Goal: Task Accomplishment & Management: Use online tool/utility

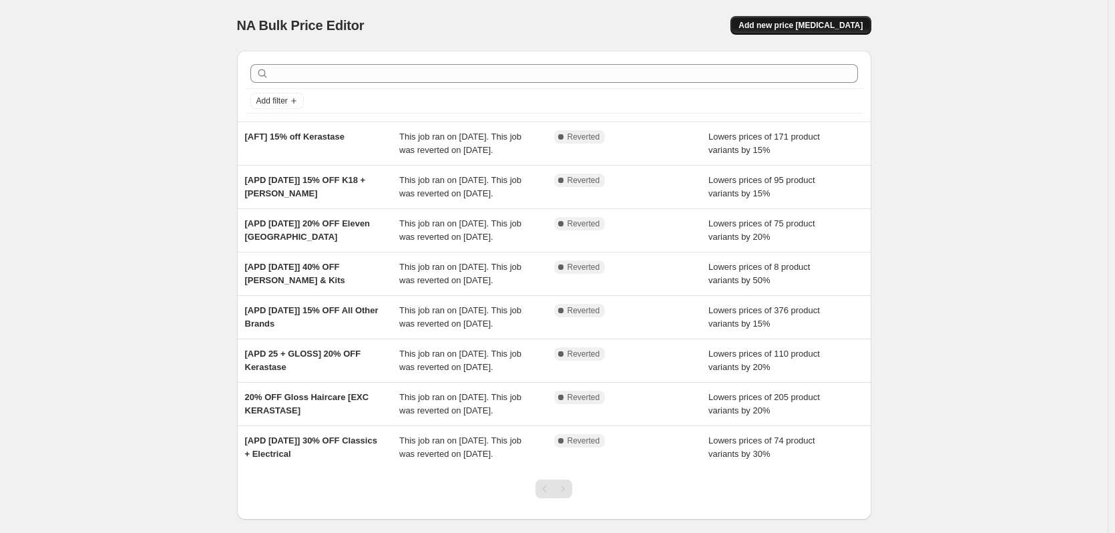
click at [797, 27] on span "Add new price [MEDICAL_DATA]" at bounding box center [800, 25] width 124 height 11
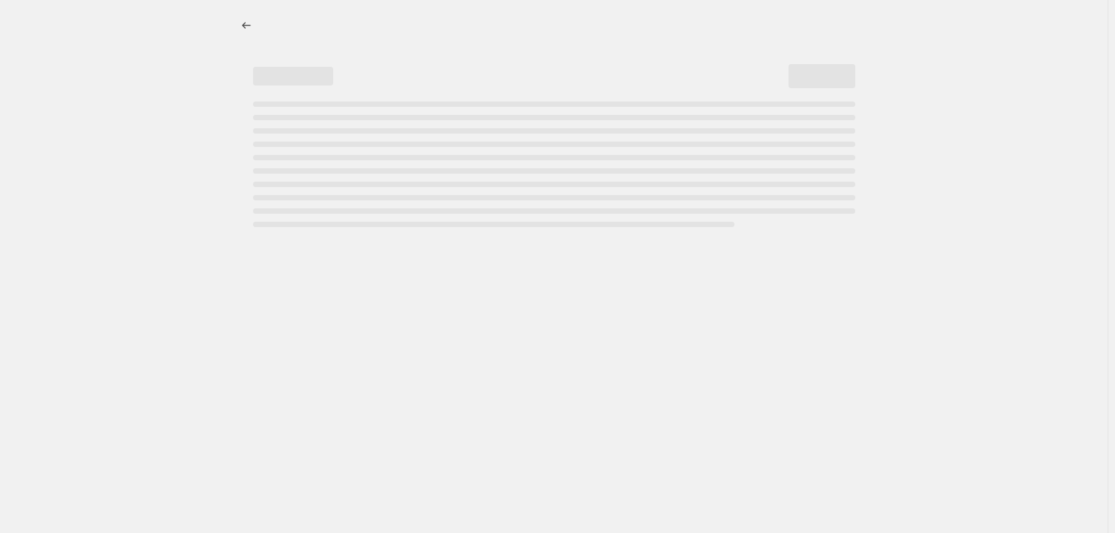
select select "percentage"
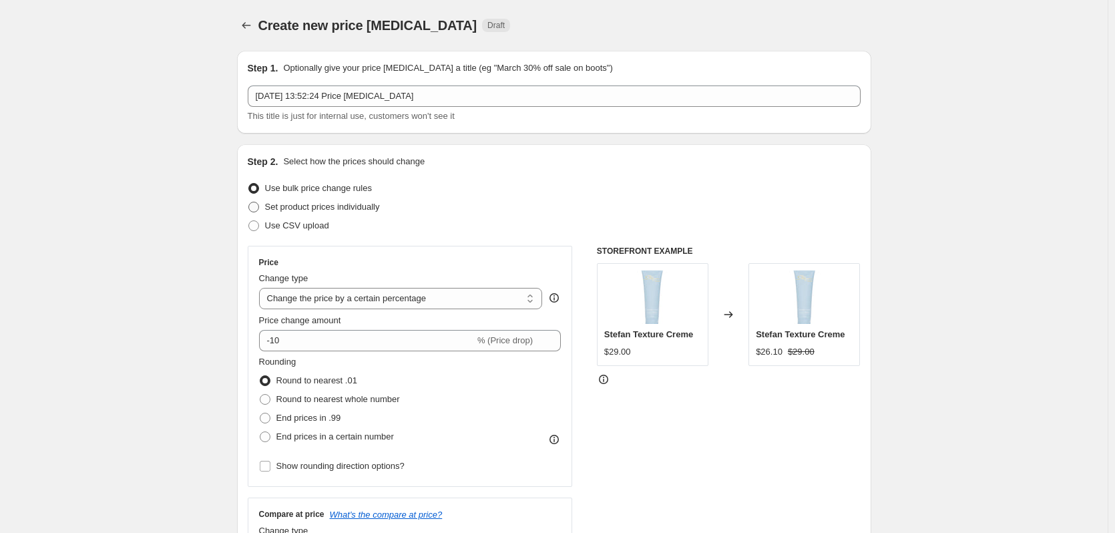
click at [263, 204] on label "Set product prices individually" at bounding box center [314, 207] width 132 height 19
click at [249, 202] on input "Set product prices individually" at bounding box center [248, 202] width 1 height 1
radio input "true"
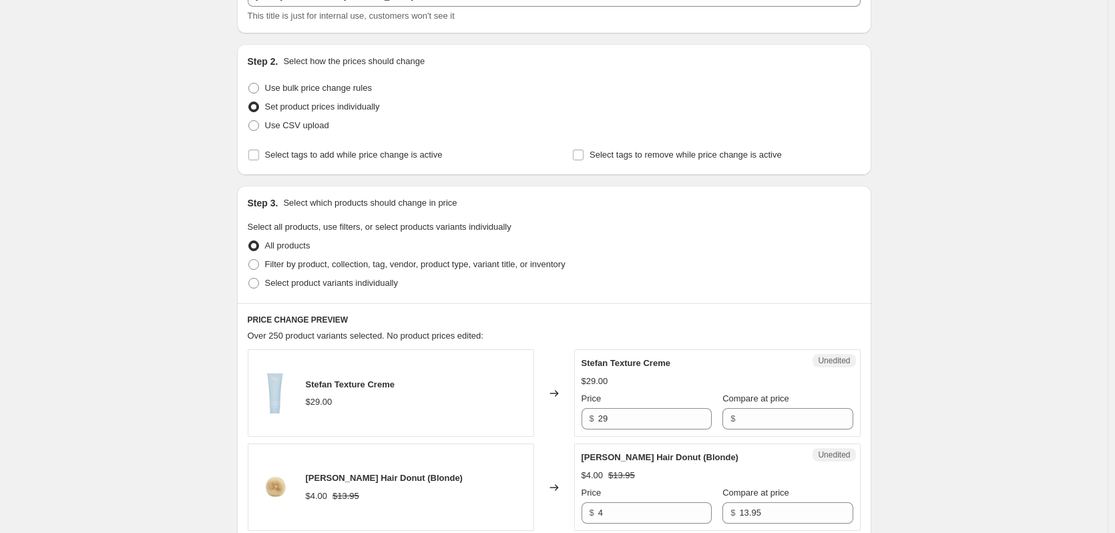
scroll to position [134, 0]
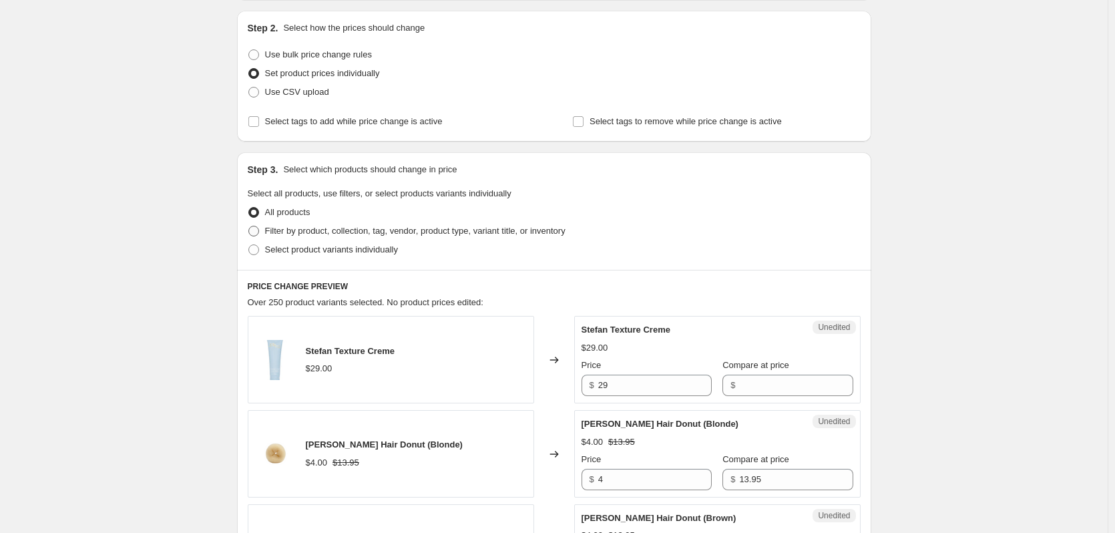
click at [304, 234] on span "Filter by product, collection, tag, vendor, product type, variant title, or inv…" at bounding box center [415, 231] width 300 height 10
click at [249, 226] on input "Filter by product, collection, tag, vendor, product type, variant title, or inv…" at bounding box center [248, 226] width 1 height 1
radio input "true"
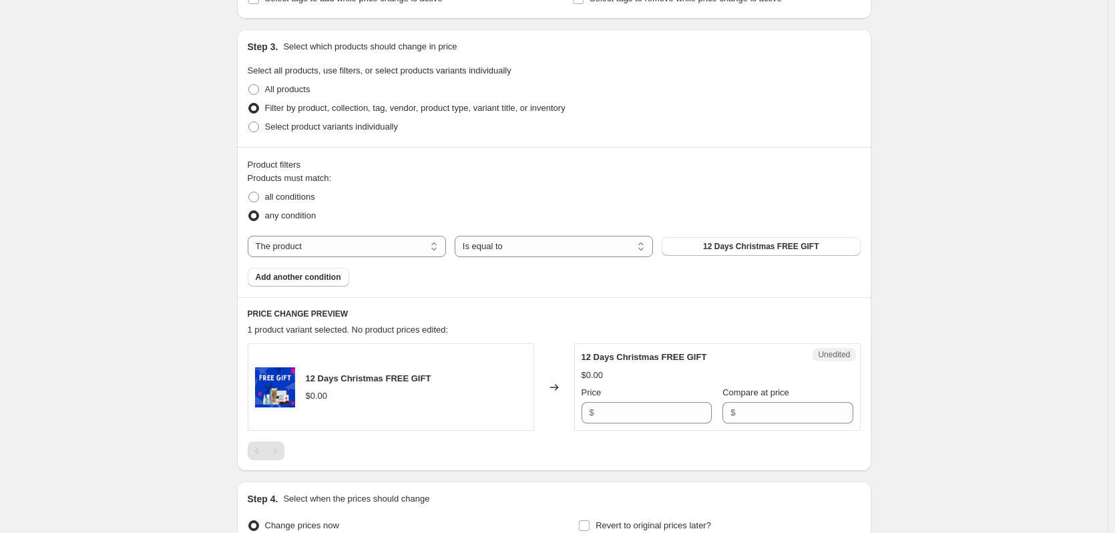
scroll to position [267, 0]
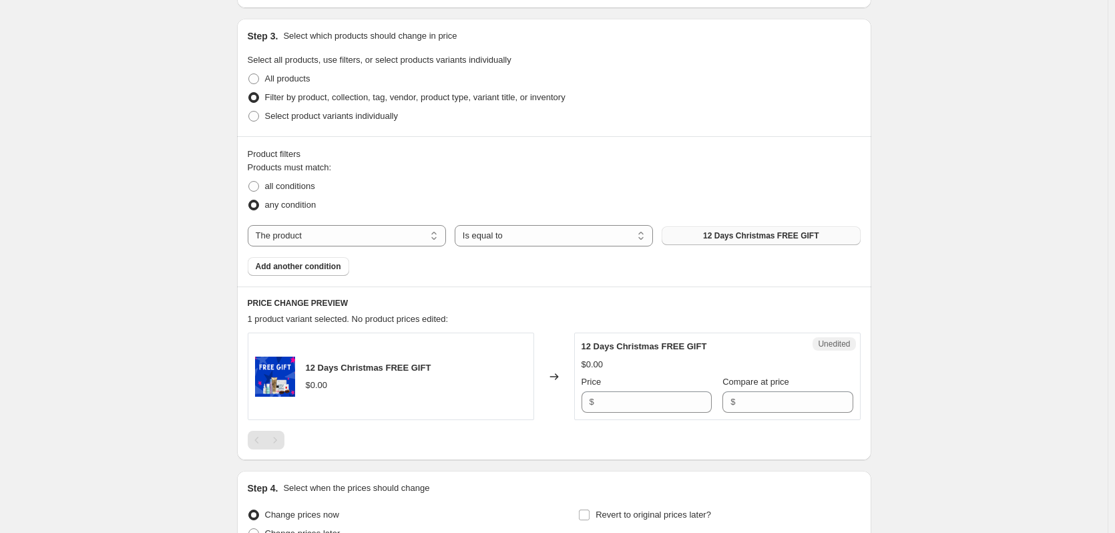
click at [688, 238] on button "12 Days Christmas FREE GIFT" at bounding box center [761, 235] width 198 height 19
click at [351, 229] on select "The product The product's collection The product's tag The product's vendor The…" at bounding box center [347, 235] width 198 height 21
select select "collection"
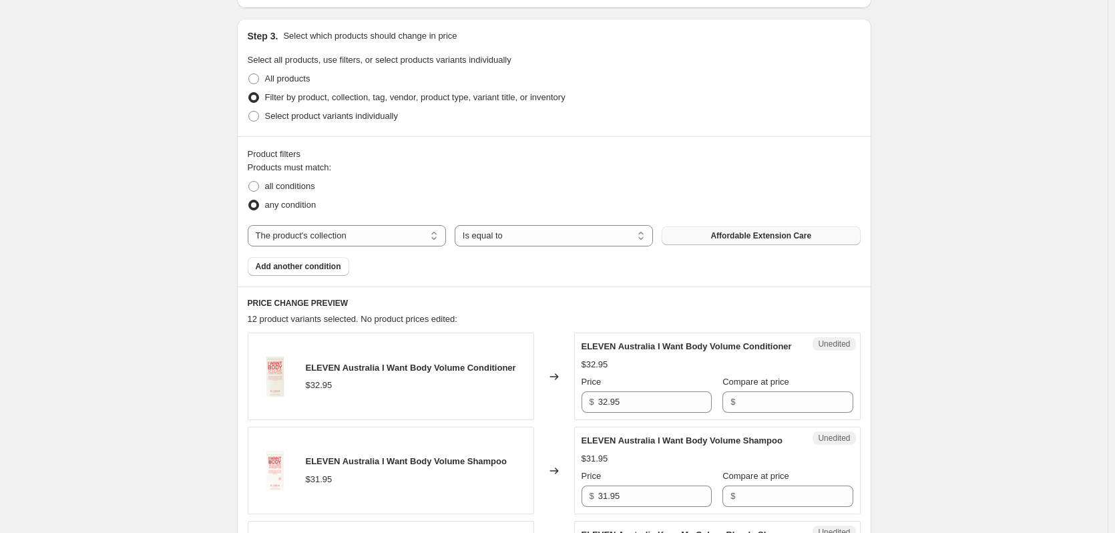
click at [752, 234] on span "Affordable Extension Care" at bounding box center [760, 235] width 101 height 11
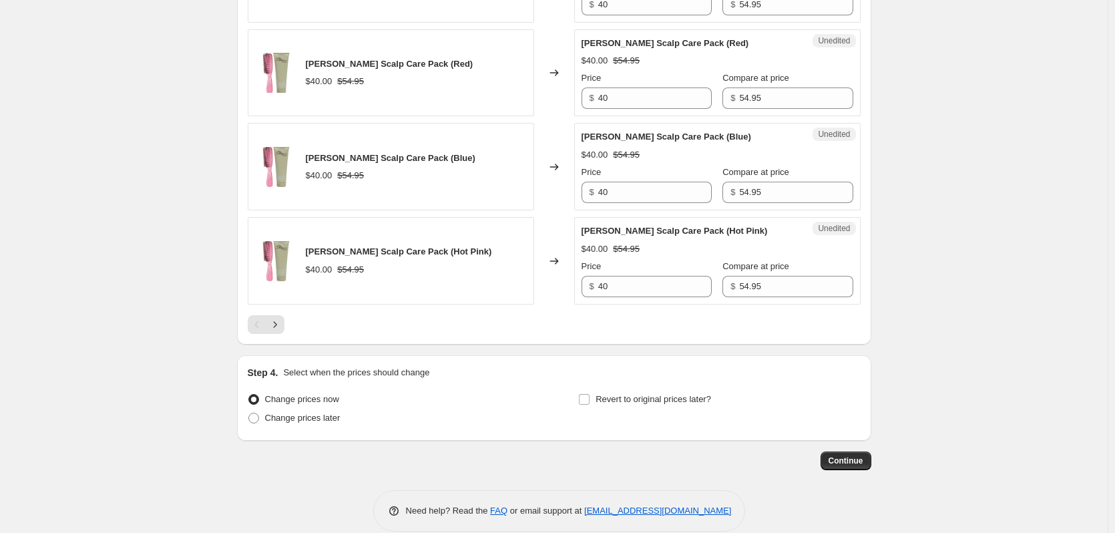
scroll to position [2240, 0]
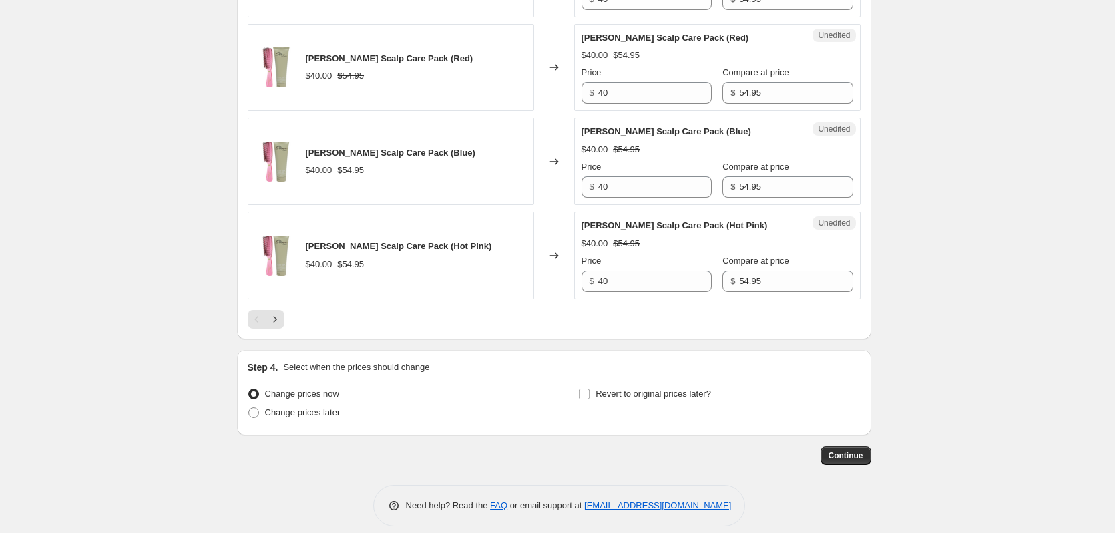
click at [282, 312] on icon "Next" at bounding box center [274, 318] width 13 height 13
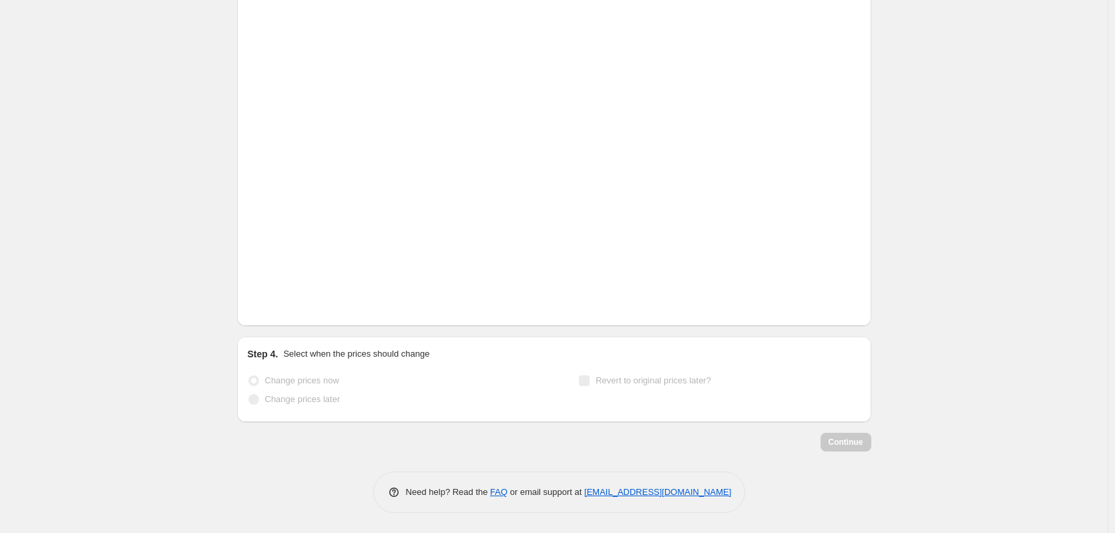
scroll to position [2200, 0]
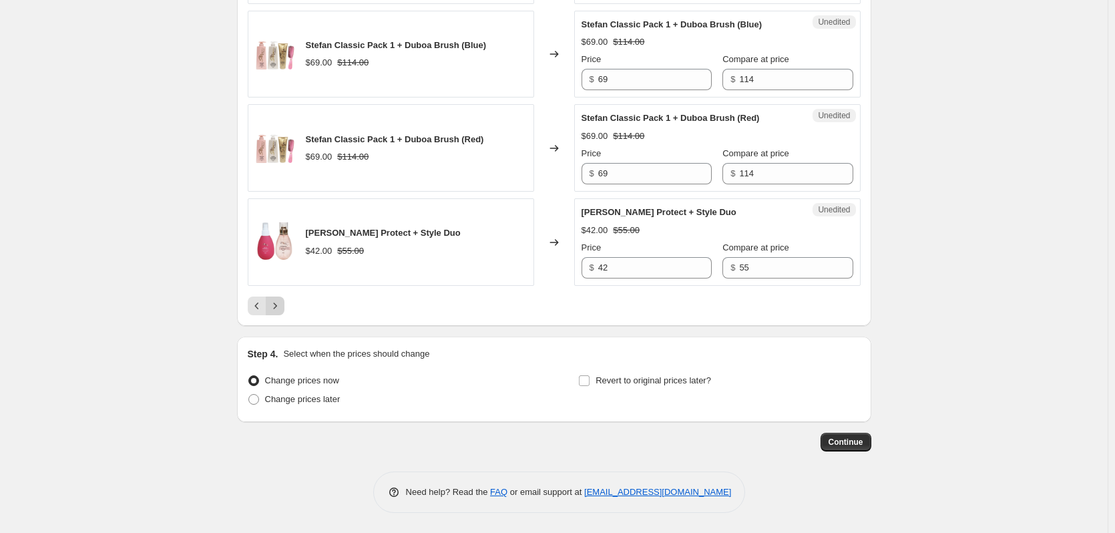
click at [276, 307] on icon "Next" at bounding box center [274, 305] width 3 height 6
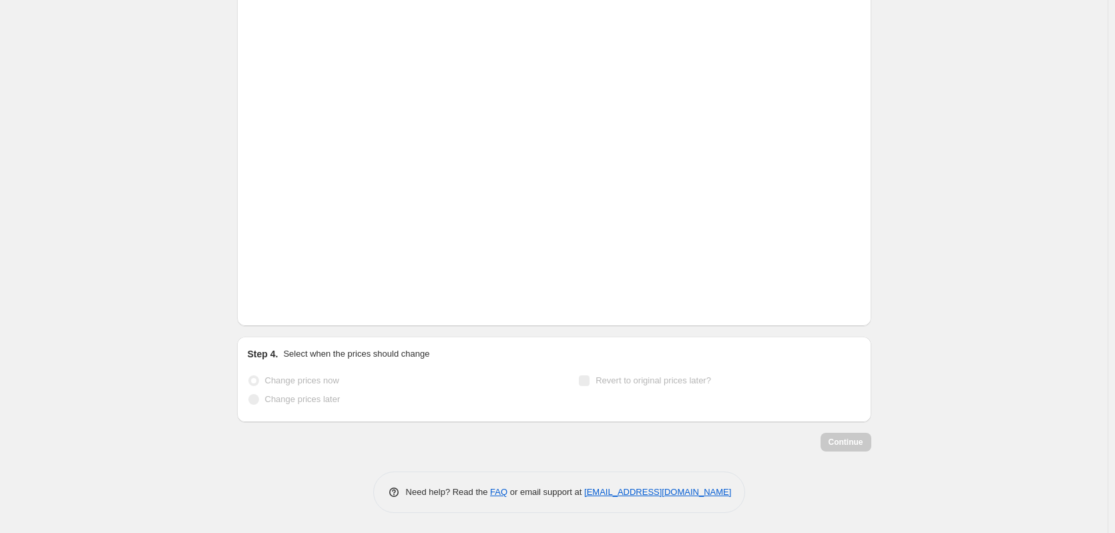
scroll to position [2187, 0]
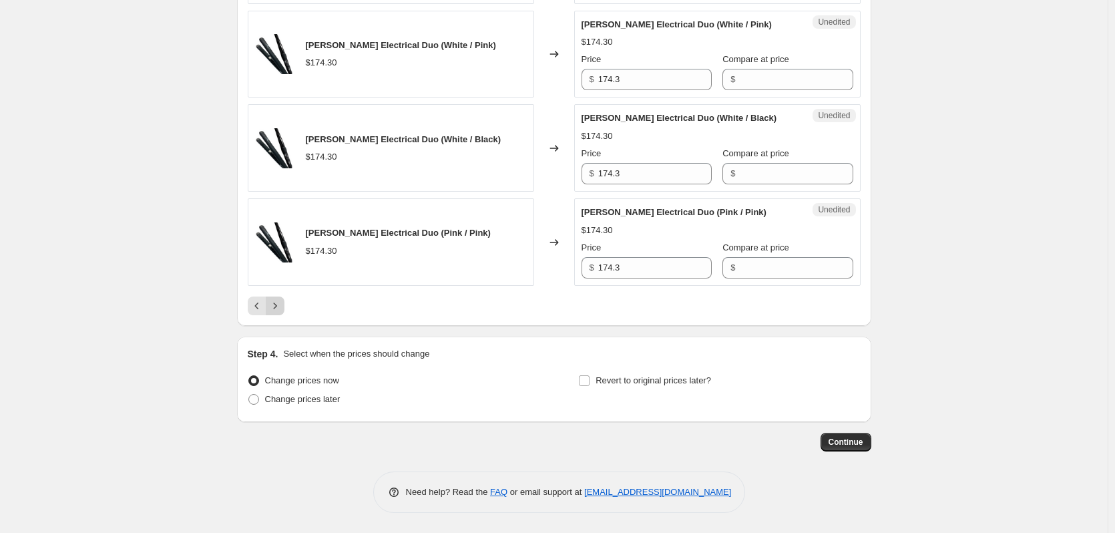
click at [276, 310] on icon "Next" at bounding box center [274, 305] width 13 height 13
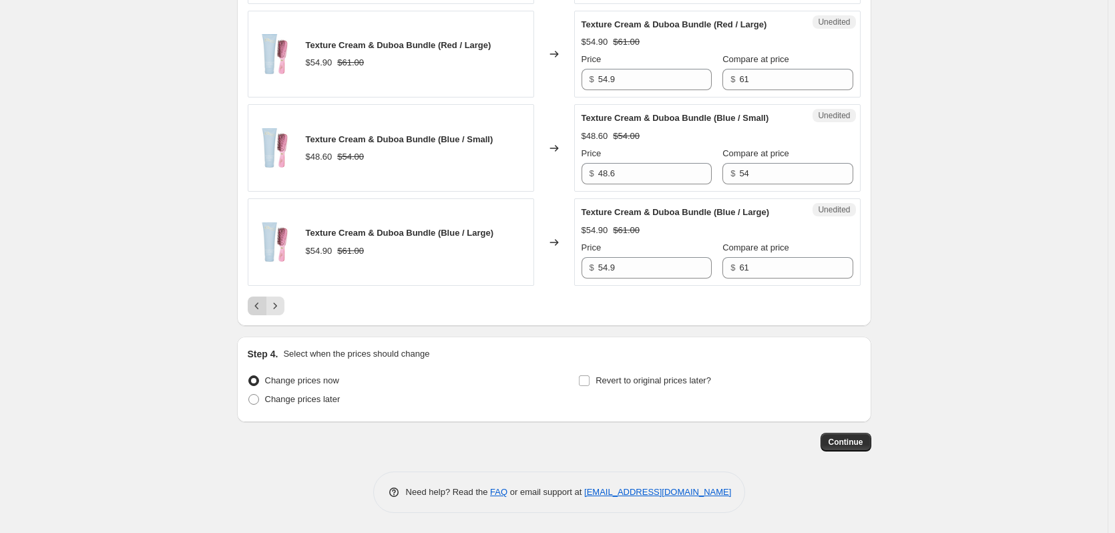
click at [262, 307] on icon "Previous" at bounding box center [256, 305] width 13 height 13
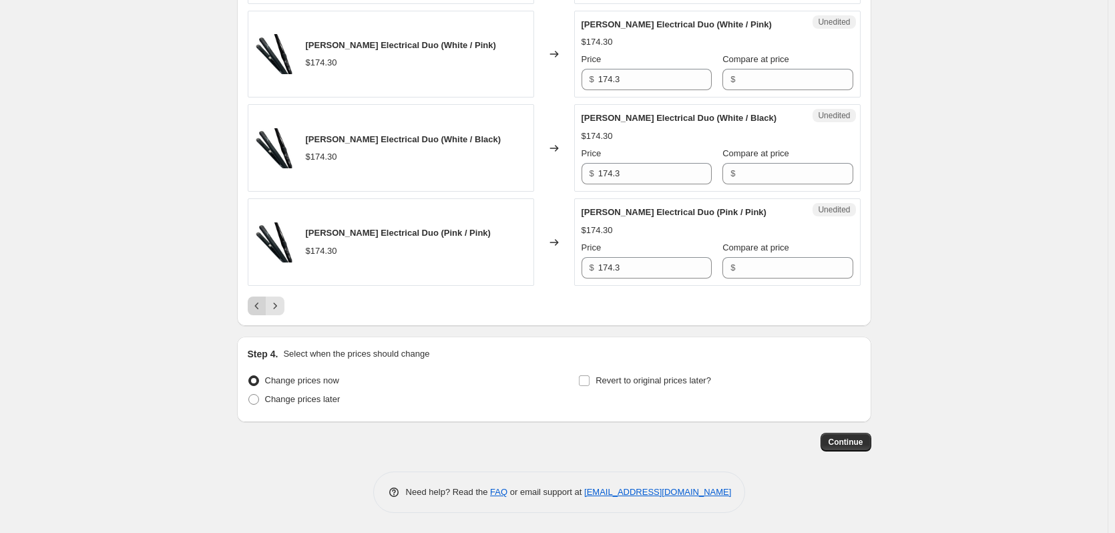
click at [262, 307] on icon "Previous" at bounding box center [256, 305] width 13 height 13
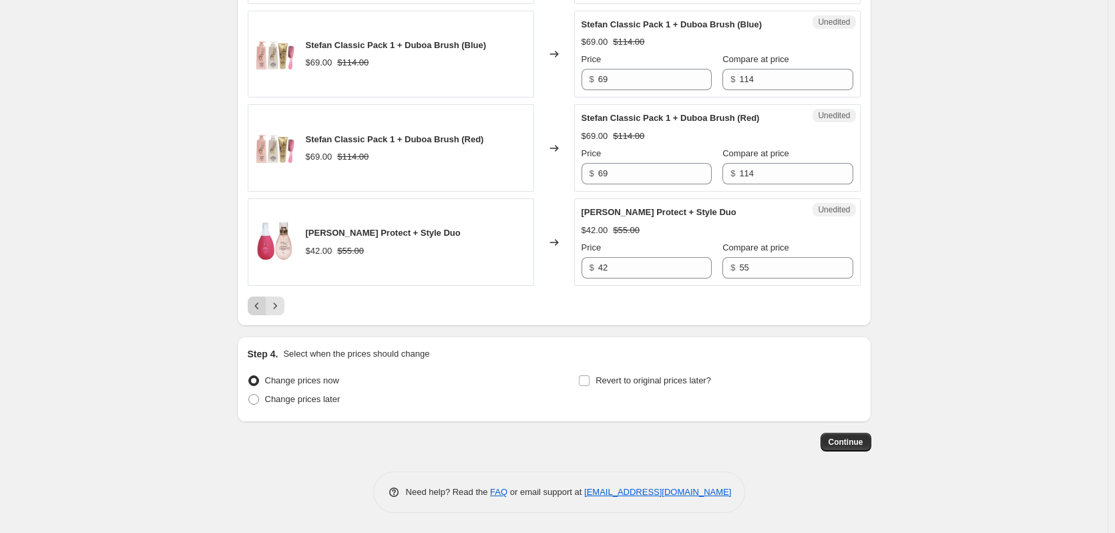
click at [258, 312] on icon "Previous" at bounding box center [256, 305] width 13 height 13
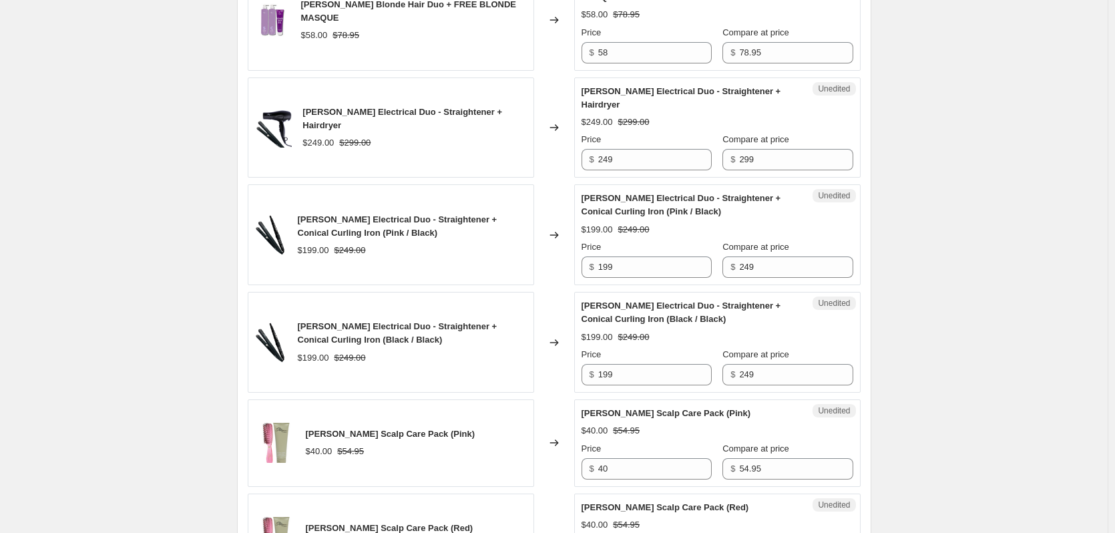
scroll to position [1786, 0]
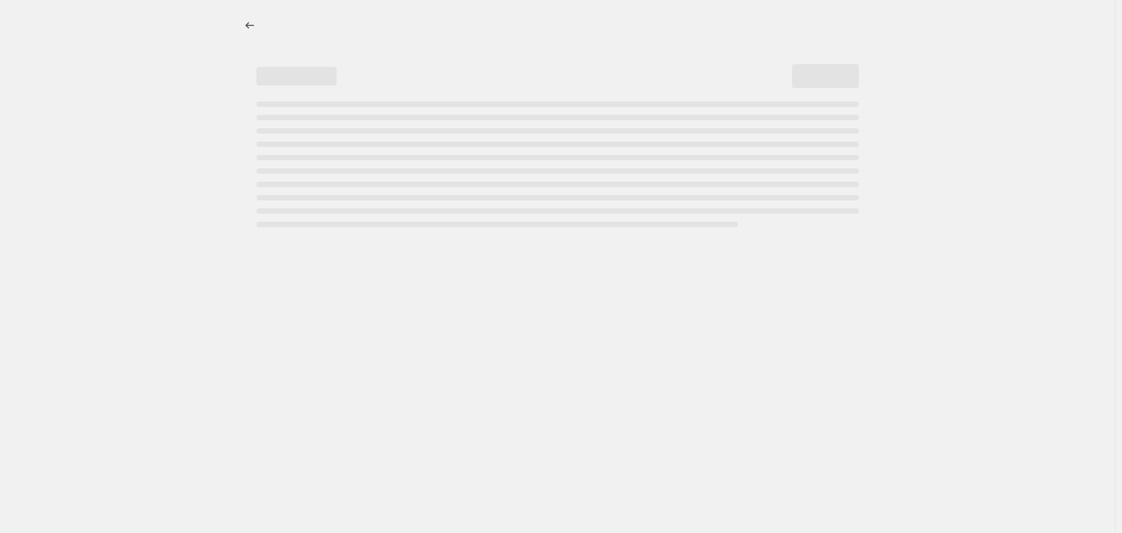
select select "percentage"
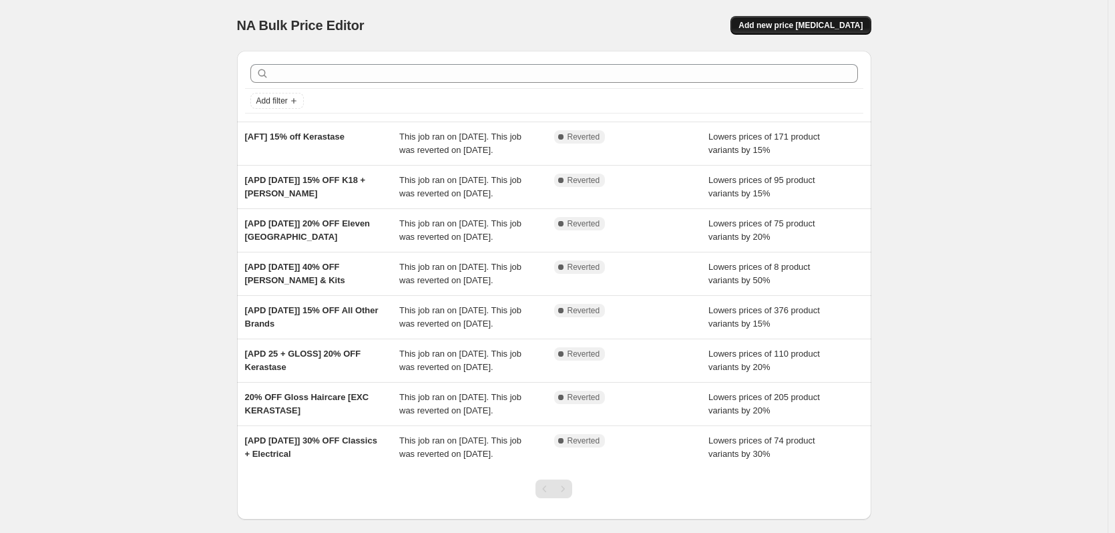
click at [778, 28] on span "Add new price [MEDICAL_DATA]" at bounding box center [800, 25] width 124 height 11
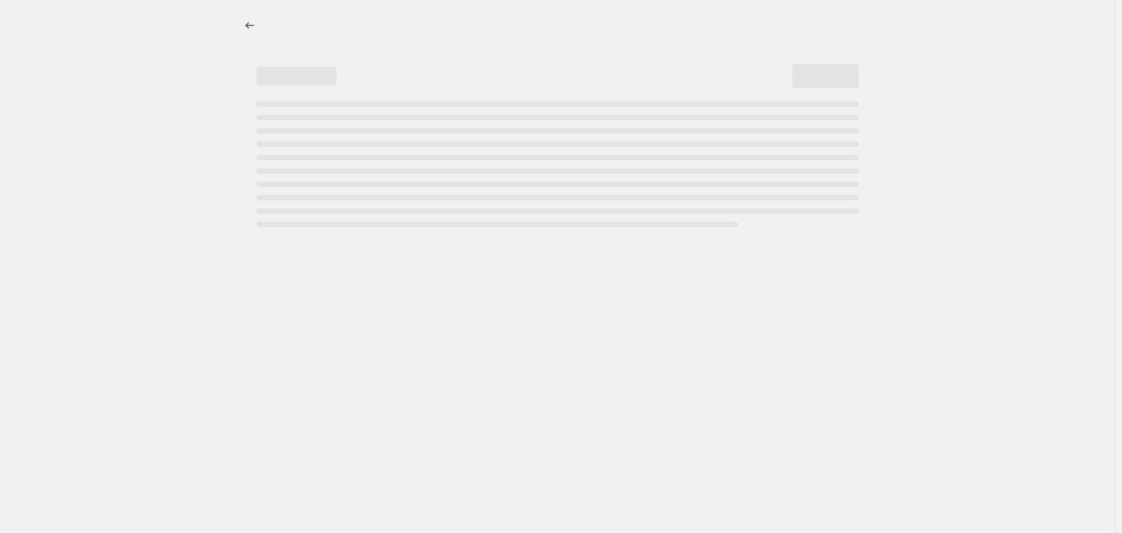
select select "percentage"
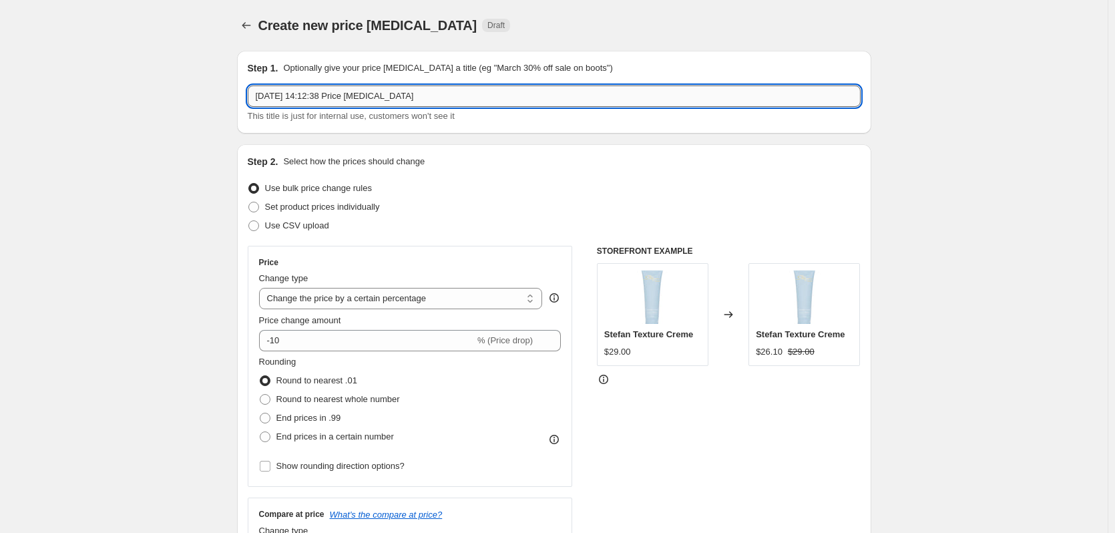
click at [288, 97] on input "28 Aug 2025, 14:12:38 Price change job" at bounding box center [554, 95] width 613 height 21
click at [352, 99] on input "28 Aug 2025, 14:12:38 Price change job" at bounding box center [554, 95] width 613 height 21
type input "Stefan 32"
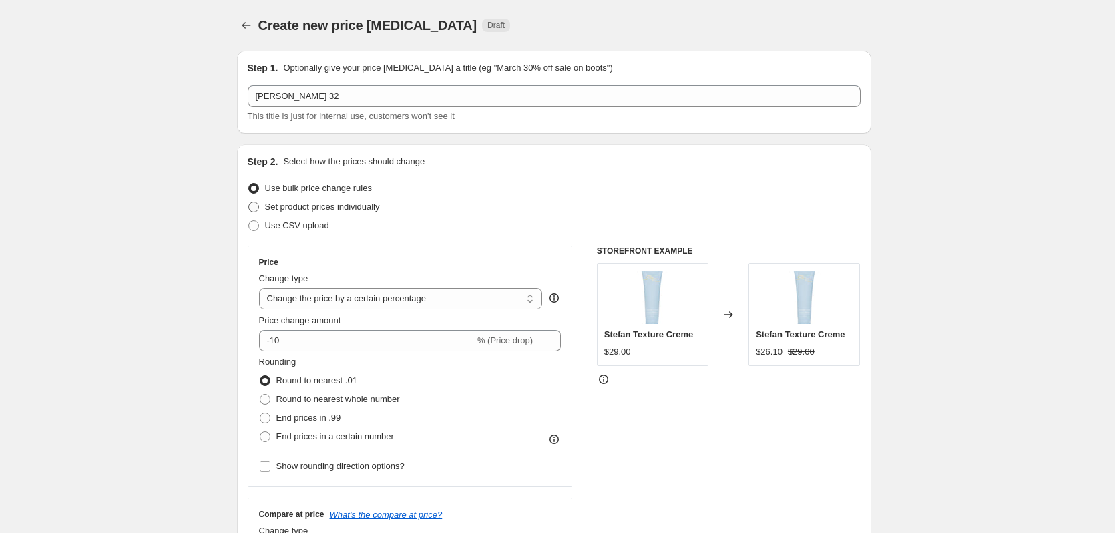
click at [308, 210] on span "Set product prices individually" at bounding box center [322, 207] width 115 height 10
click at [249, 202] on input "Set product prices individually" at bounding box center [248, 202] width 1 height 1
radio input "true"
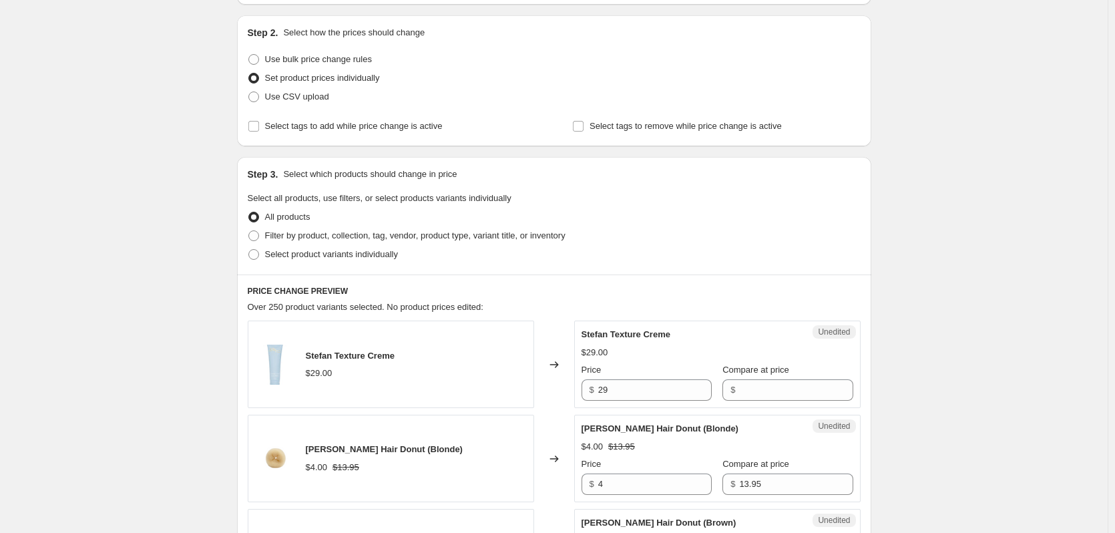
scroll to position [134, 0]
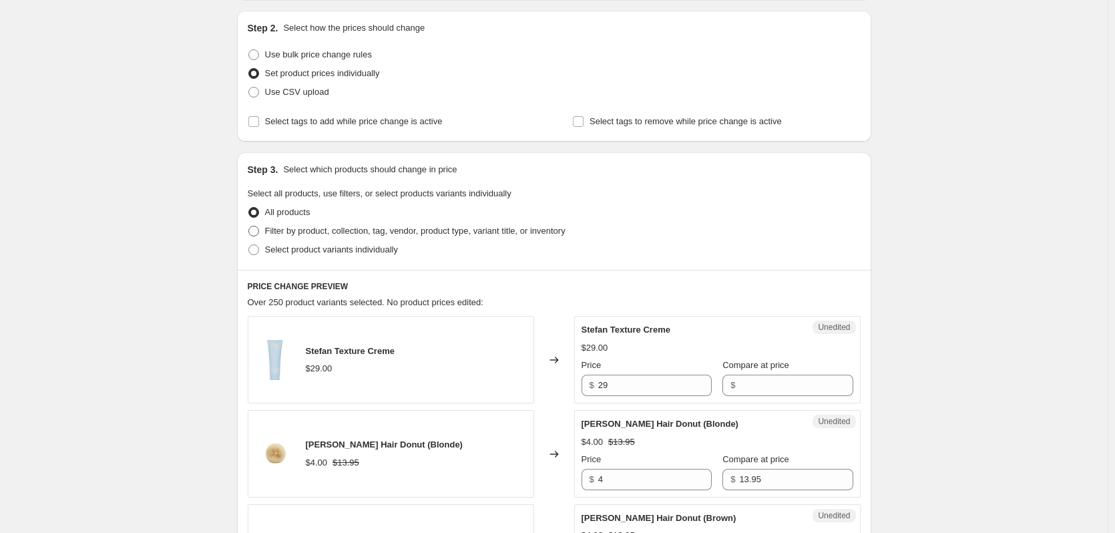
click at [278, 230] on span "Filter by product, collection, tag, vendor, product type, variant title, or inv…" at bounding box center [415, 231] width 300 height 10
click at [249, 226] on input "Filter by product, collection, tag, vendor, product type, variant title, or inv…" at bounding box center [248, 226] width 1 height 1
radio input "true"
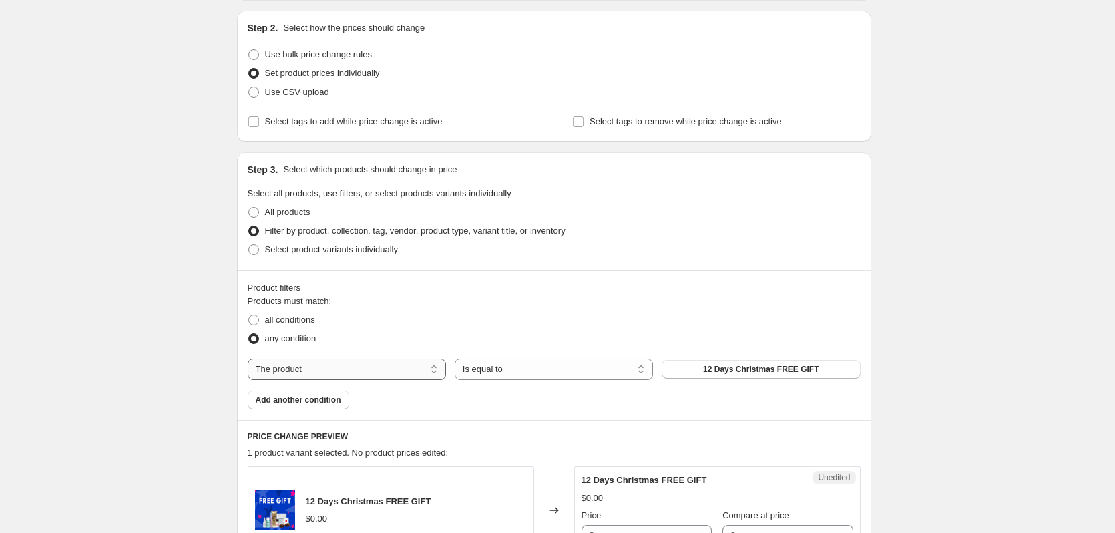
click at [324, 368] on select "The product The product's collection The product's tag The product's vendor The…" at bounding box center [347, 368] width 198 height 21
select select "collection"
click at [728, 366] on span "Affordable Extension Care" at bounding box center [760, 369] width 101 height 11
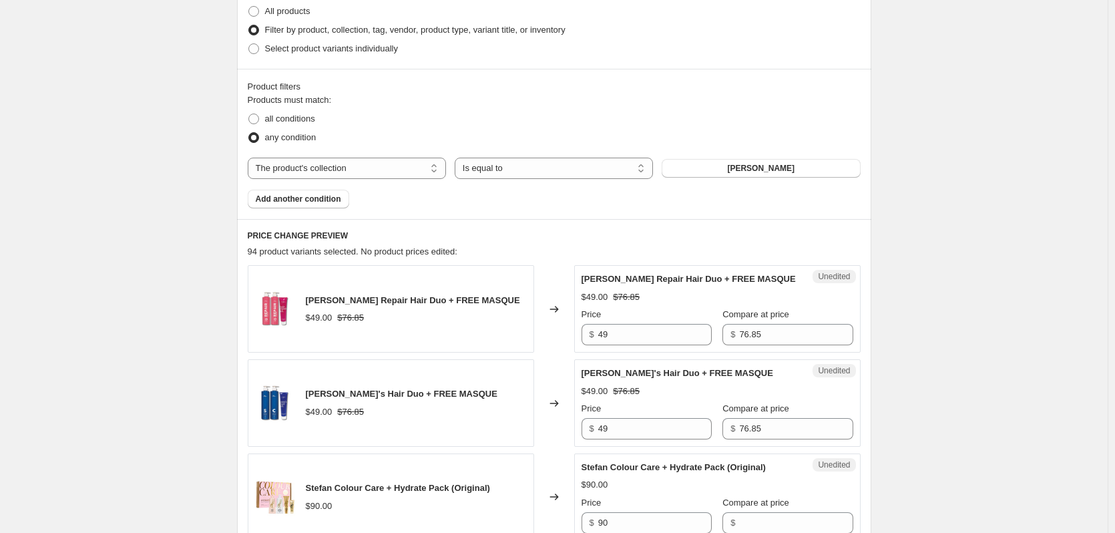
scroll to position [334, 0]
click at [319, 201] on span "Add another condition" at bounding box center [298, 199] width 85 height 11
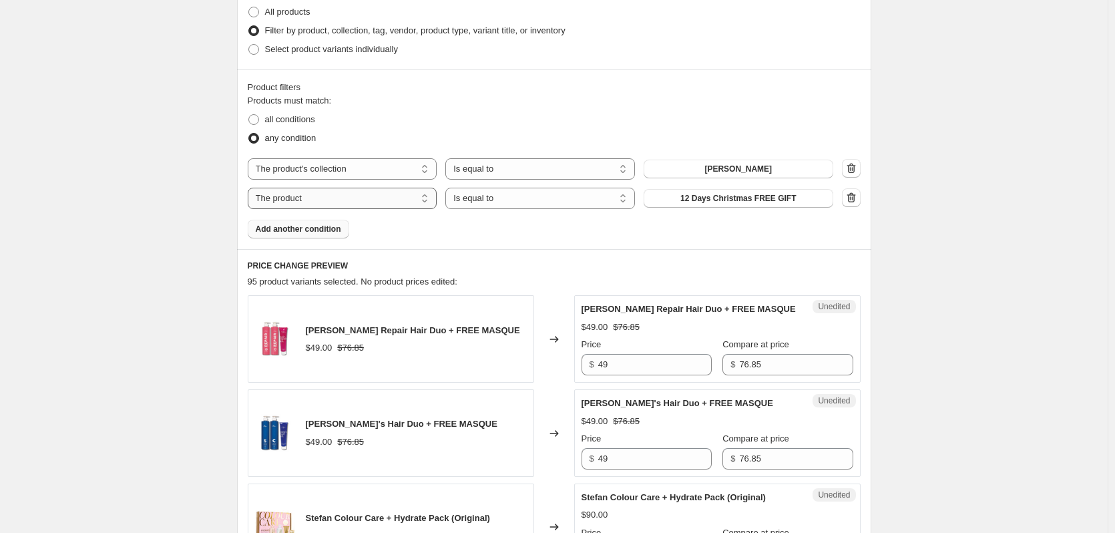
click at [346, 202] on select "The product The product's collection The product's tag The product's vendor The…" at bounding box center [343, 198] width 190 height 21
select select "tag"
click at [578, 206] on select "Is equal to Is not equal to" at bounding box center [540, 198] width 190 height 21
click at [708, 204] on button "[APD AUG25]" at bounding box center [739, 198] width 190 height 19
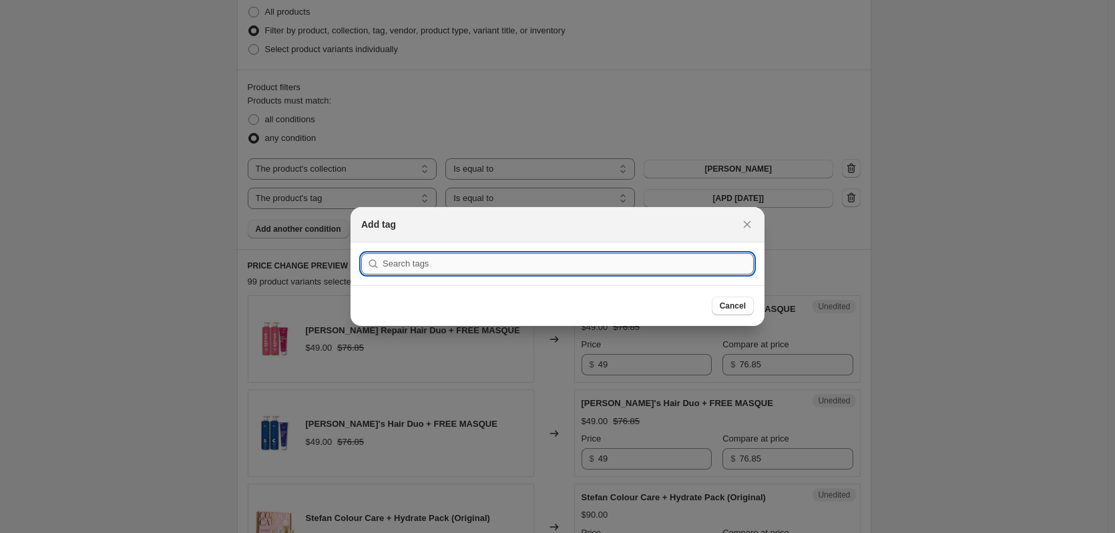
paste input "Bundle"
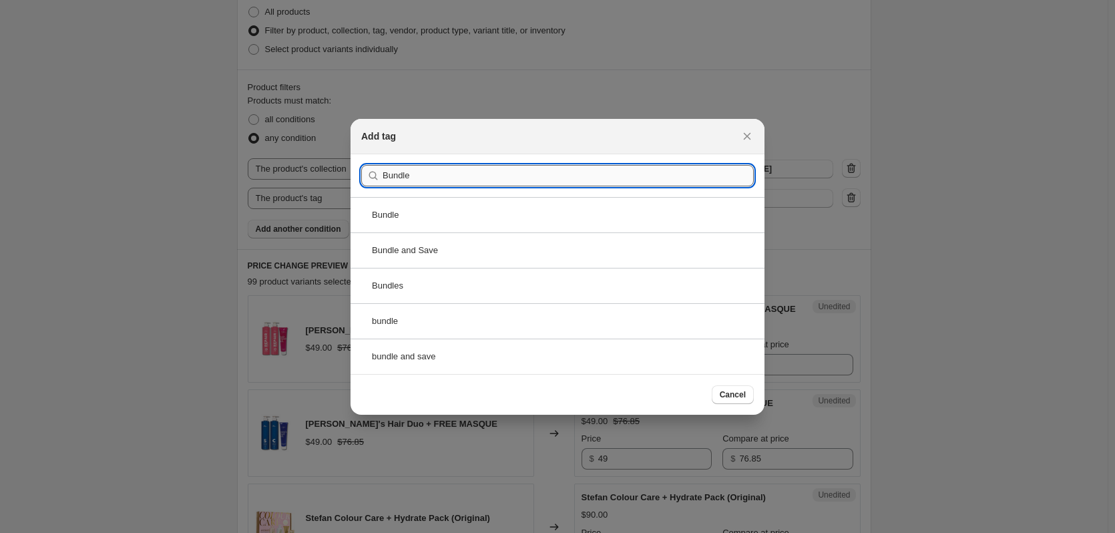
click at [403, 172] on input "Bundle" at bounding box center [568, 175] width 371 height 21
paste input "[PERSON_NAME]"
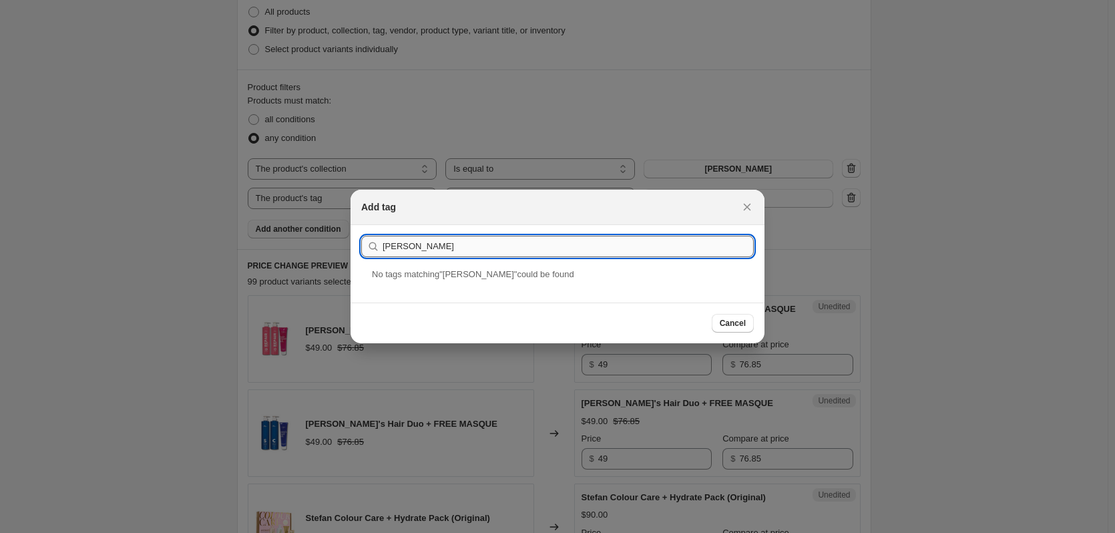
click at [438, 253] on input "[PERSON_NAME]" at bounding box center [568, 246] width 371 height 21
drag, startPoint x: 410, startPoint y: 248, endPoint x: 379, endPoint y: 253, distance: 31.8
click at [379, 253] on div "[PERSON_NAME]" at bounding box center [557, 246] width 393 height 21
click at [503, 249] on input "Bundles" at bounding box center [568, 246] width 371 height 21
type input "Bundles"
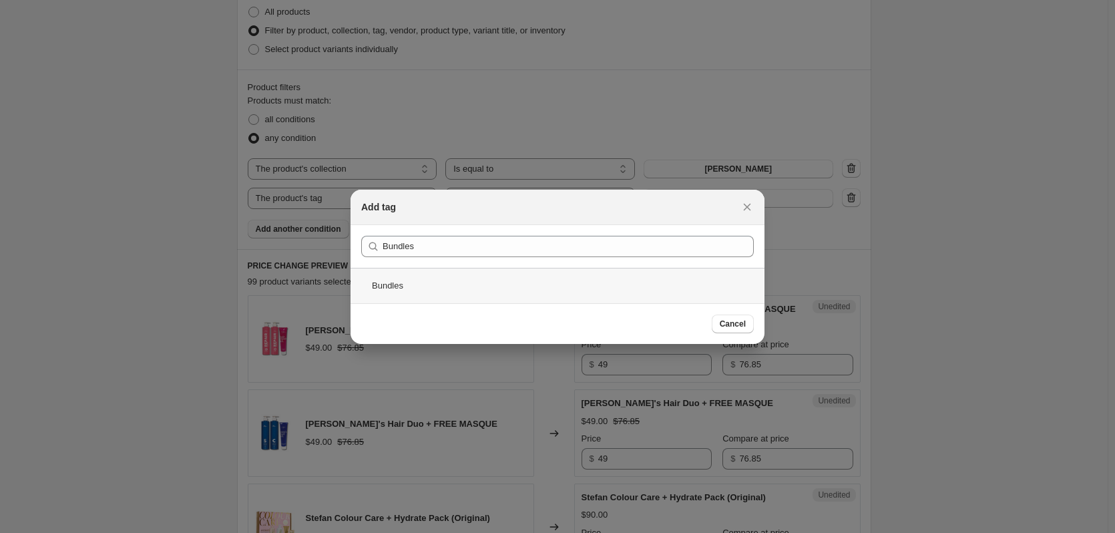
click at [493, 288] on div "Bundles" at bounding box center [557, 285] width 414 height 35
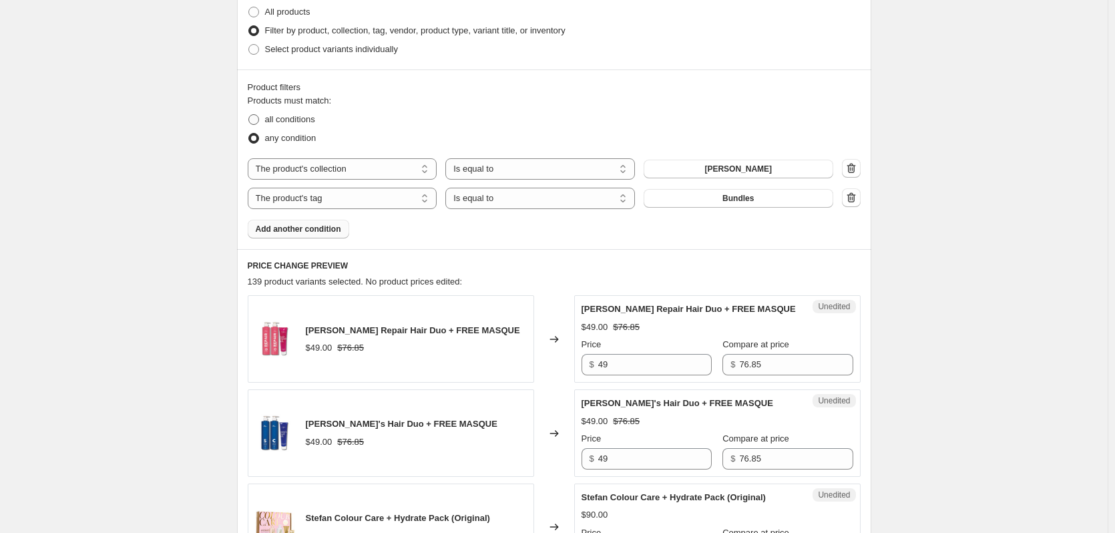
click at [300, 120] on span "all conditions" at bounding box center [290, 119] width 50 height 10
click at [249, 115] on input "all conditions" at bounding box center [248, 114] width 1 height 1
radio input "true"
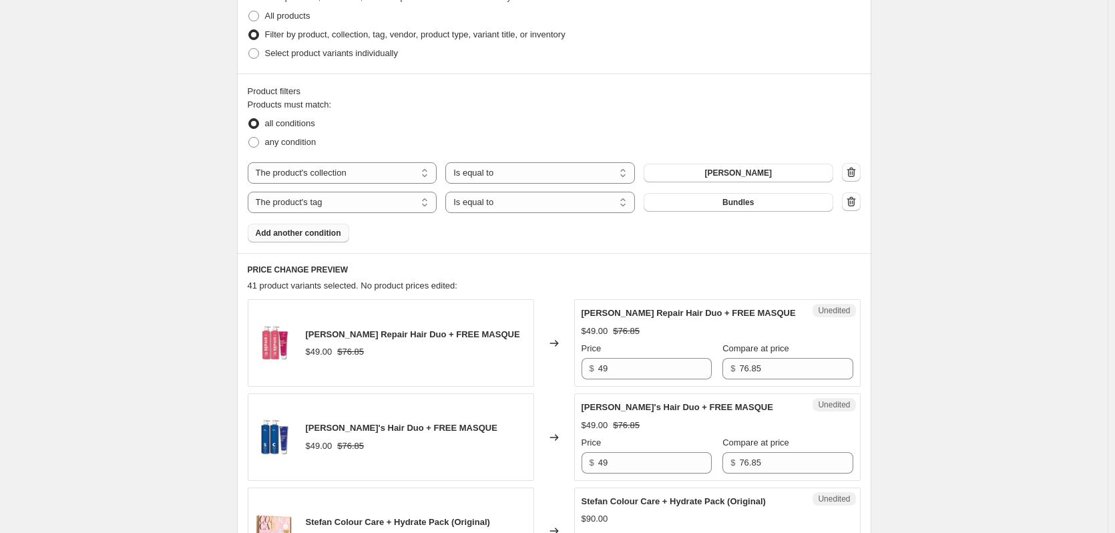
scroll to position [67, 0]
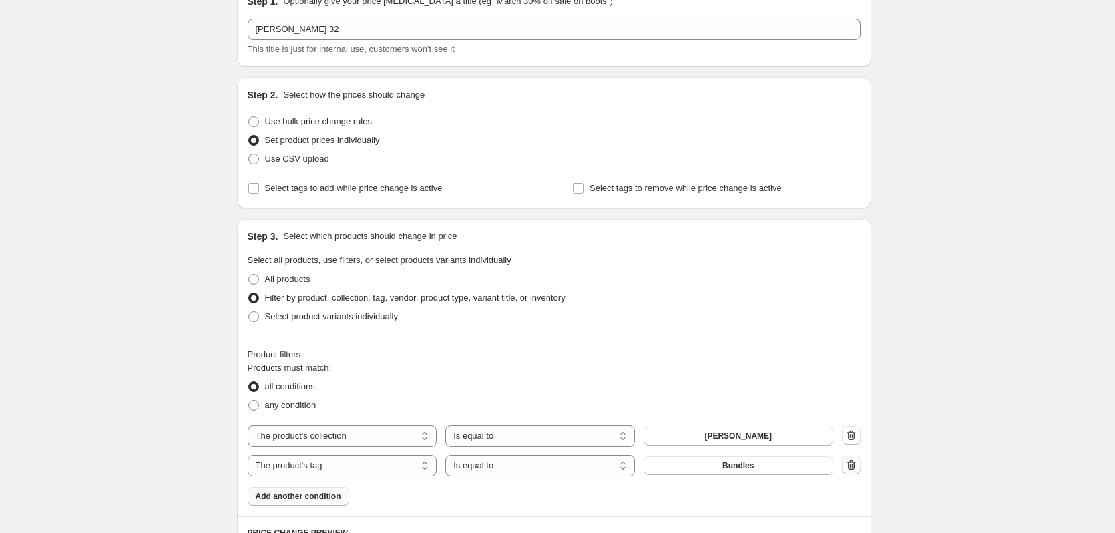
click at [853, 457] on button "button" at bounding box center [851, 464] width 19 height 19
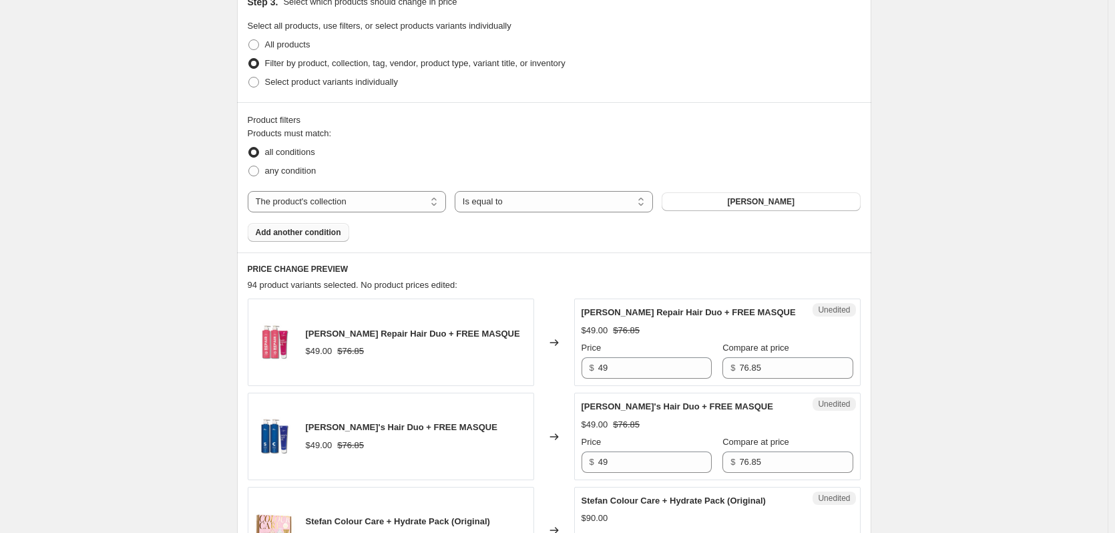
scroll to position [134, 0]
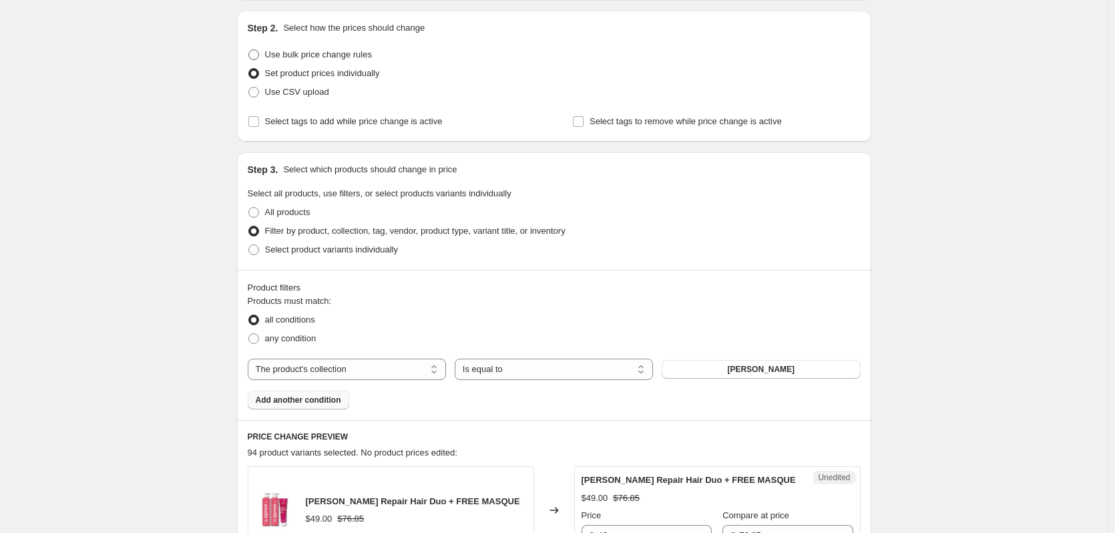
click at [288, 51] on span "Use bulk price change rules" at bounding box center [318, 54] width 107 height 10
click at [249, 50] on input "Use bulk price change rules" at bounding box center [248, 49] width 1 height 1
radio input "true"
select select "percentage"
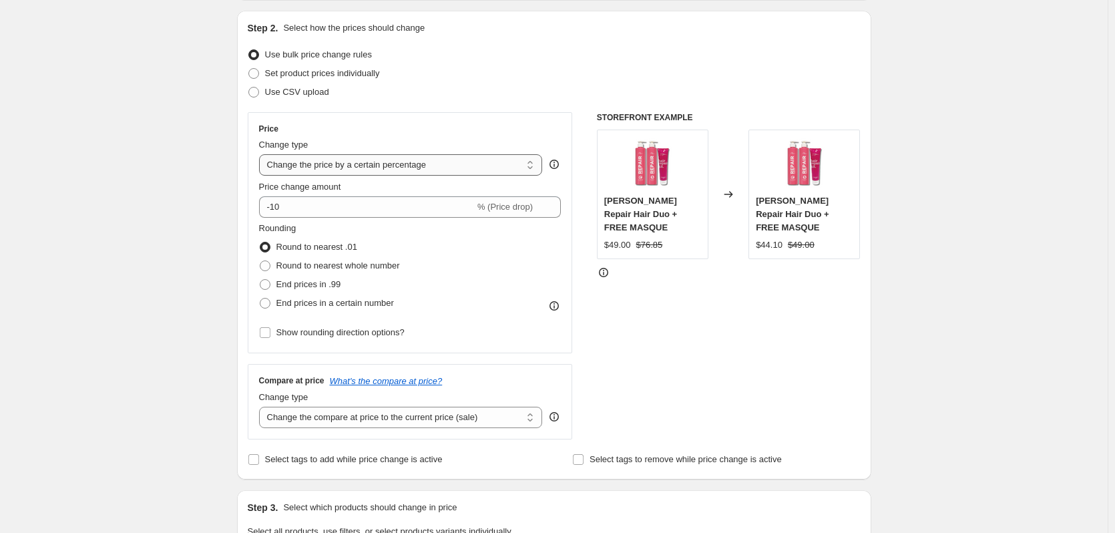
click at [514, 167] on select "Change the price to a certain amount Change the price by a certain amount Chang…" at bounding box center [401, 164] width 284 height 21
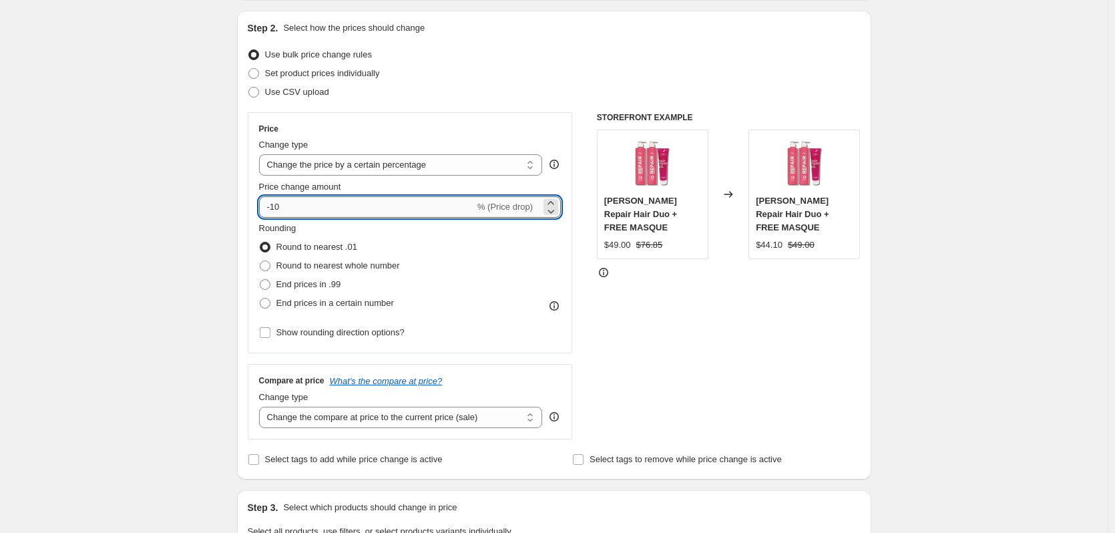
drag, startPoint x: 355, startPoint y: 203, endPoint x: 306, endPoint y: 216, distance: 51.0
click at [306, 216] on input "-10" at bounding box center [367, 206] width 216 height 21
click at [313, 206] on input "-10" at bounding box center [367, 206] width 216 height 21
drag, startPoint x: 344, startPoint y: 214, endPoint x: 275, endPoint y: 208, distance: 69.6
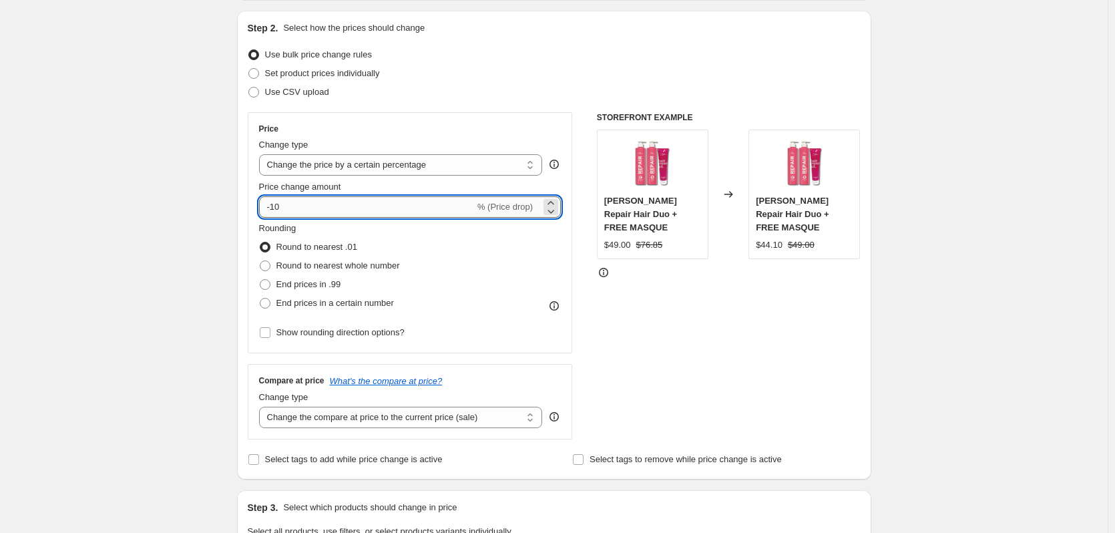
click at [275, 208] on input "-10" at bounding box center [367, 206] width 216 height 21
type input "-32"
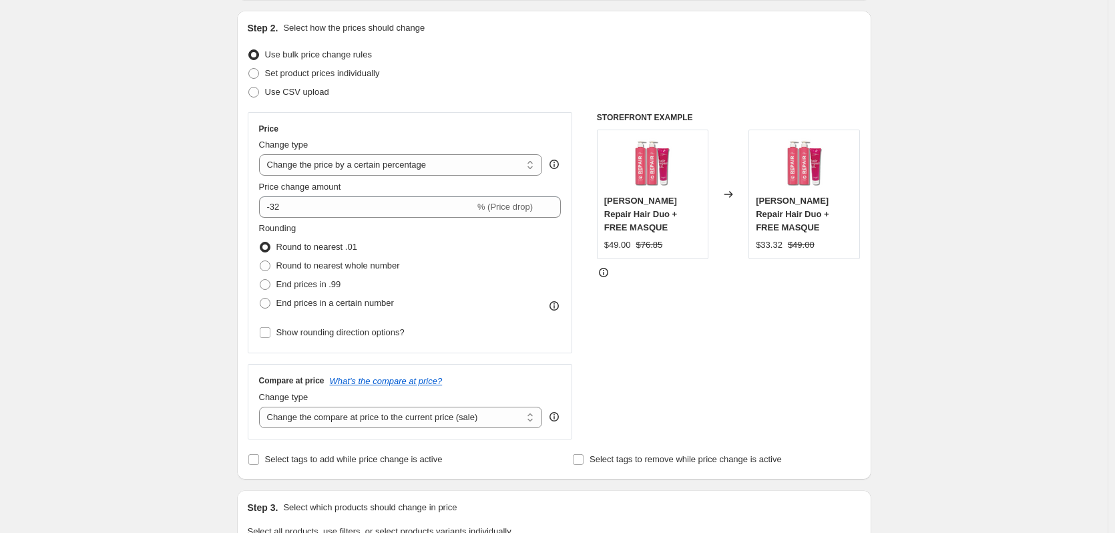
click at [320, 423] on select "Change the compare at price to the current price (sale) Change the compare at p…" at bounding box center [401, 417] width 284 height 21
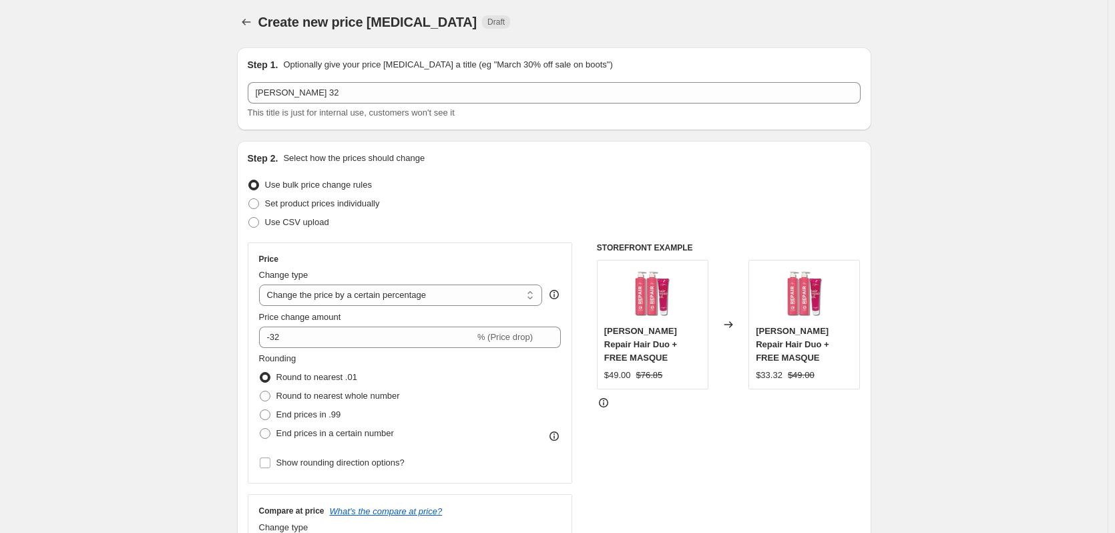
scroll to position [0, 0]
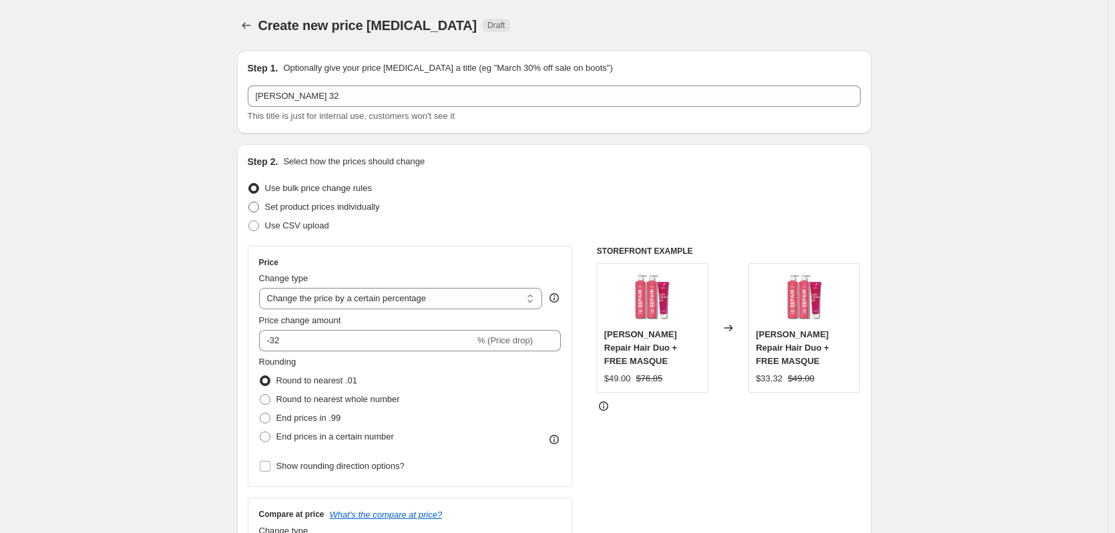
click at [290, 210] on span "Set product prices individually" at bounding box center [322, 207] width 115 height 10
click at [249, 202] on input "Set product prices individually" at bounding box center [248, 202] width 1 height 1
radio input "true"
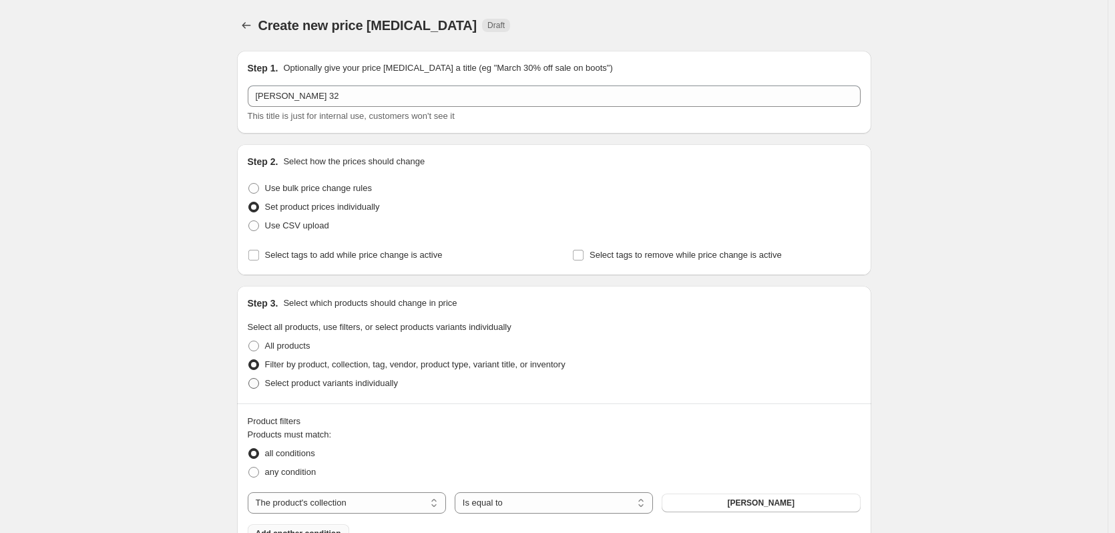
click at [288, 384] on span "Select product variants individually" at bounding box center [331, 383] width 133 height 10
click at [249, 379] on input "Select product variants individually" at bounding box center [248, 378] width 1 height 1
radio input "true"
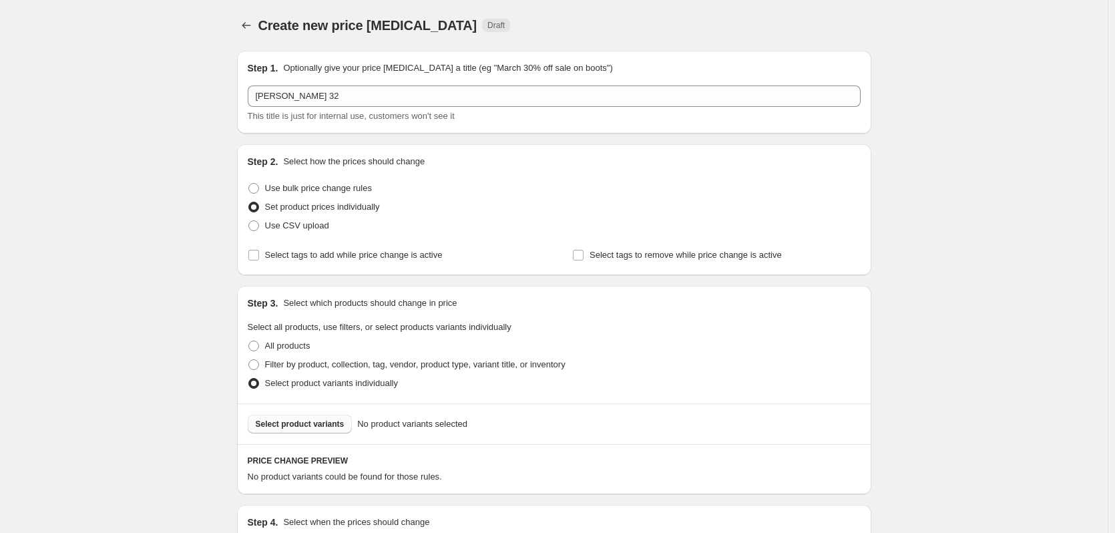
click at [276, 421] on span "Select product variants" at bounding box center [300, 424] width 89 height 11
click at [274, 365] on span "Filter by product, collection, tag, vendor, product type, variant title, or inv…" at bounding box center [415, 364] width 300 height 10
click at [249, 360] on input "Filter by product, collection, tag, vendor, product type, variant title, or inv…" at bounding box center [248, 359] width 1 height 1
radio input "true"
select select "collection"
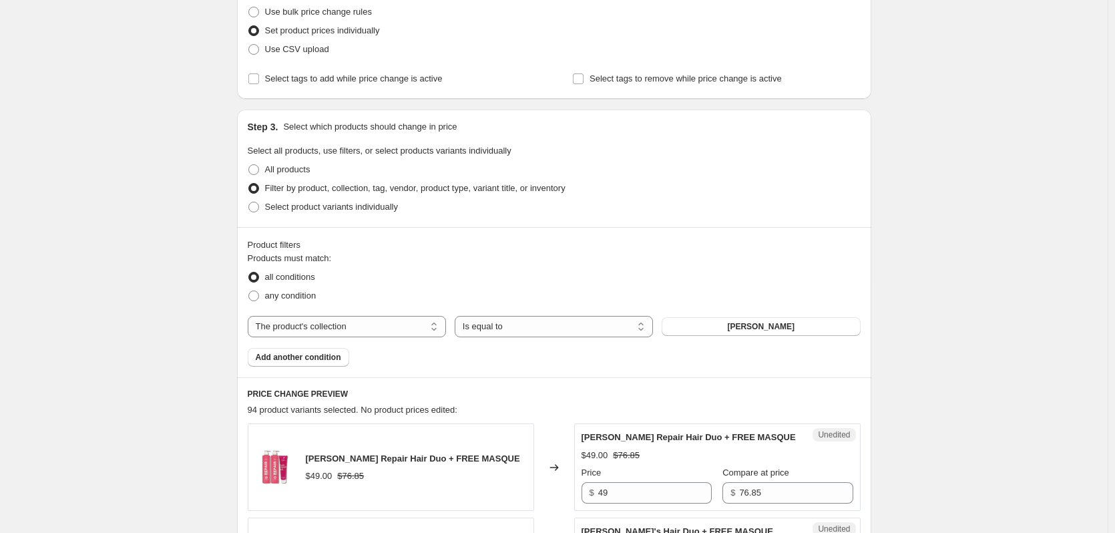
scroll to position [200, 0]
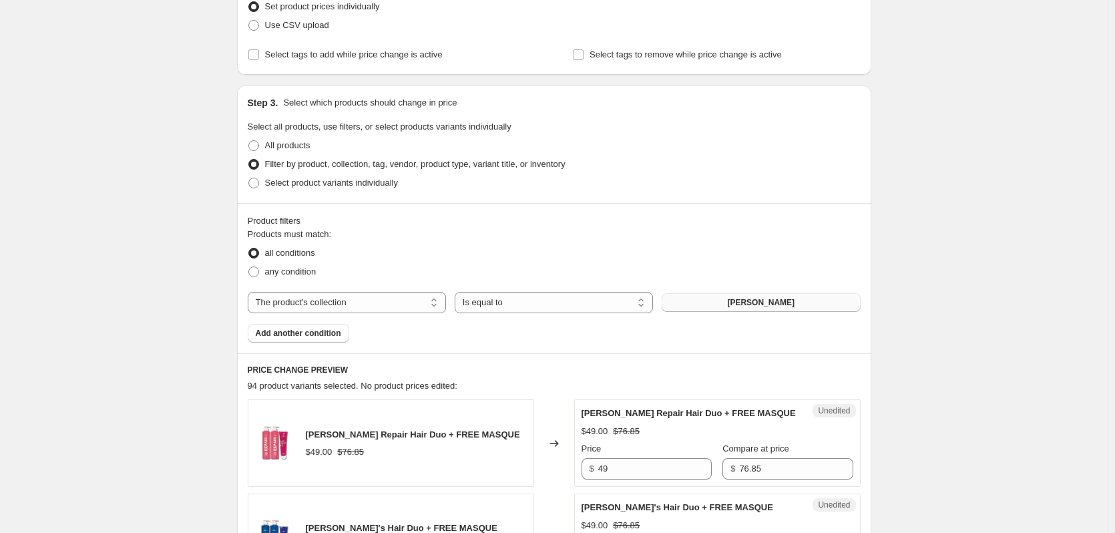
click at [692, 304] on button "[PERSON_NAME]" at bounding box center [761, 302] width 198 height 19
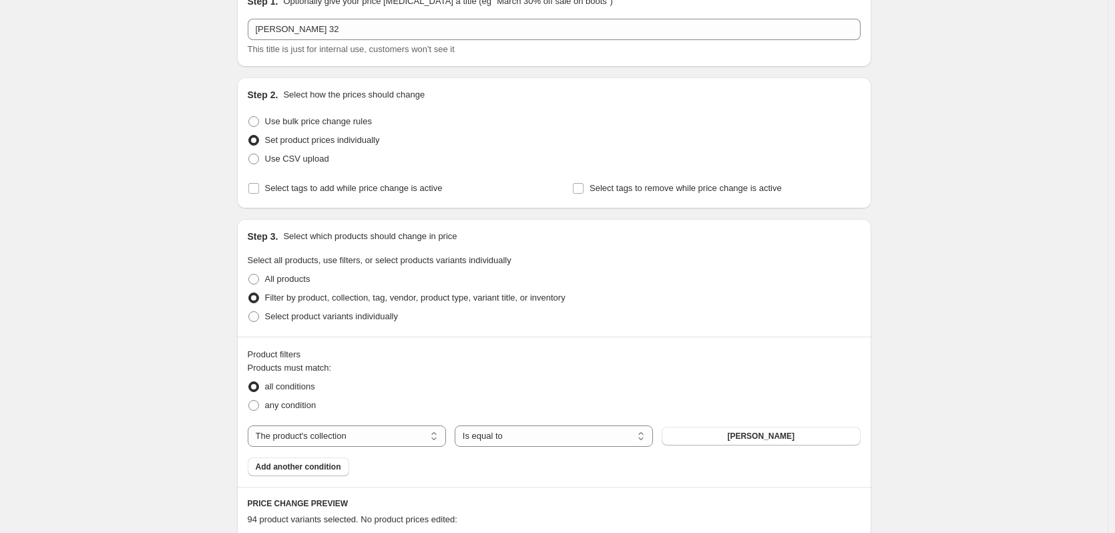
scroll to position [0, 0]
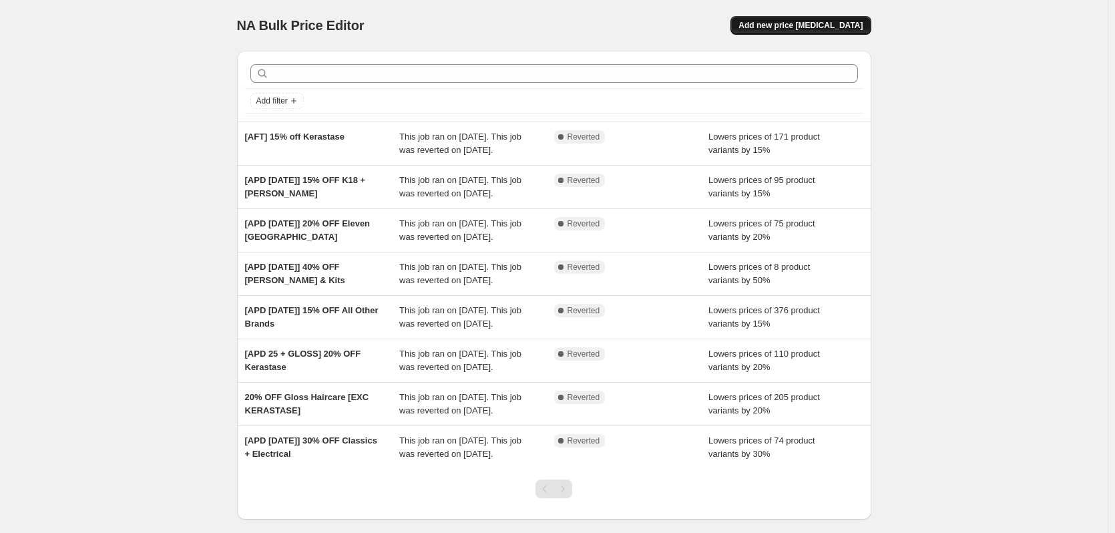
click at [795, 33] on button "Add new price [MEDICAL_DATA]" at bounding box center [800, 25] width 140 height 19
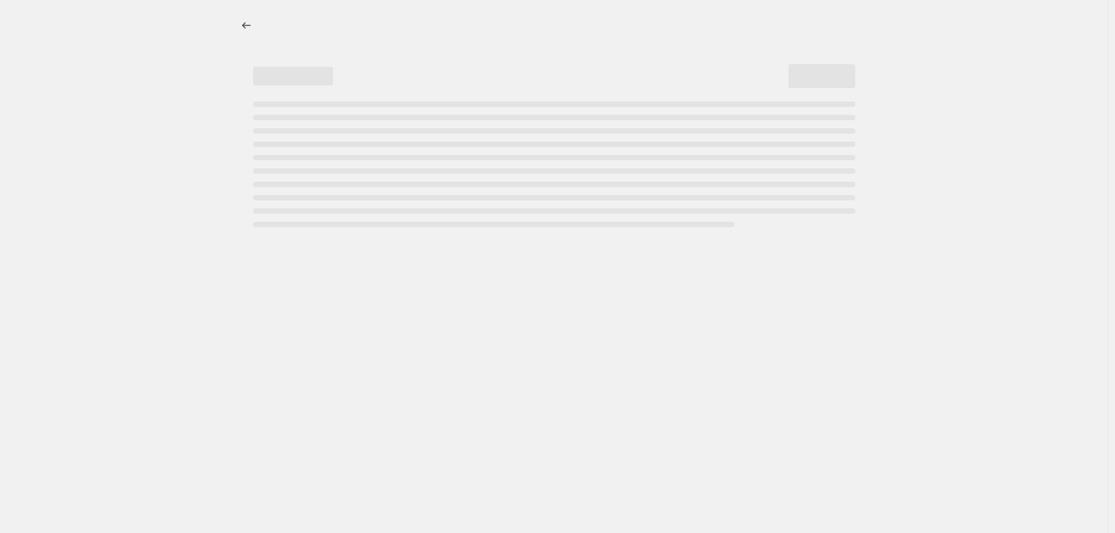
select select "percentage"
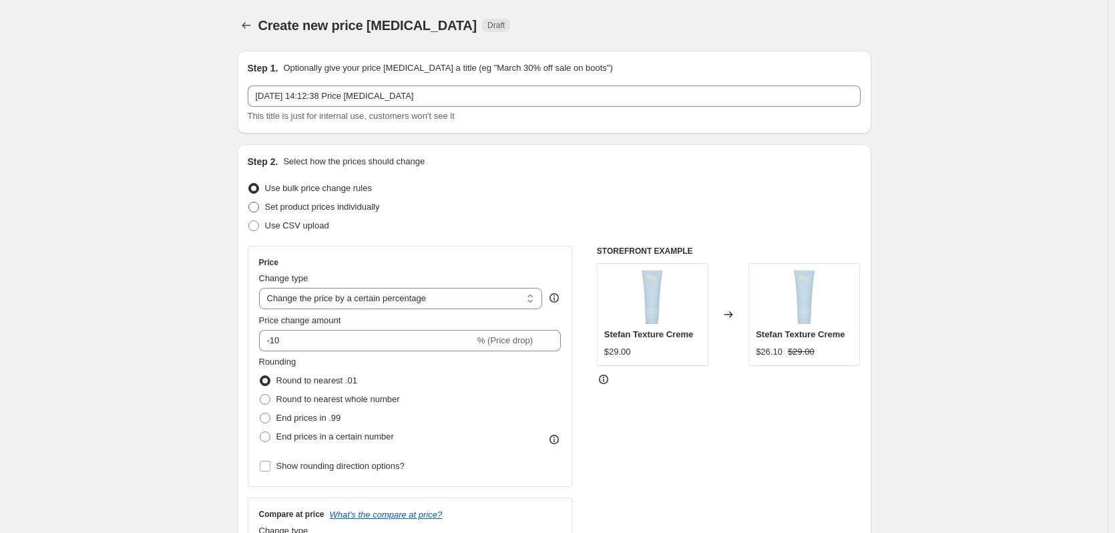
click at [326, 210] on span "Set product prices individually" at bounding box center [322, 207] width 115 height 10
click at [249, 202] on input "Set product prices individually" at bounding box center [248, 202] width 1 height 1
radio input "true"
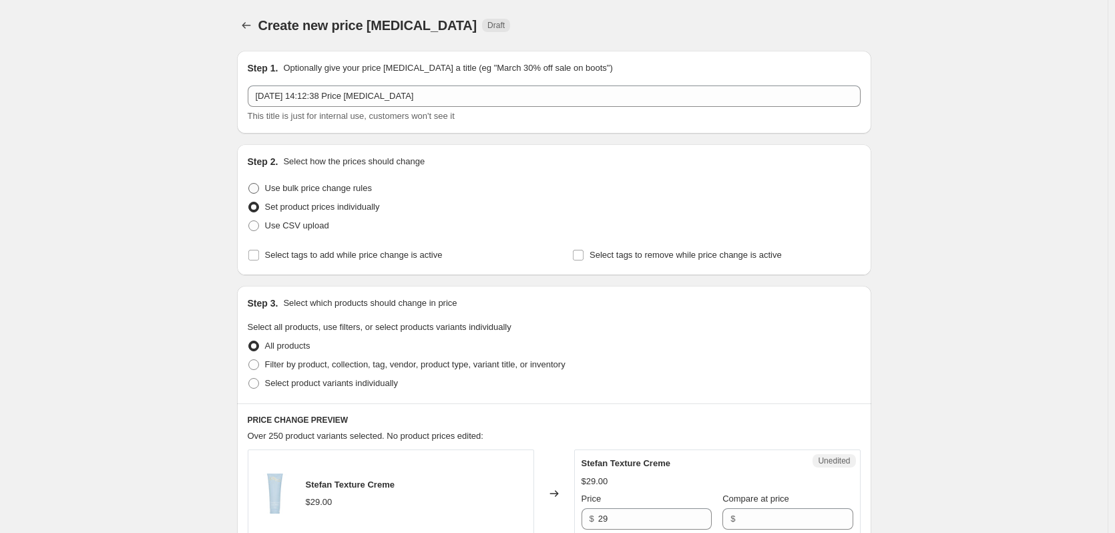
click at [330, 189] on span "Use bulk price change rules" at bounding box center [318, 188] width 107 height 10
click at [249, 184] on input "Use bulk price change rules" at bounding box center [248, 183] width 1 height 1
radio input "true"
select select "percentage"
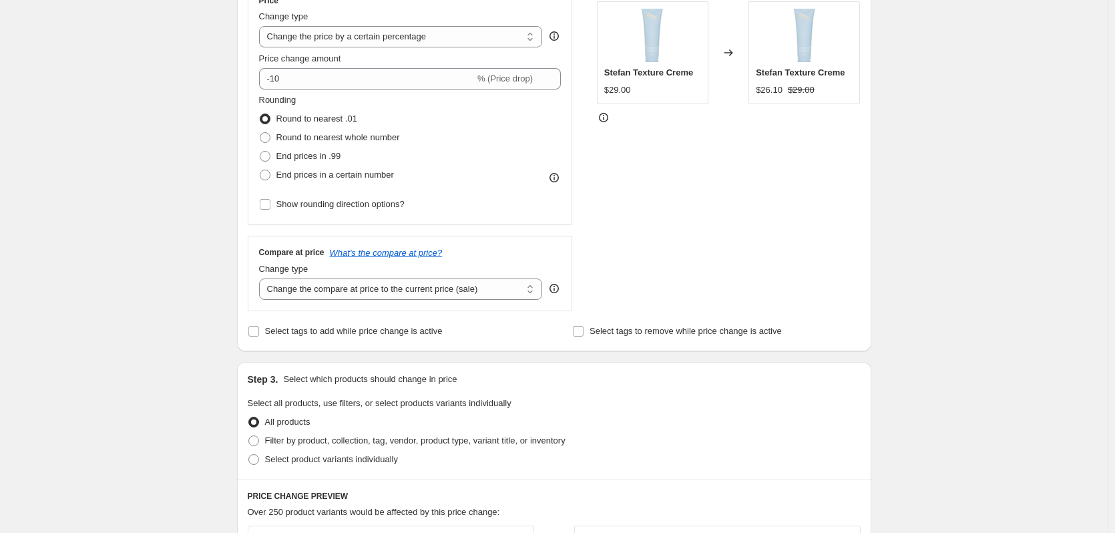
scroll to position [267, 0]
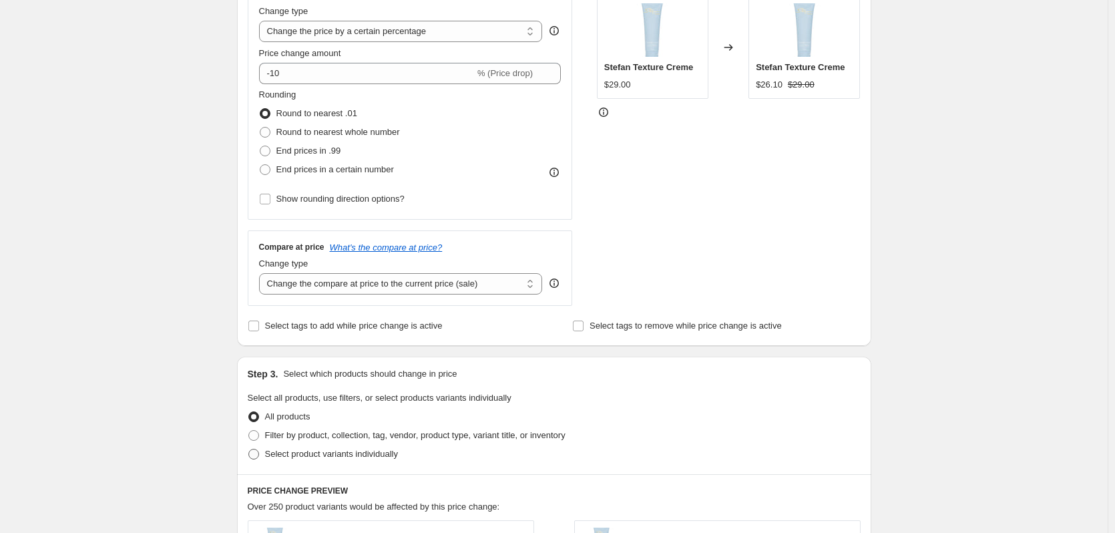
click at [321, 455] on span "Select product variants individually" at bounding box center [331, 454] width 133 height 10
click at [249, 449] on input "Select product variants individually" at bounding box center [248, 449] width 1 height 1
radio input "true"
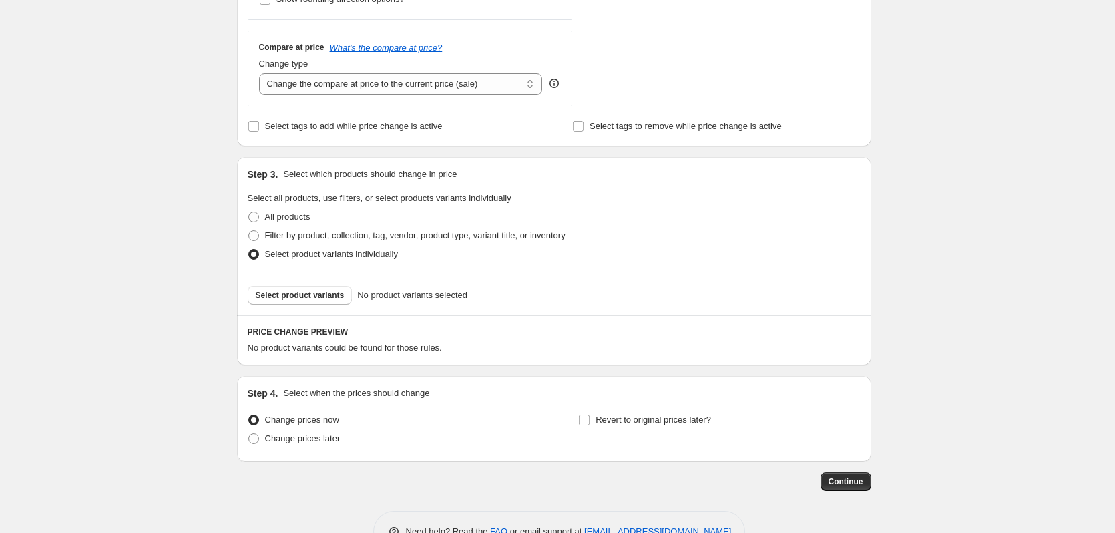
scroll to position [467, 0]
click at [251, 299] on button "Select product variants" at bounding box center [300, 294] width 105 height 19
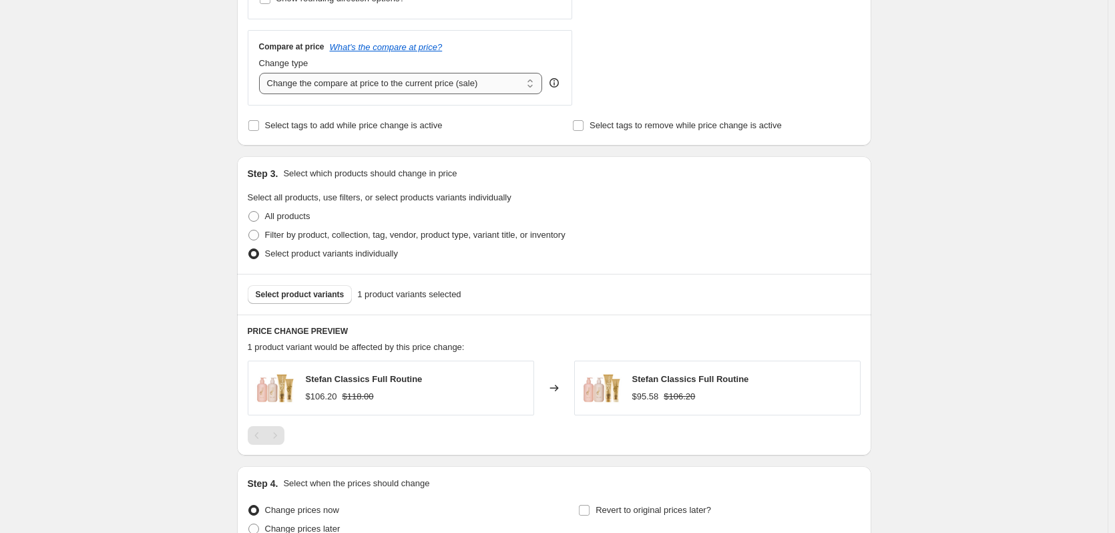
click at [352, 83] on select "Change the compare at price to the current price (sale) Change the compare at p…" at bounding box center [401, 83] width 284 height 21
click at [262, 73] on select "Change the compare at price to the current price (sale) Change the compare at p…" at bounding box center [401, 83] width 284 height 21
click at [170, 298] on div "Create new price change job. This page is ready Create new price change job Dra…" at bounding box center [553, 98] width 1107 height 1130
click at [289, 85] on select "Change the compare at price to the current price (sale) Change the compare at p…" at bounding box center [401, 83] width 284 height 21
select select "ep"
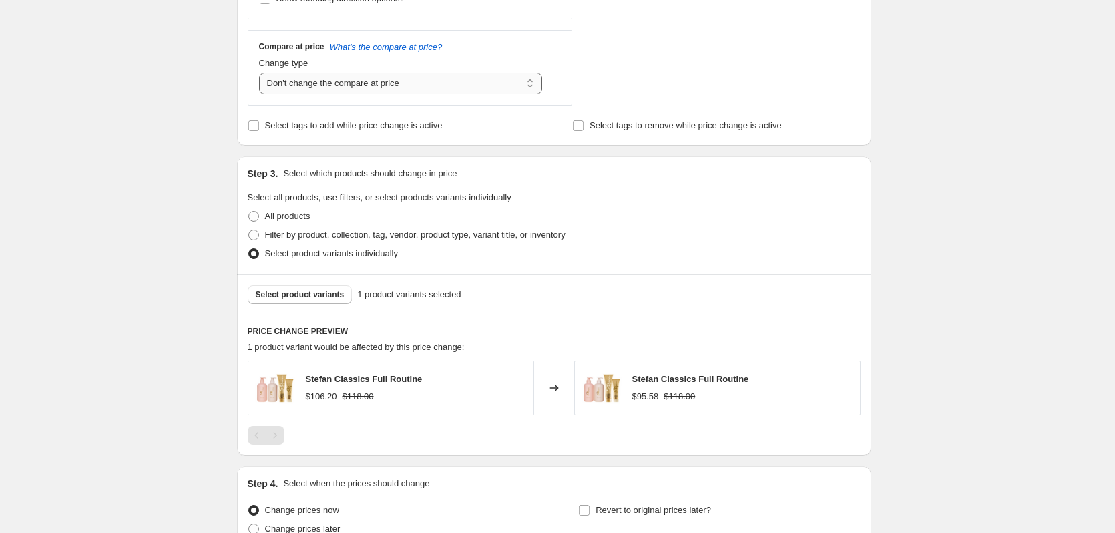
click at [262, 73] on select "Change the compare at price to the current price (sale) Change the compare at p…" at bounding box center [401, 83] width 284 height 21
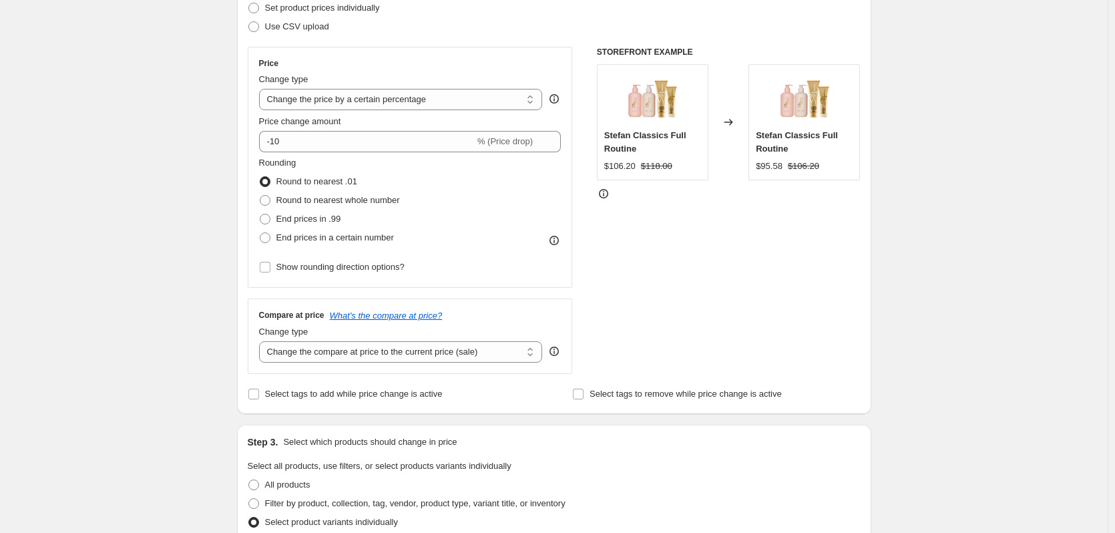
scroll to position [134, 0]
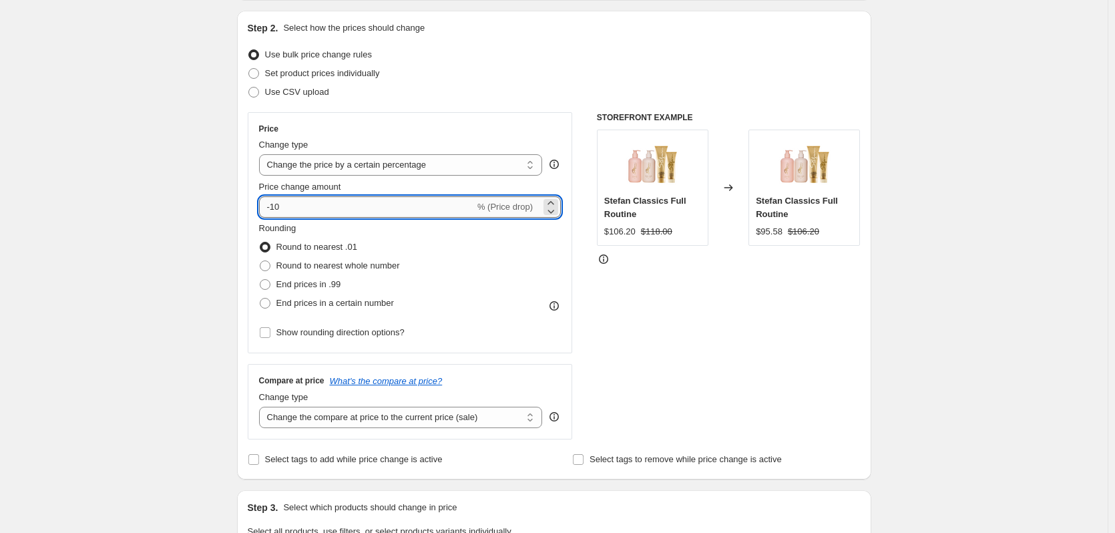
drag, startPoint x: 276, startPoint y: 210, endPoint x: 288, endPoint y: 206, distance: 12.7
click at [288, 206] on input "-10" at bounding box center [367, 206] width 216 height 21
type input "-32"
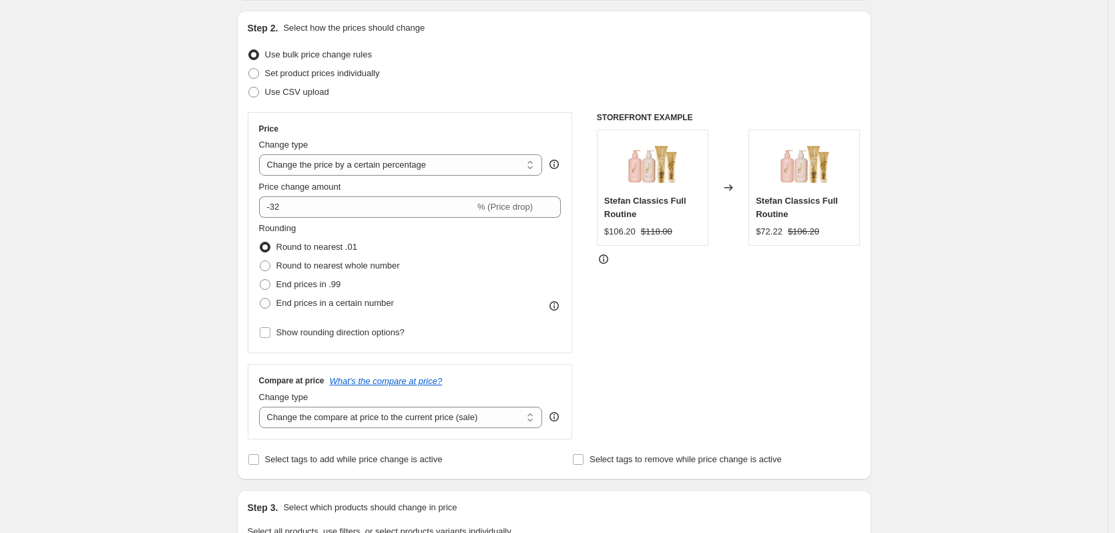
click at [205, 252] on div "Create new price change job. This page is ready Create new price change job Dra…" at bounding box center [553, 431] width 1107 height 1130
click at [262, 420] on select "Change the compare at price to the current price (sale) Change the compare at p…" at bounding box center [401, 417] width 284 height 21
select select "no_change"
click at [262, 407] on select "Change the compare at price to the current price (sale) Change the compare at p…" at bounding box center [401, 417] width 284 height 21
click at [178, 434] on div "Create new price change job. This page is ready Create new price change job Dra…" at bounding box center [553, 431] width 1107 height 1130
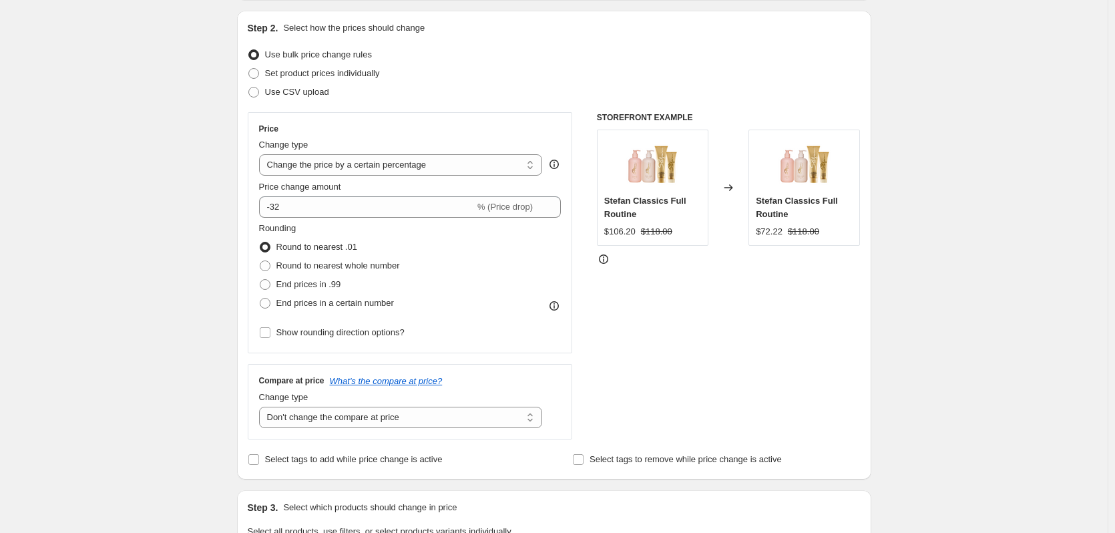
scroll to position [67, 0]
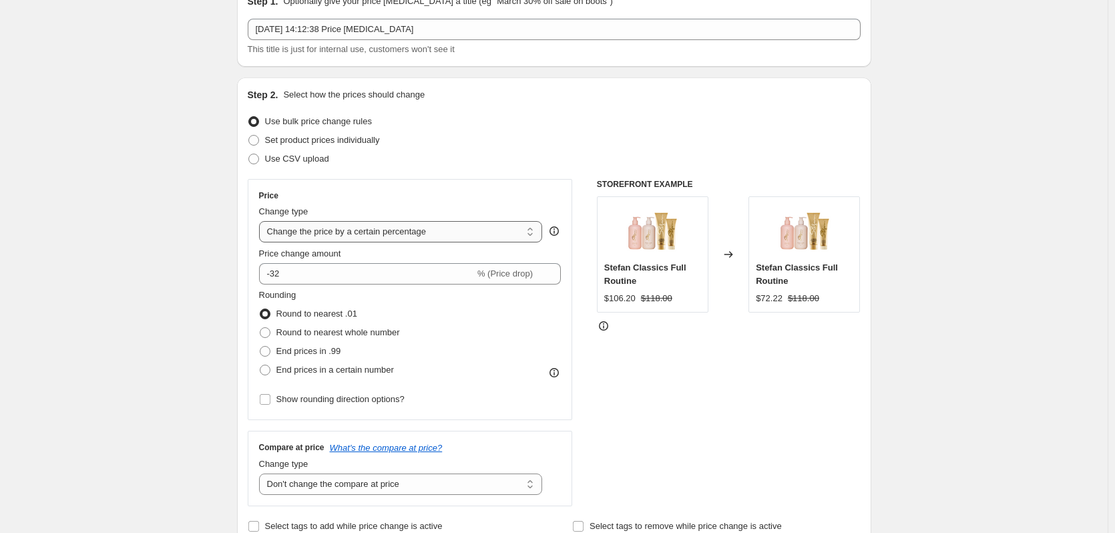
click at [316, 235] on select "Change the price to a certain amount Change the price by a certain amount Chang…" at bounding box center [401, 231] width 284 height 21
select select "pcap"
click at [262, 221] on select "Change the price to a certain amount Change the price by a certain amount Chang…" at bounding box center [401, 231] width 284 height 21
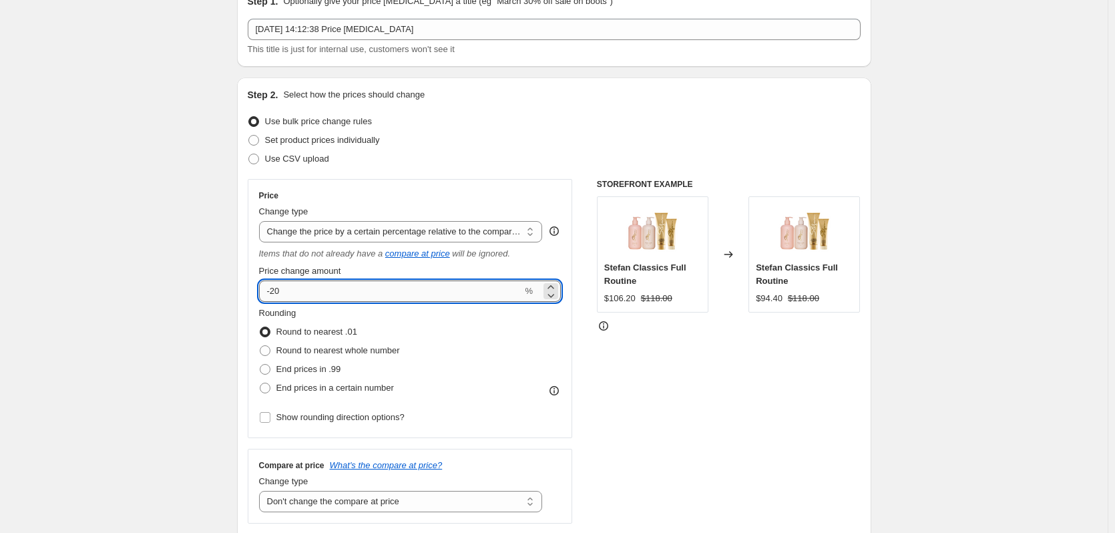
drag, startPoint x: 274, startPoint y: 292, endPoint x: 284, endPoint y: 288, distance: 11.1
click at [284, 288] on input "-20" at bounding box center [391, 290] width 264 height 21
type input "-32"
click at [190, 306] on div "Create new price change job. This page is ready Create new price change job Dra…" at bounding box center [553, 506] width 1107 height 1147
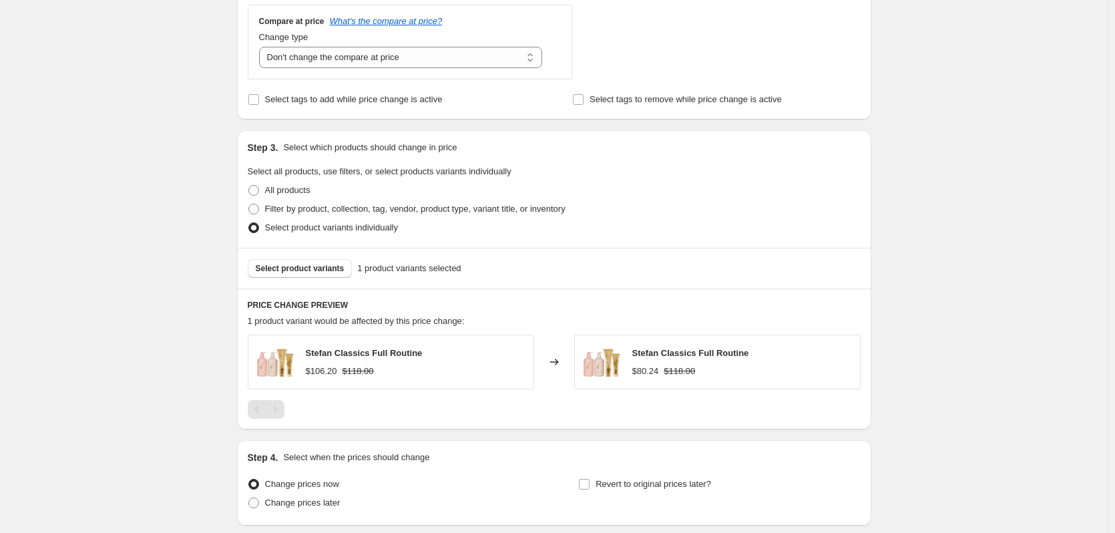
scroll to position [534, 0]
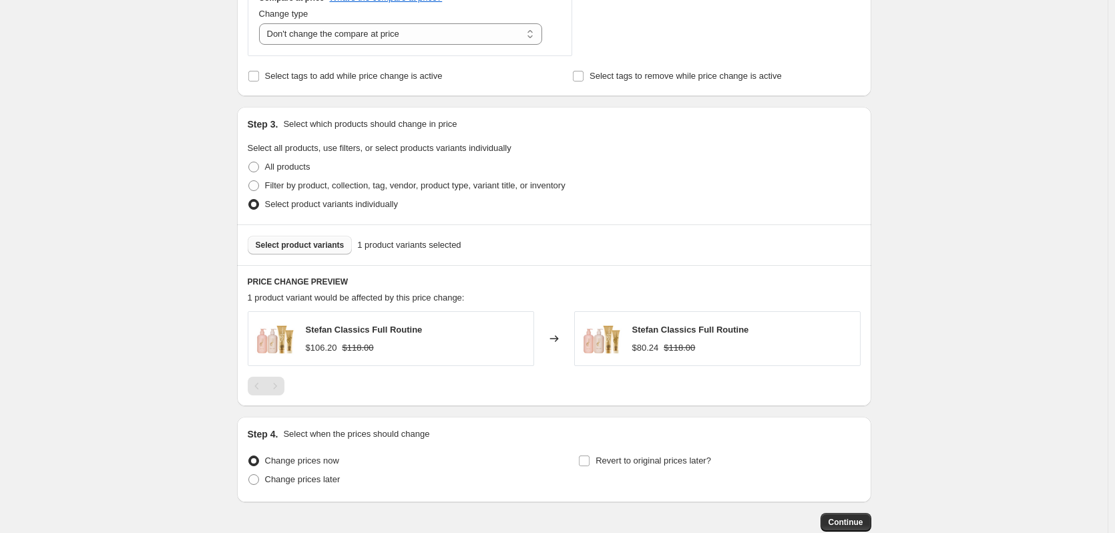
click at [283, 242] on span "Select product variants" at bounding box center [300, 245] width 89 height 11
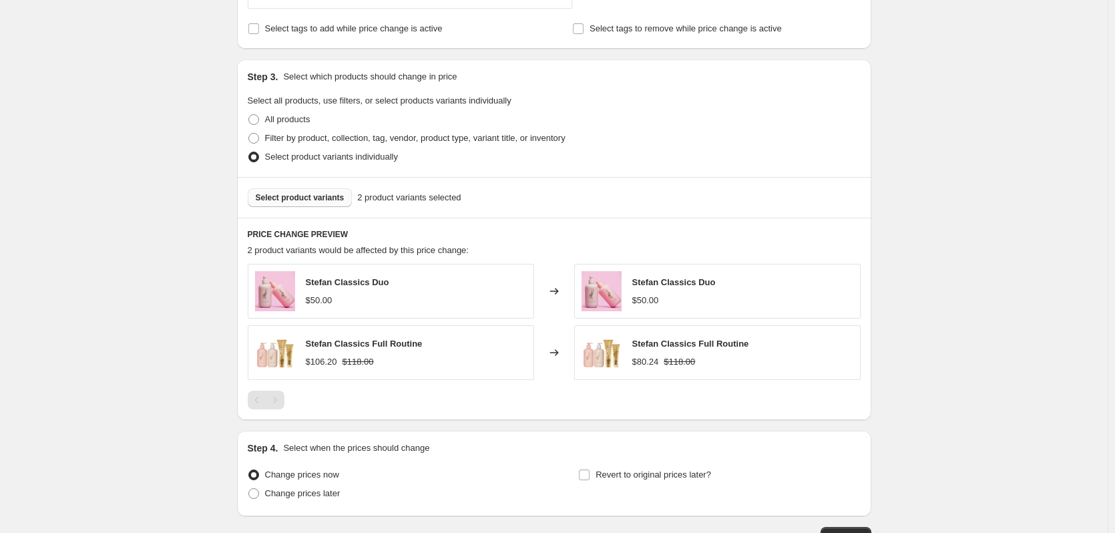
scroll to position [601, 0]
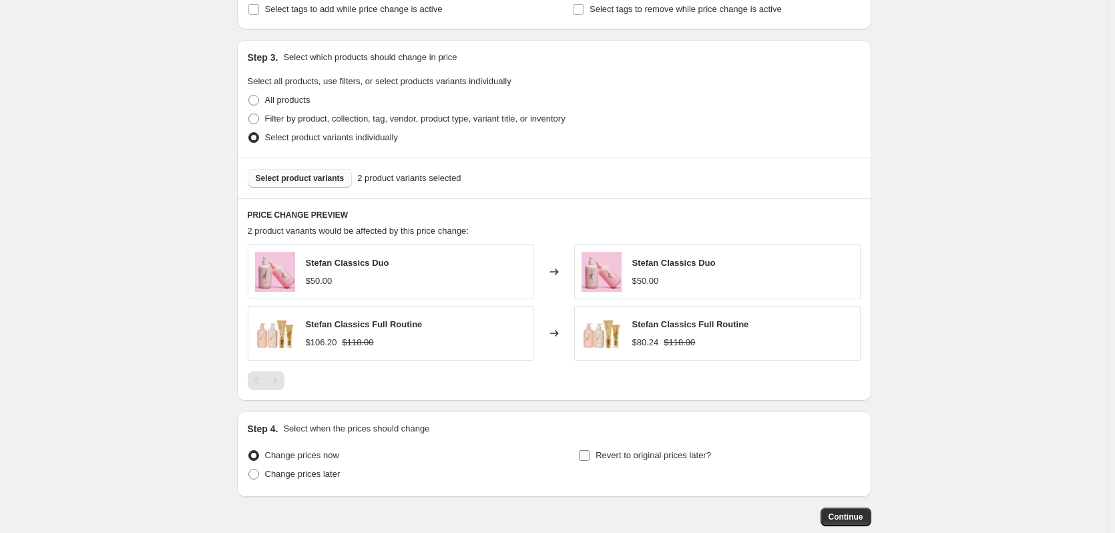
click at [590, 461] on span at bounding box center [584, 455] width 12 height 12
click at [589, 461] on input "Revert to original prices later?" at bounding box center [584, 455] width 11 height 11
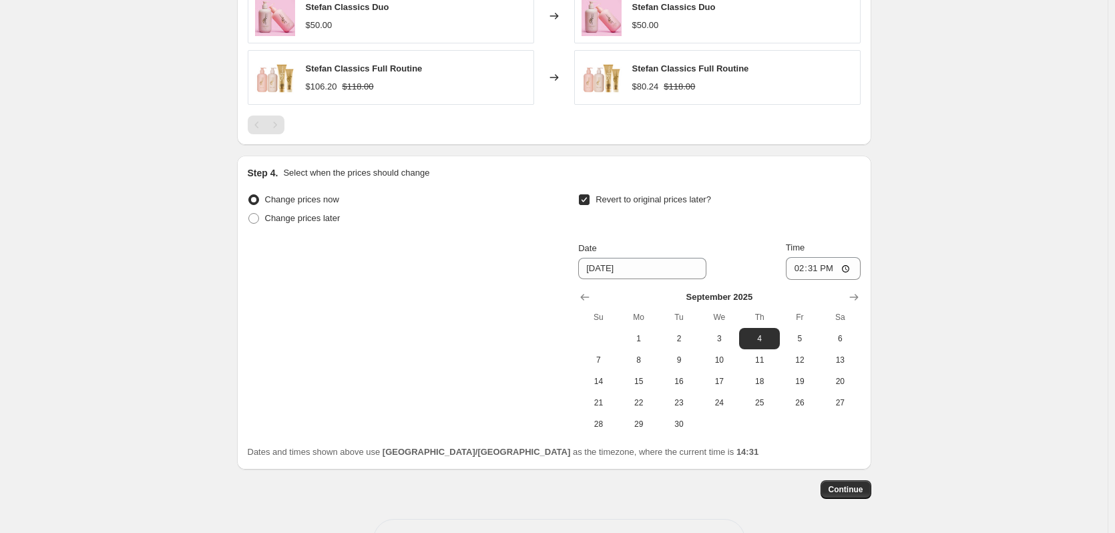
scroll to position [868, 0]
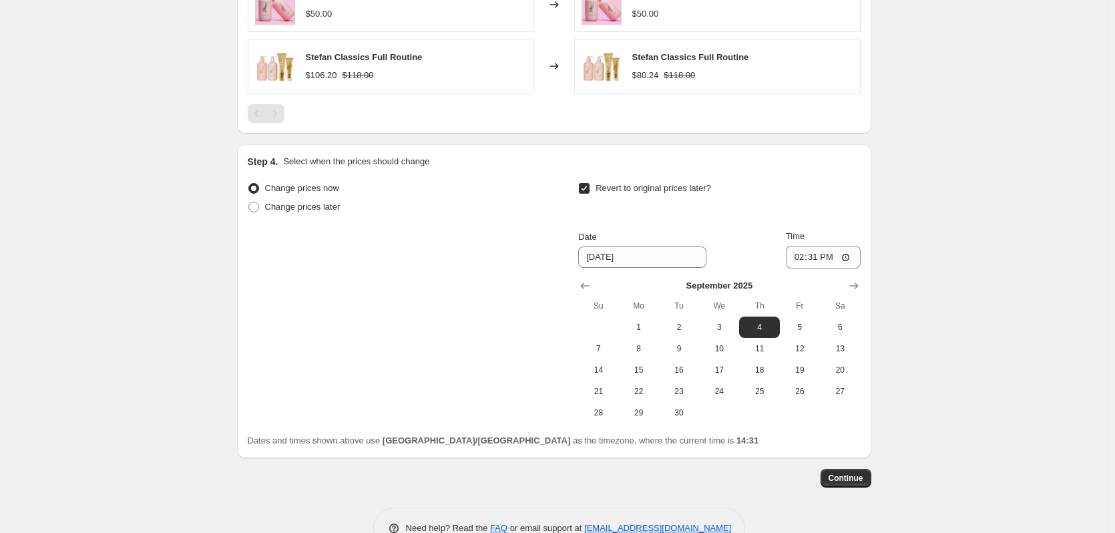
click at [587, 188] on input "Revert to original prices later?" at bounding box center [584, 188] width 11 height 11
checkbox input "false"
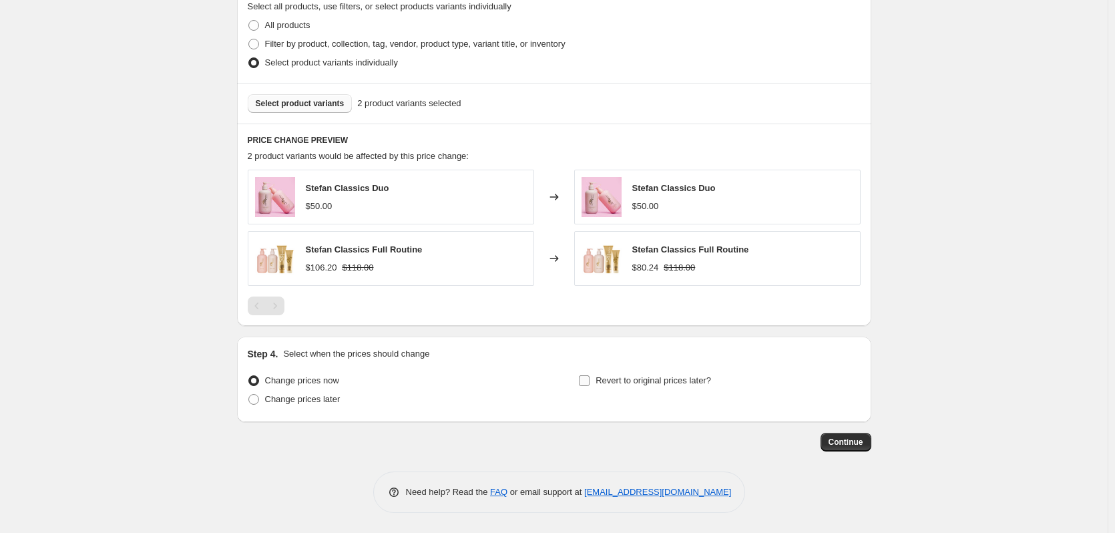
scroll to position [676, 0]
click at [842, 442] on span "Continue" at bounding box center [845, 442] width 35 height 11
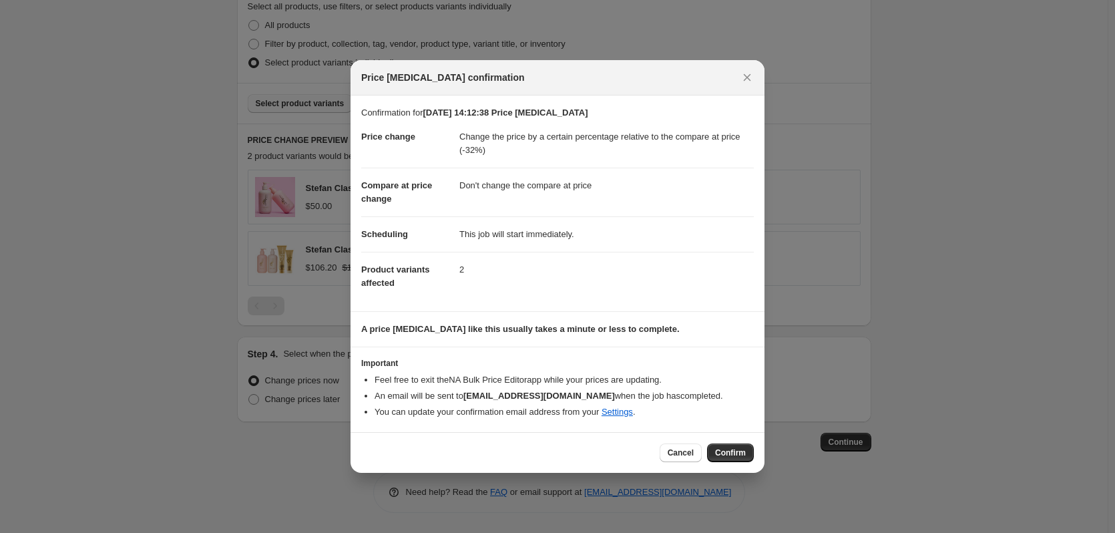
click at [722, 457] on span "Confirm" at bounding box center [730, 452] width 31 height 11
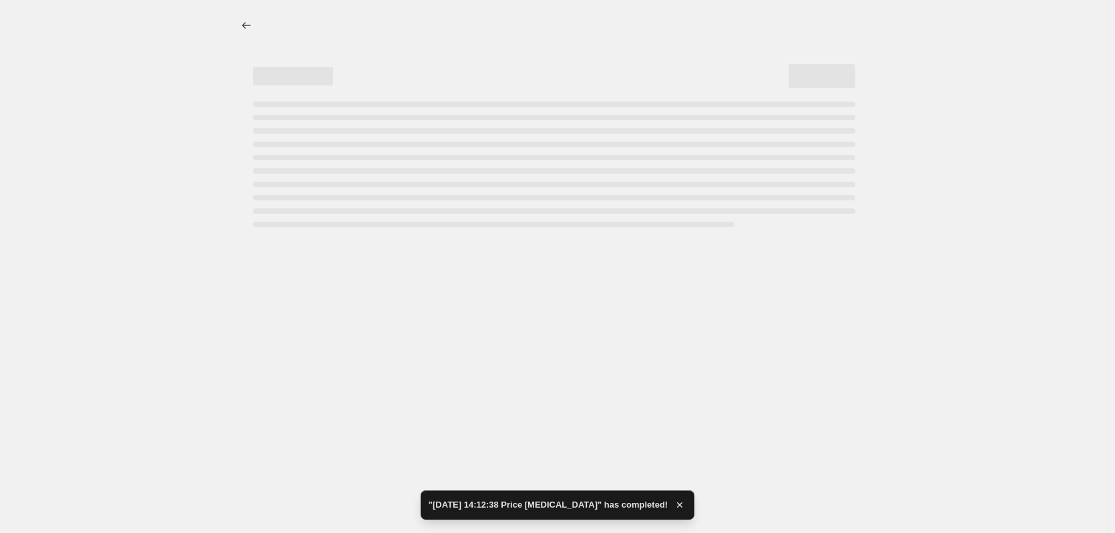
select select "pcap"
select select "no_change"
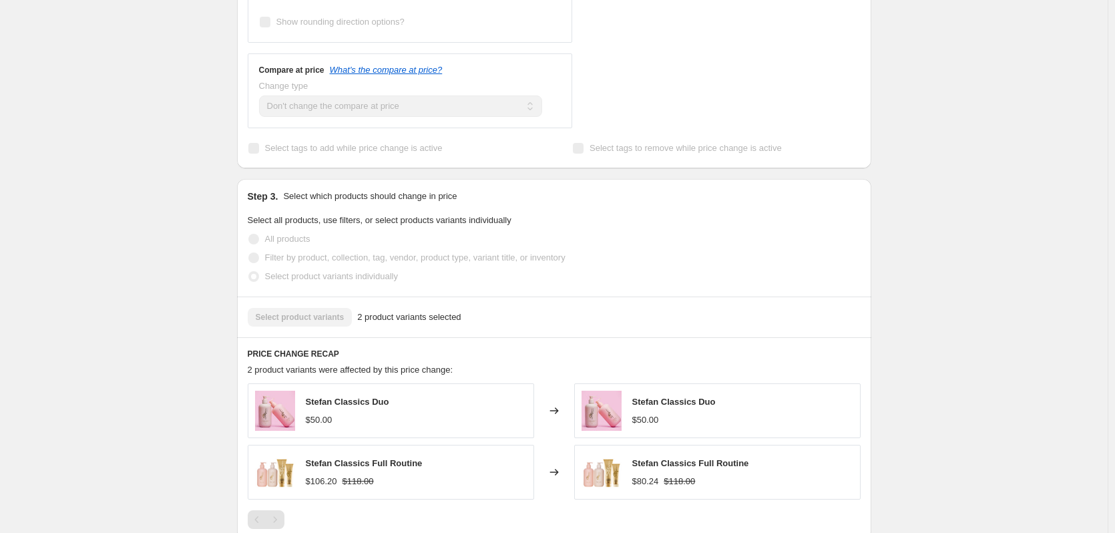
scroll to position [734, 0]
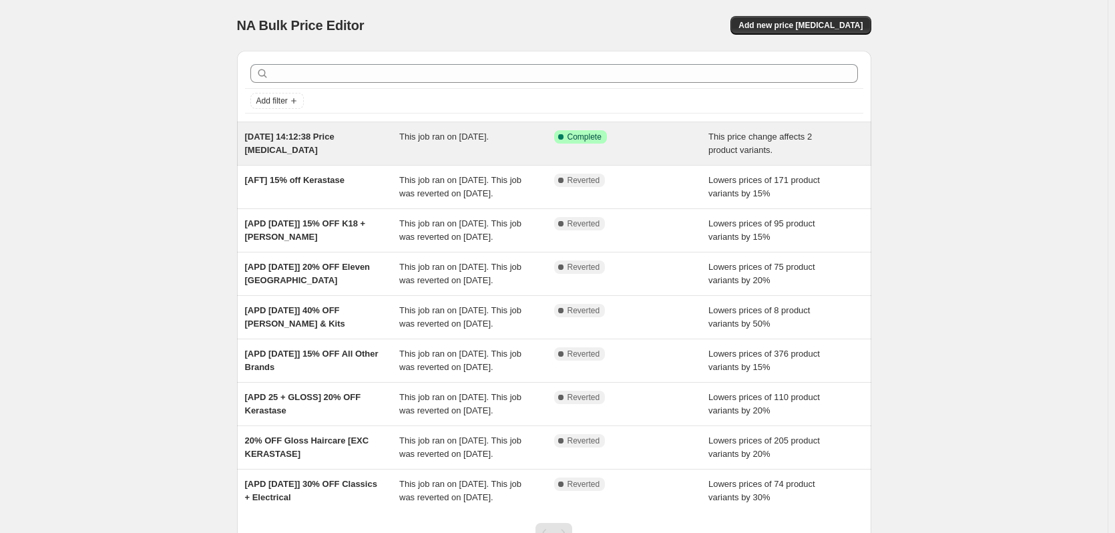
click at [324, 163] on div "28 Aug 2025, 14:12:38 Price change job This job ran on 28 August 2025. Success …" at bounding box center [554, 143] width 634 height 43
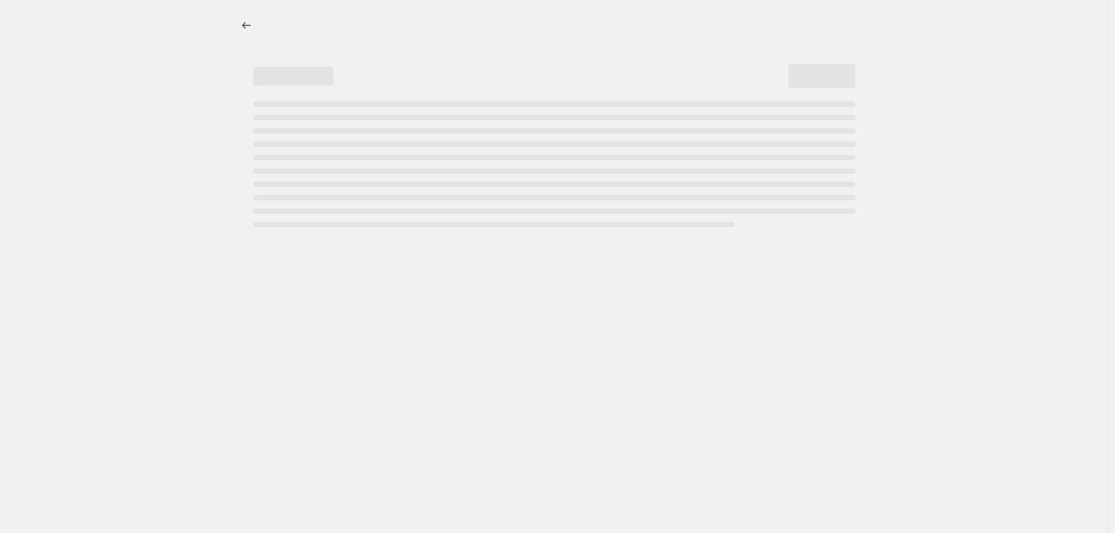
select select "pcap"
select select "no_change"
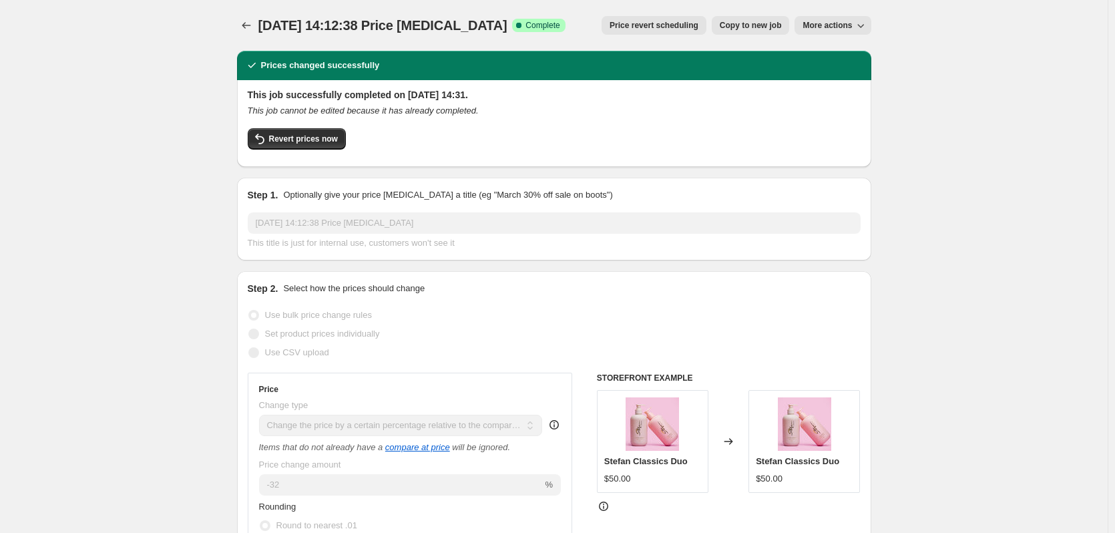
click at [834, 26] on span "More actions" at bounding box center [826, 25] width 49 height 11
click at [323, 142] on span "Revert prices now" at bounding box center [303, 139] width 69 height 11
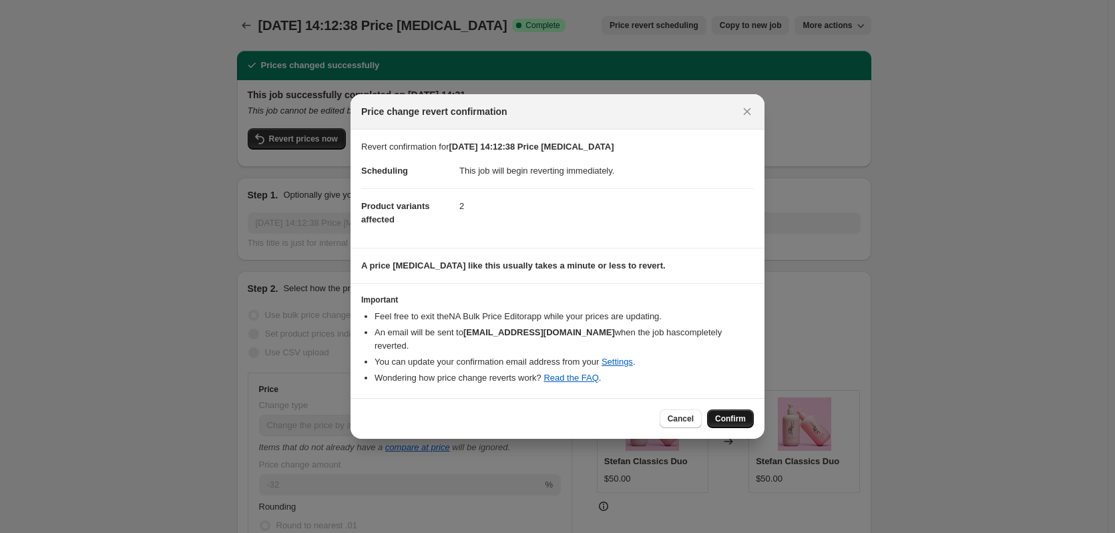
click at [720, 409] on button "Confirm" at bounding box center [730, 418] width 47 height 19
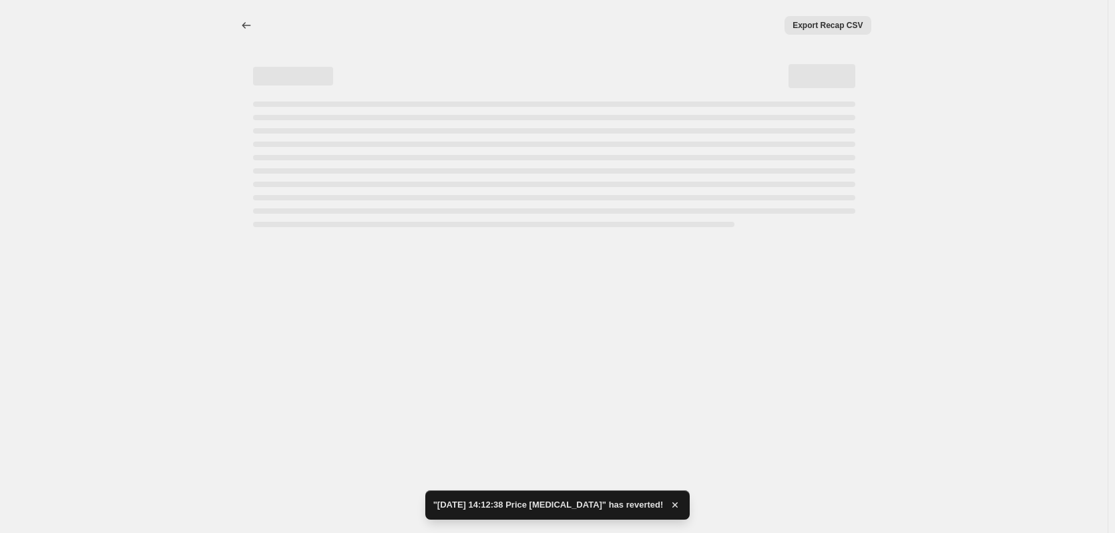
select select "pcap"
select select "no_change"
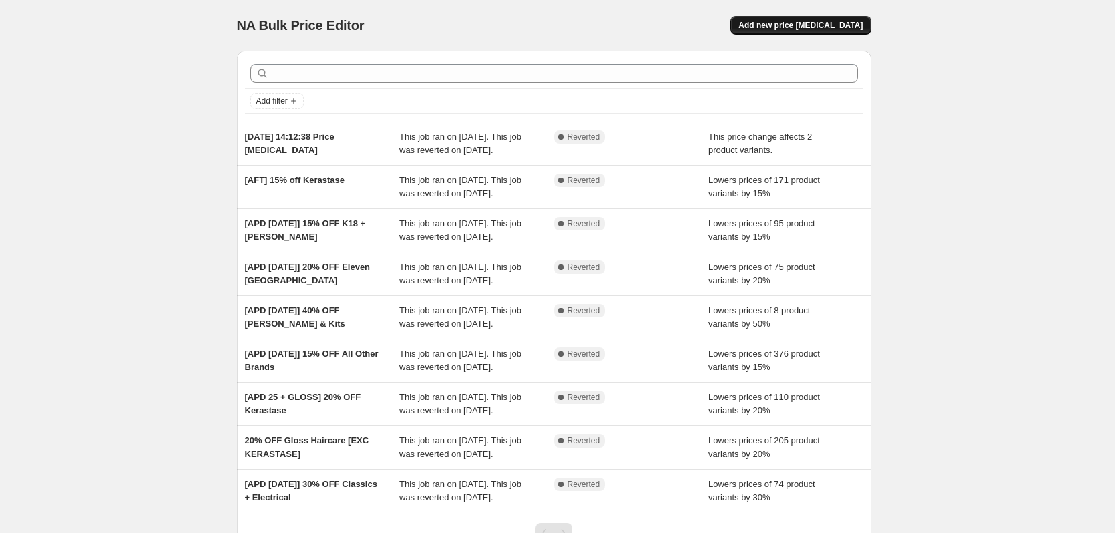
click at [819, 27] on span "Add new price [MEDICAL_DATA]" at bounding box center [800, 25] width 124 height 11
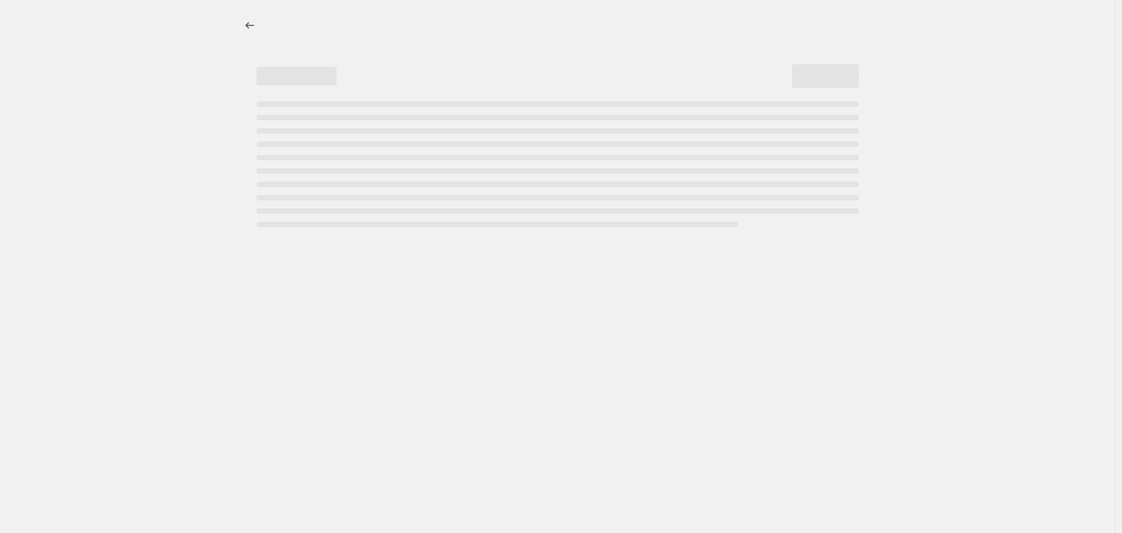
select select "percentage"
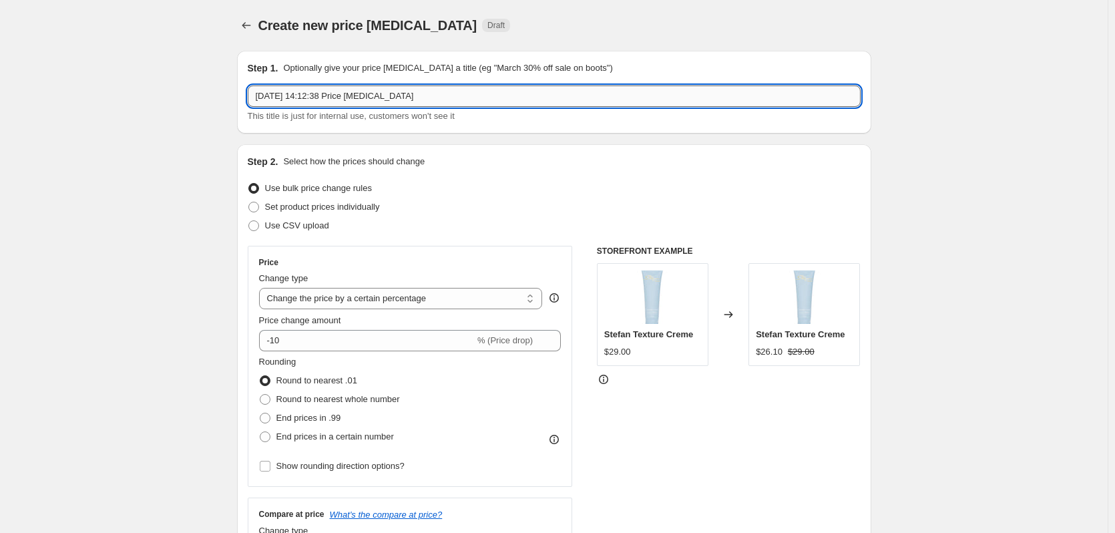
click at [390, 106] on input "28 Aug 2025, 14:12:38 Price change job" at bounding box center [554, 95] width 613 height 21
type input "Stefan 32"
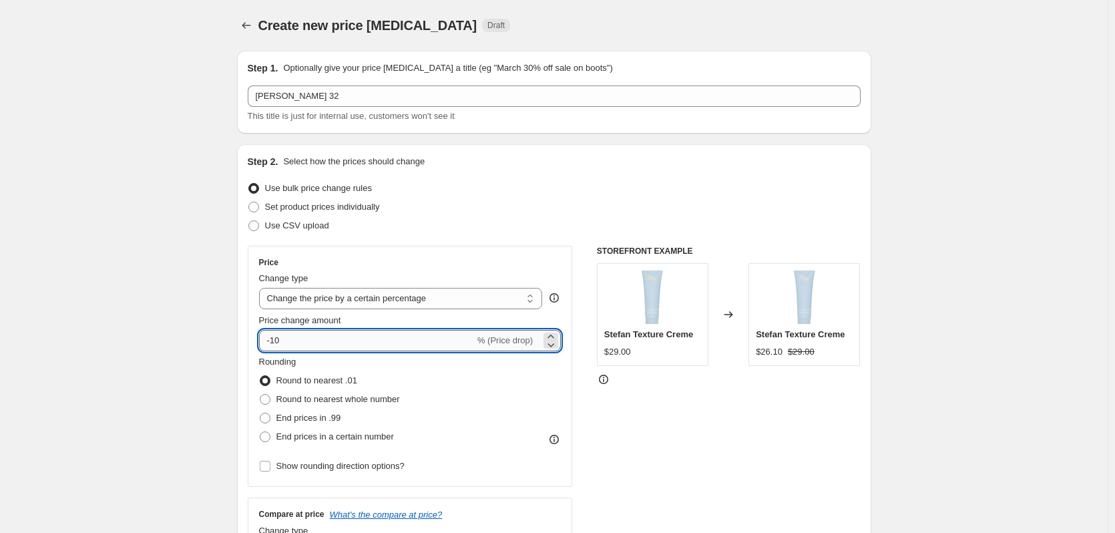
click at [291, 338] on input "-10" at bounding box center [367, 340] width 216 height 21
drag, startPoint x: 276, startPoint y: 342, endPoint x: 292, endPoint y: 338, distance: 17.2
click at [292, 338] on input "-10" at bounding box center [367, 340] width 216 height 21
type input "-32"
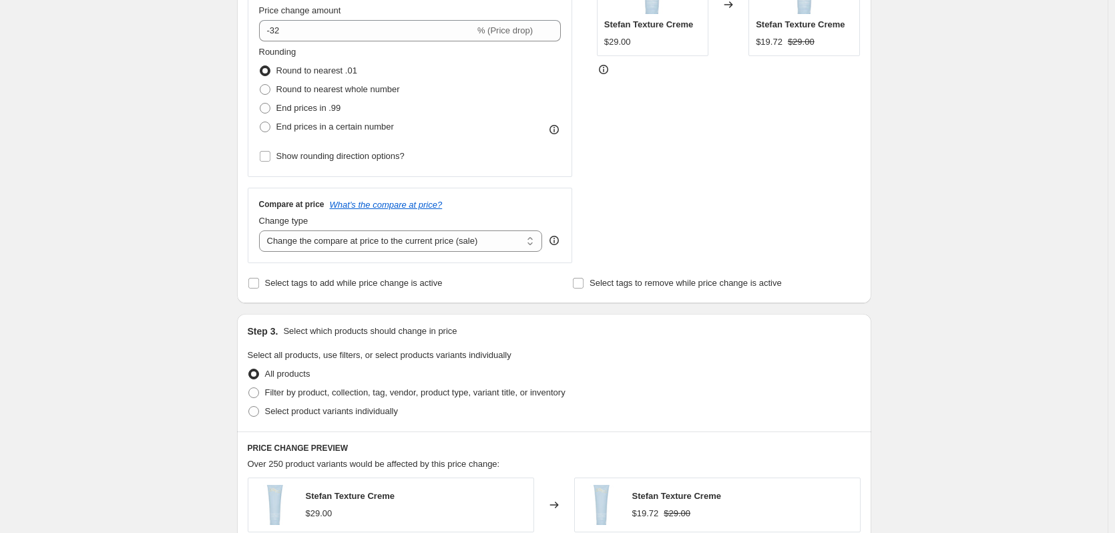
scroll to position [334, 0]
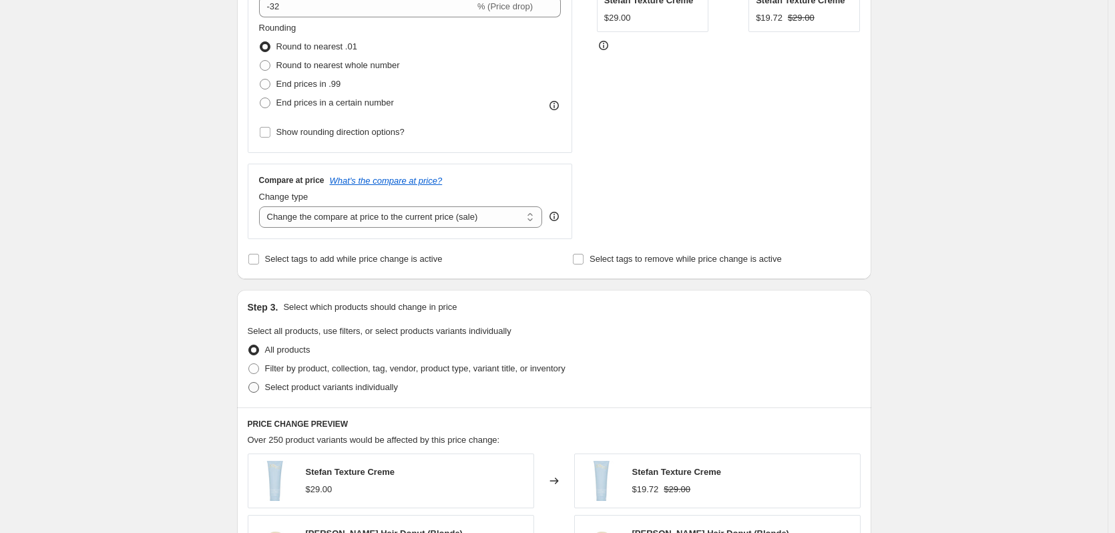
click at [280, 392] on span "Select product variants individually" at bounding box center [331, 387] width 133 height 10
click at [249, 383] on input "Select product variants individually" at bounding box center [248, 382] width 1 height 1
radio input "true"
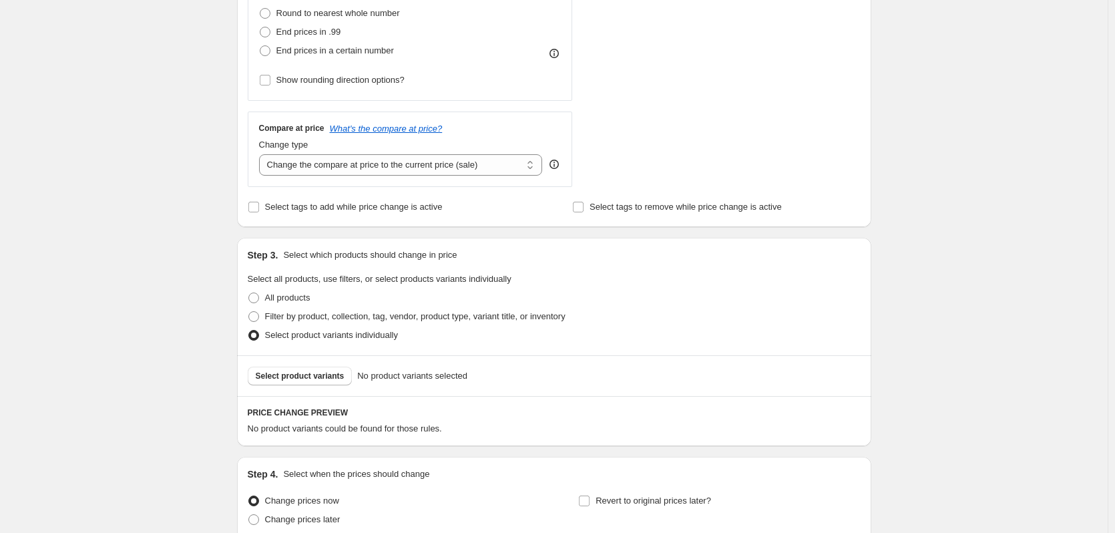
scroll to position [401, 0]
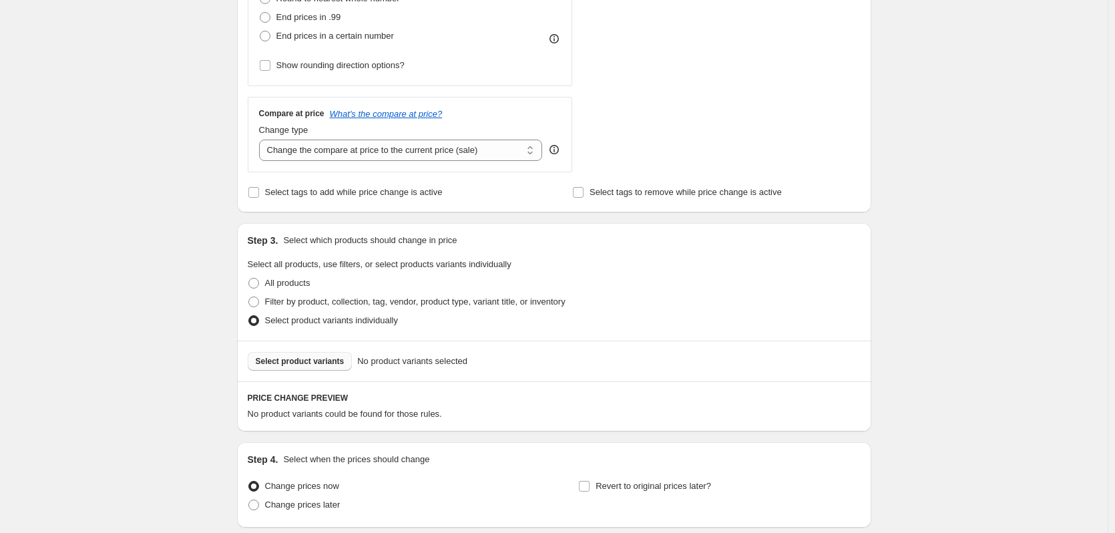
click at [288, 359] on span "Select product variants" at bounding box center [300, 361] width 89 height 11
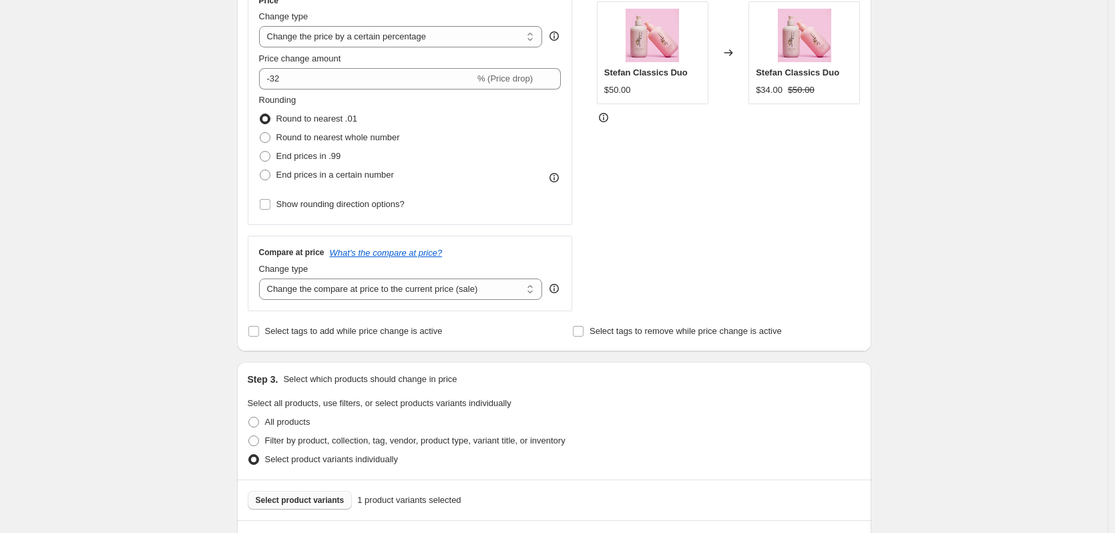
scroll to position [267, 0]
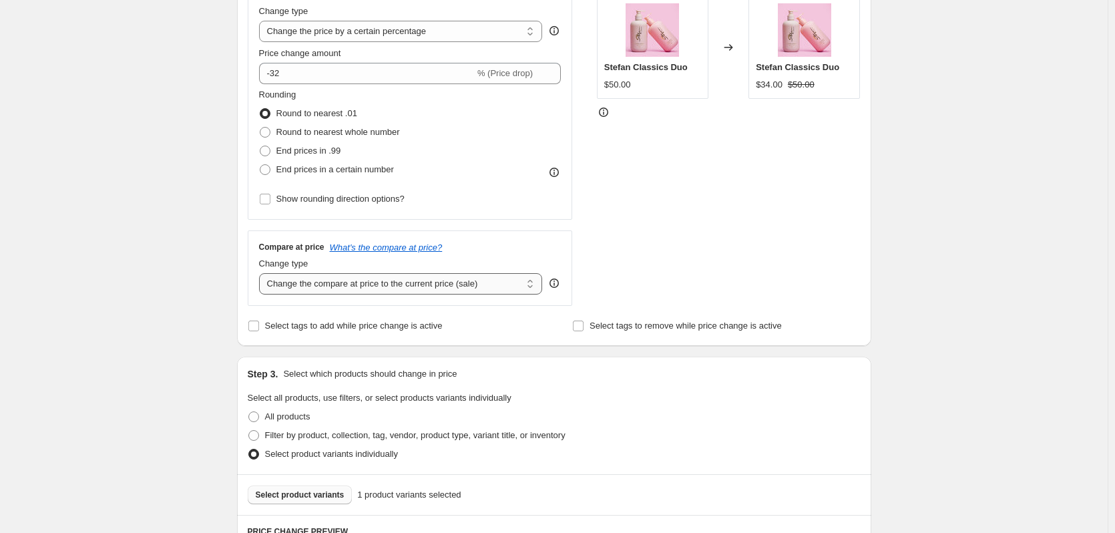
click at [290, 284] on select "Change the compare at price to the current price (sale) Change the compare at p…" at bounding box center [401, 283] width 284 height 21
click at [262, 273] on select "Change the compare at price to the current price (sale) Change the compare at p…" at bounding box center [401, 283] width 284 height 21
click at [338, 288] on select "Change the compare at price to the current price (sale) Change the compare at p…" at bounding box center [401, 283] width 284 height 21
select select "no_change"
click at [262, 273] on select "Change the compare at price to the current price (sale) Change the compare at p…" at bounding box center [401, 283] width 284 height 21
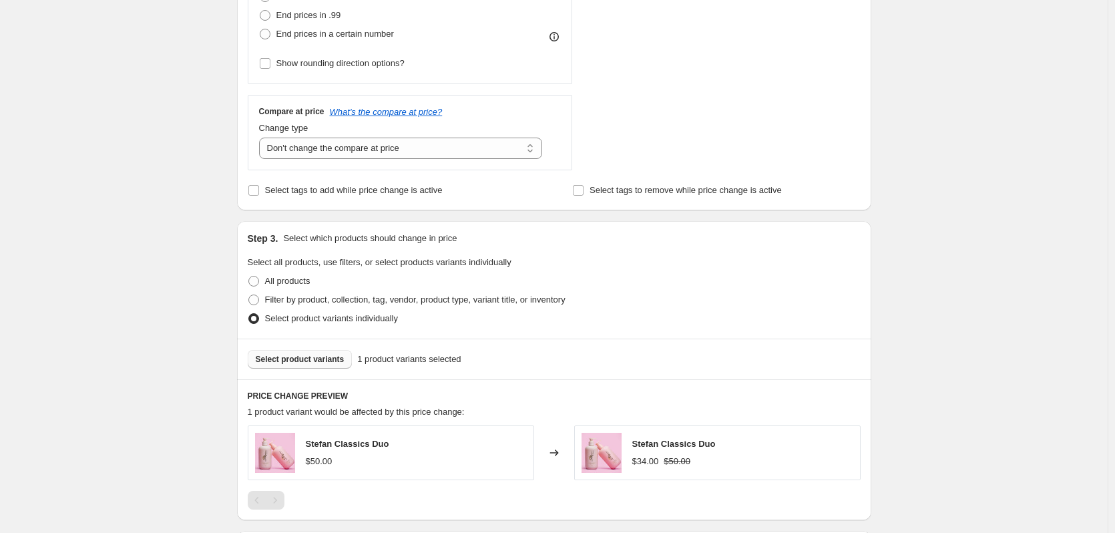
scroll to position [467, 0]
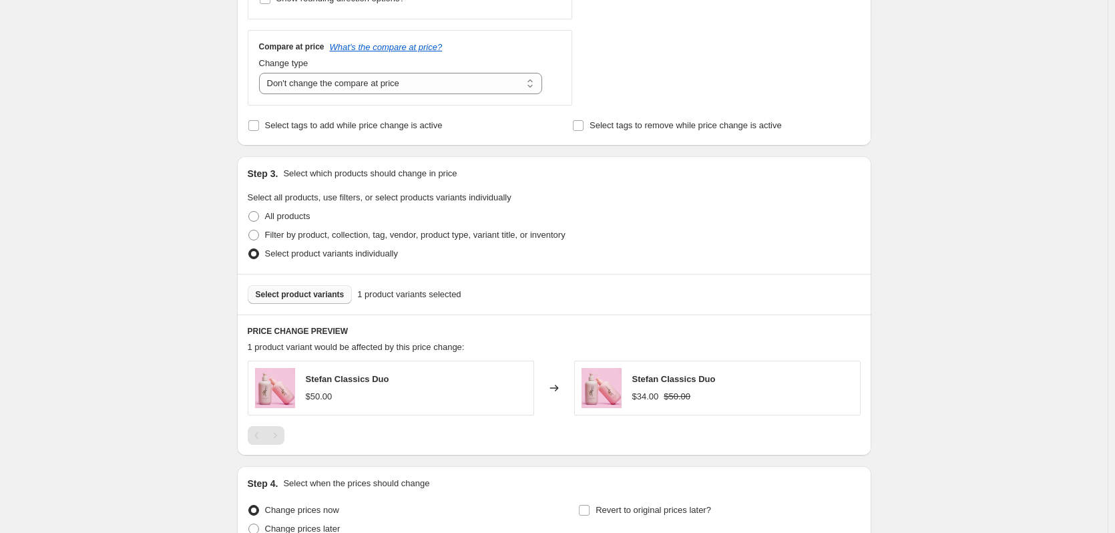
click at [324, 294] on span "Select product variants" at bounding box center [300, 294] width 89 height 11
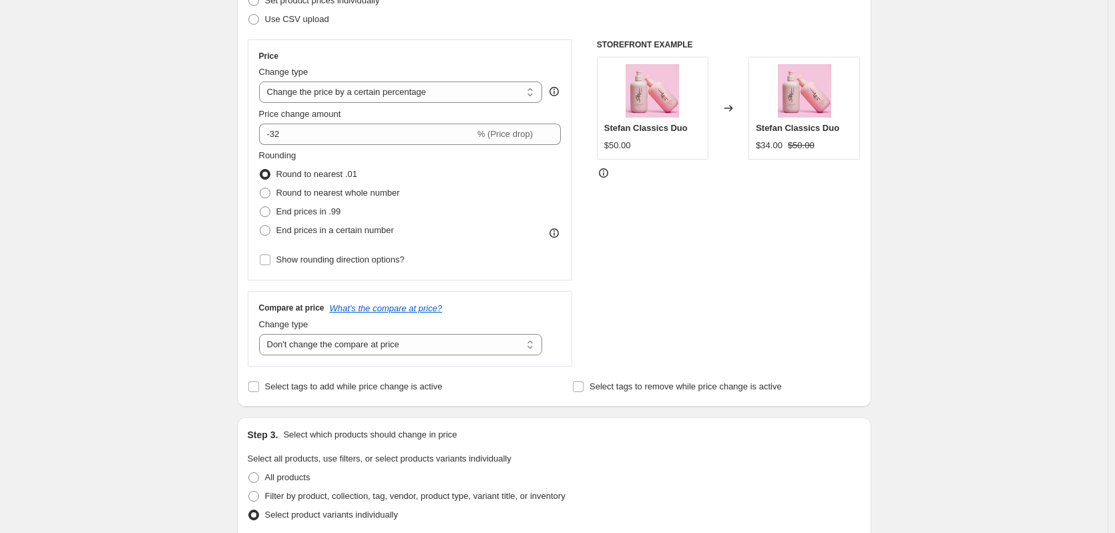
scroll to position [200, 0]
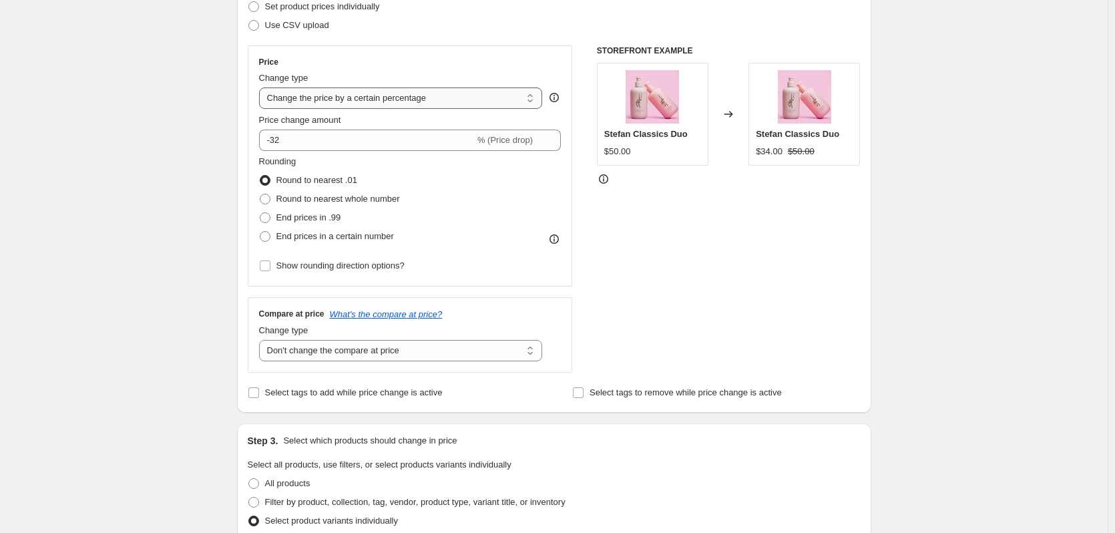
click at [322, 95] on select "Change the price to a certain amount Change the price by a certain amount Chang…" at bounding box center [401, 97] width 284 height 21
click at [314, 98] on select "Change the price to a certain amount Change the price by a certain amount Chang…" at bounding box center [401, 97] width 284 height 21
select select "bcap"
click at [262, 87] on select "Change the price to a certain amount Change the price by a certain amount Chang…" at bounding box center [401, 97] width 284 height 21
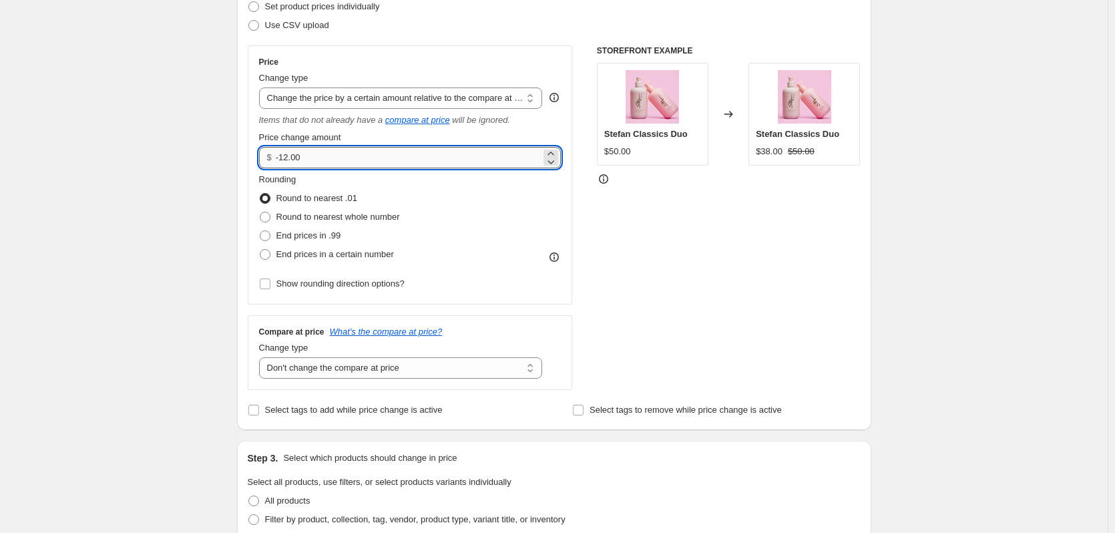
drag, startPoint x: 282, startPoint y: 162, endPoint x: 308, endPoint y: 155, distance: 26.9
click at [308, 155] on input "-12.00" at bounding box center [408, 157] width 265 height 21
type input "-32.00"
click at [744, 288] on div "STOREFRONT EXAMPLE Stefan Classics Duo $50.00 Changed to Stefan Classics Duo $3…" at bounding box center [729, 217] width 264 height 344
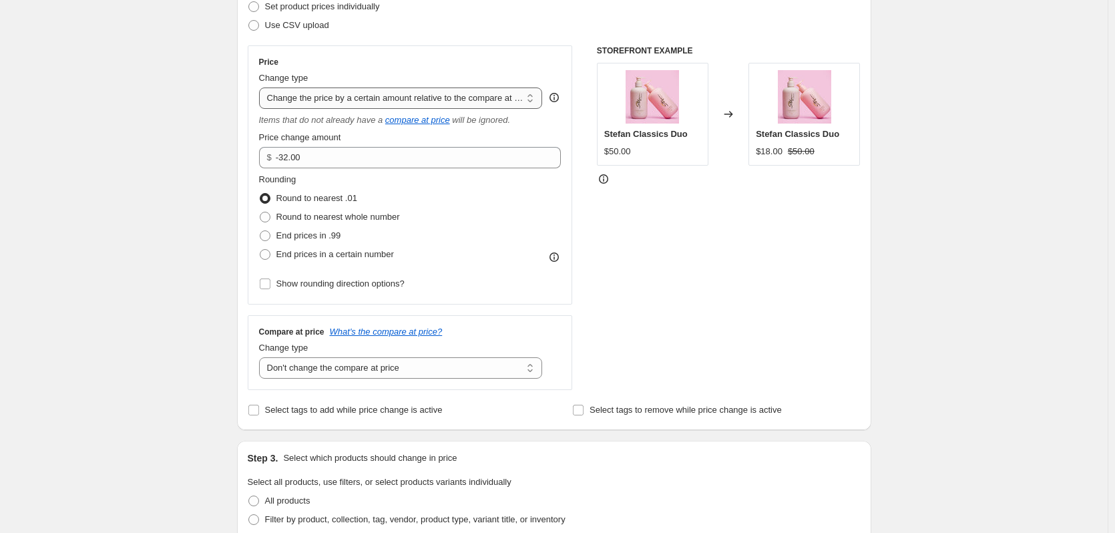
click at [325, 106] on select "Change the price to a certain amount Change the price by a certain amount Chang…" at bounding box center [401, 97] width 284 height 21
select select "pcap"
click at [262, 87] on select "Change the price to a certain amount Change the price by a certain amount Chang…" at bounding box center [401, 97] width 284 height 21
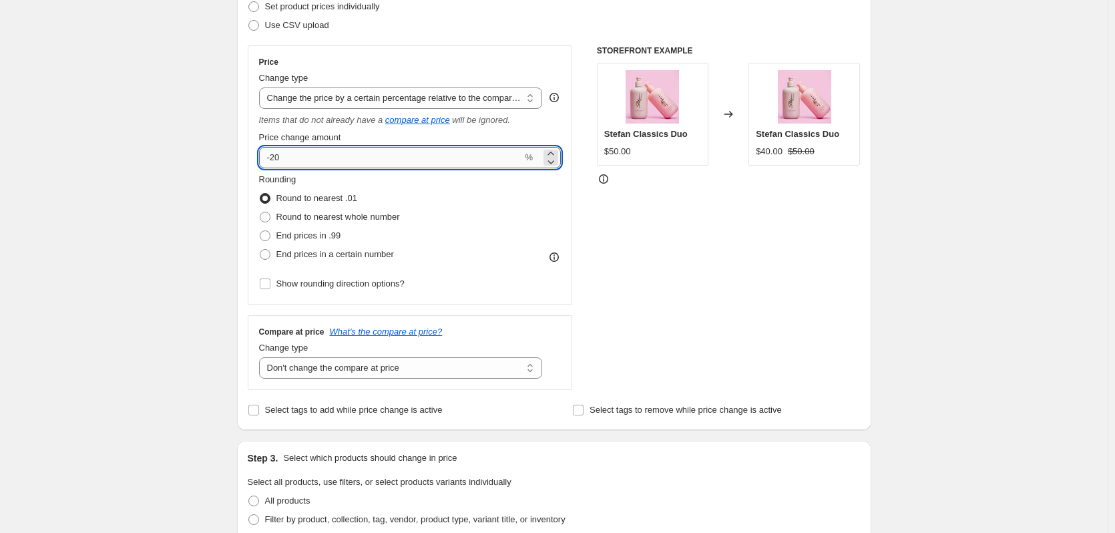
drag, startPoint x: 274, startPoint y: 160, endPoint x: 285, endPoint y: 161, distance: 10.7
click at [285, 161] on input "-20" at bounding box center [391, 157] width 264 height 21
type input "-32"
click at [232, 188] on div "Step 1. Optionally give your price change job a title (eg "March 30% off sale o…" at bounding box center [548, 383] width 645 height 1087
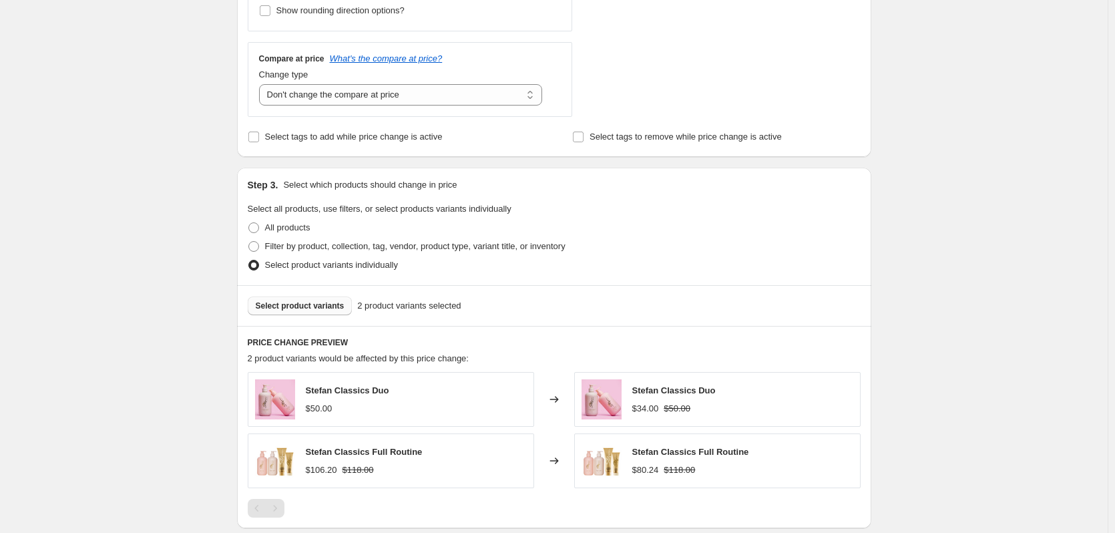
scroll to position [534, 0]
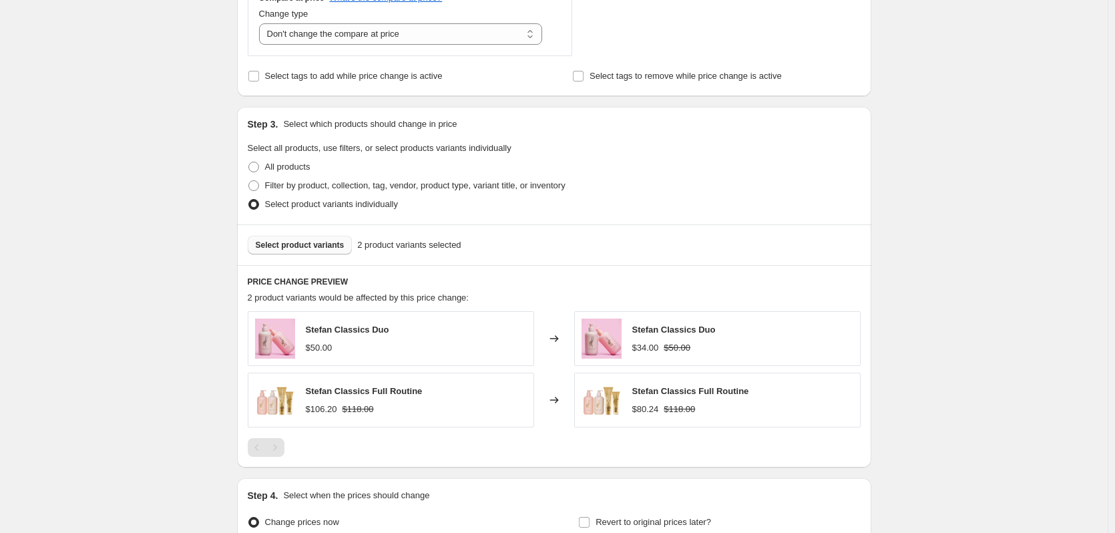
click at [276, 245] on span "Select product variants" at bounding box center [300, 245] width 89 height 11
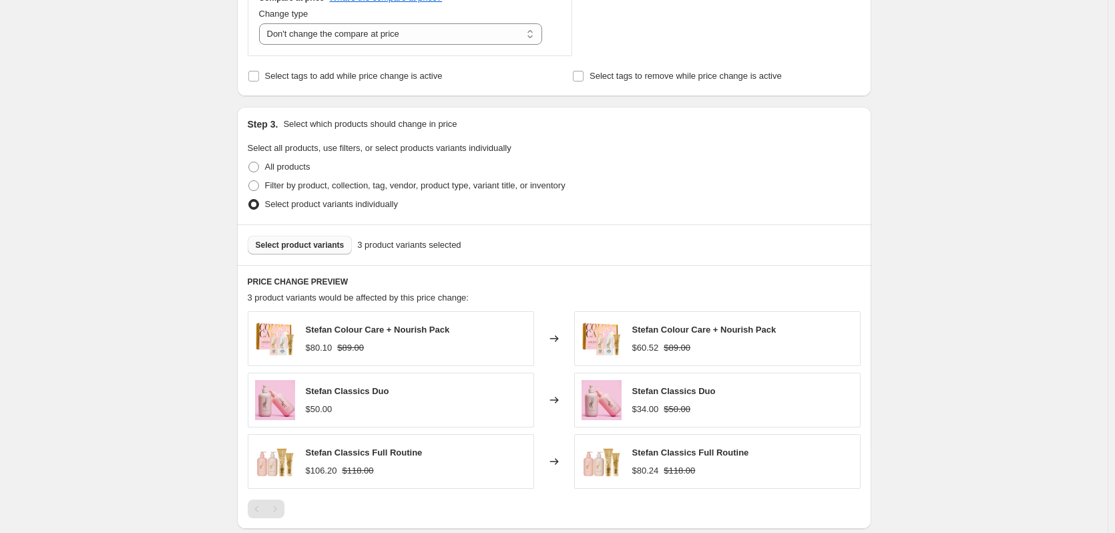
click at [310, 244] on span "Select product variants" at bounding box center [300, 245] width 89 height 11
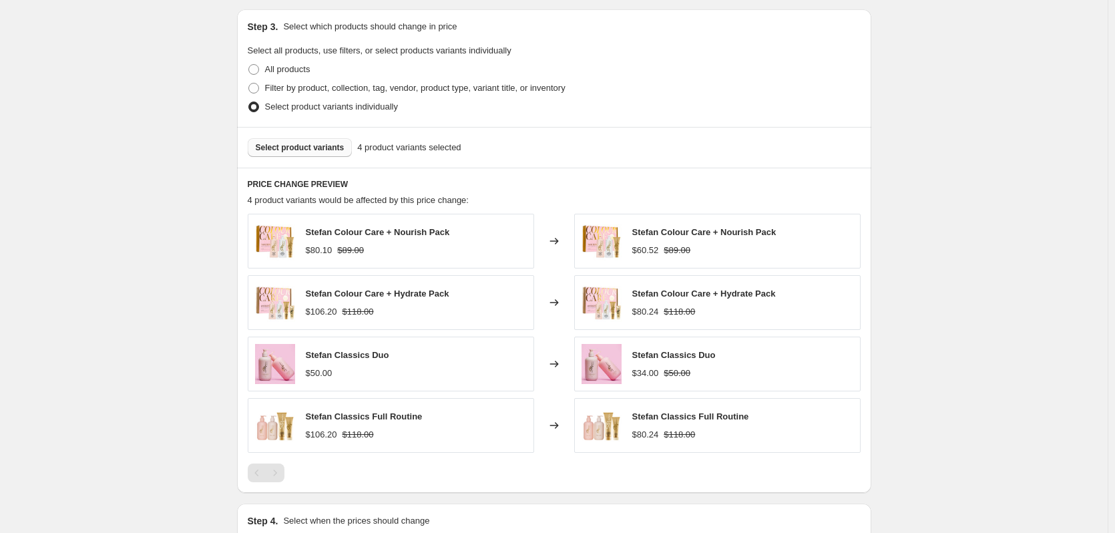
scroll to position [668, 0]
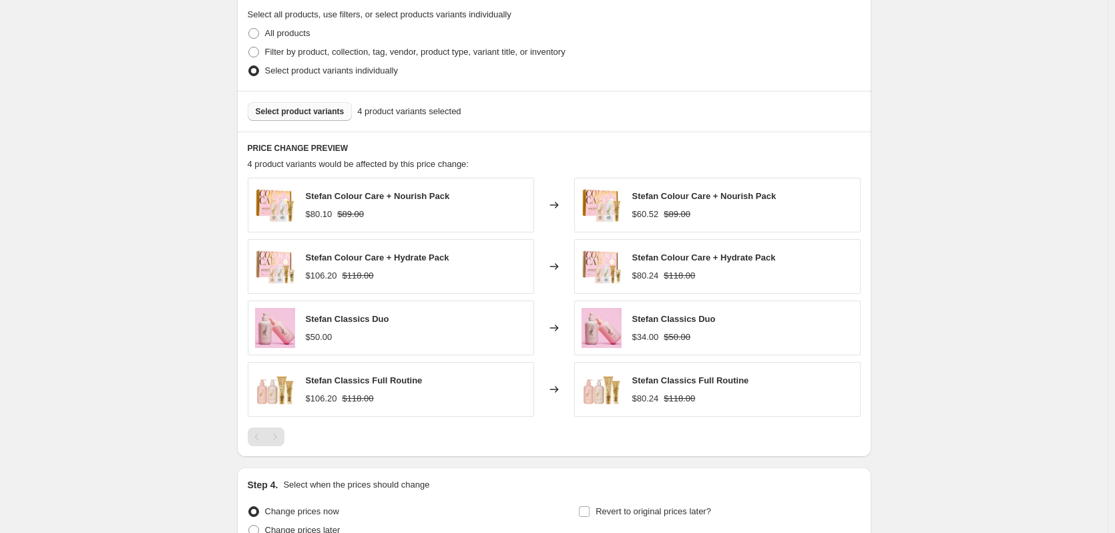
click at [312, 117] on span "Select product variants" at bounding box center [300, 111] width 89 height 11
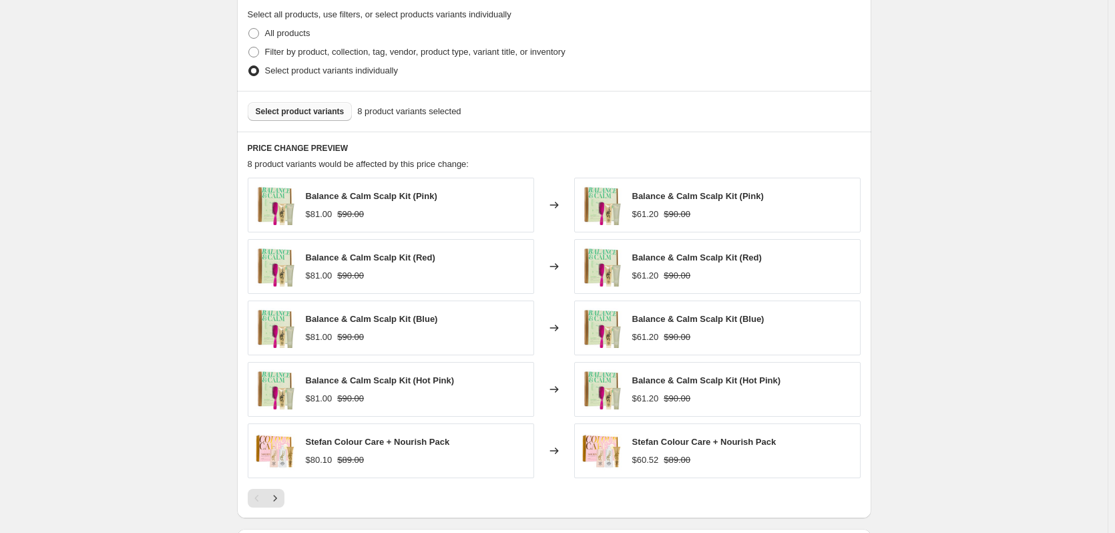
click at [293, 113] on span "Select product variants" at bounding box center [300, 111] width 89 height 11
click at [334, 109] on span "Select product variants" at bounding box center [300, 111] width 89 height 11
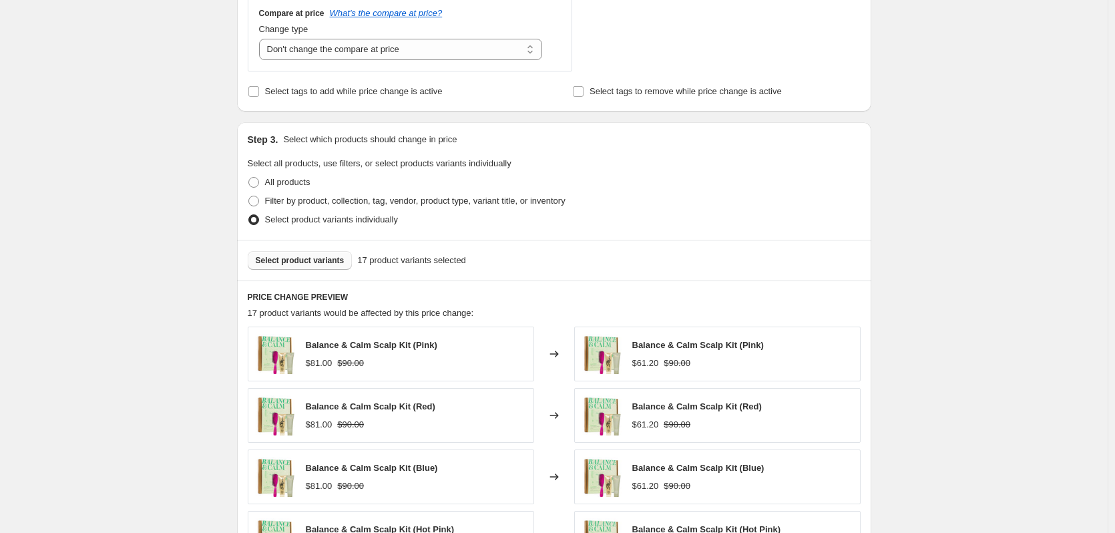
scroll to position [534, 0]
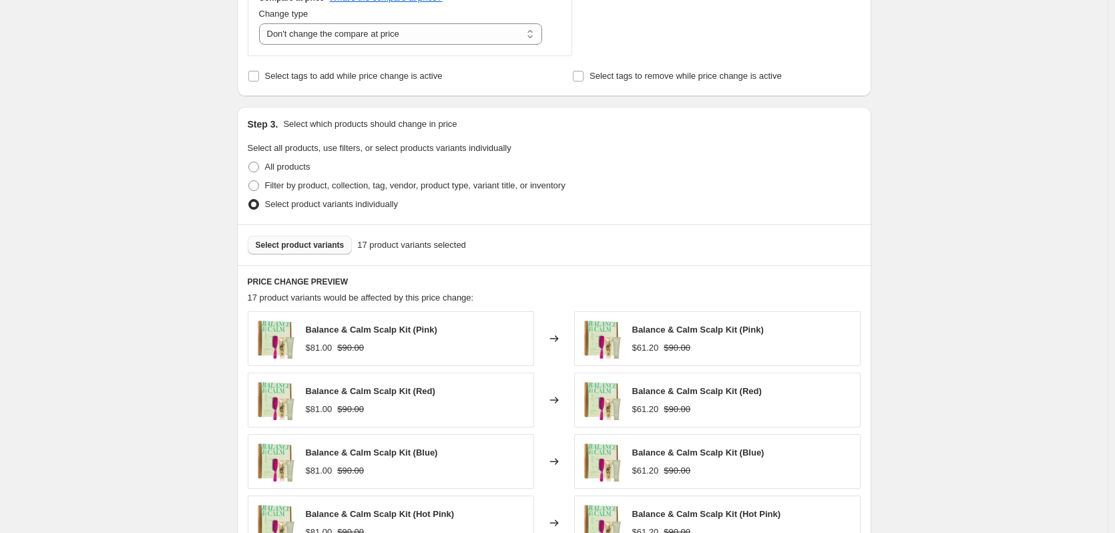
click at [329, 240] on button "Select product variants" at bounding box center [300, 245] width 105 height 19
click at [306, 248] on span "Select product variants" at bounding box center [300, 245] width 89 height 11
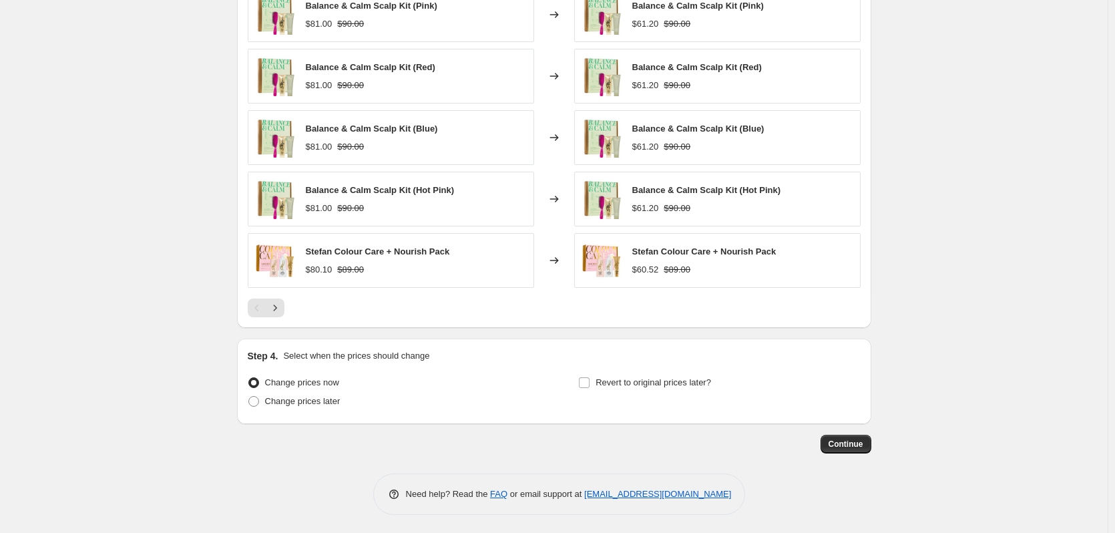
scroll to position [860, 0]
click at [276, 312] on icon "Next" at bounding box center [274, 305] width 13 height 13
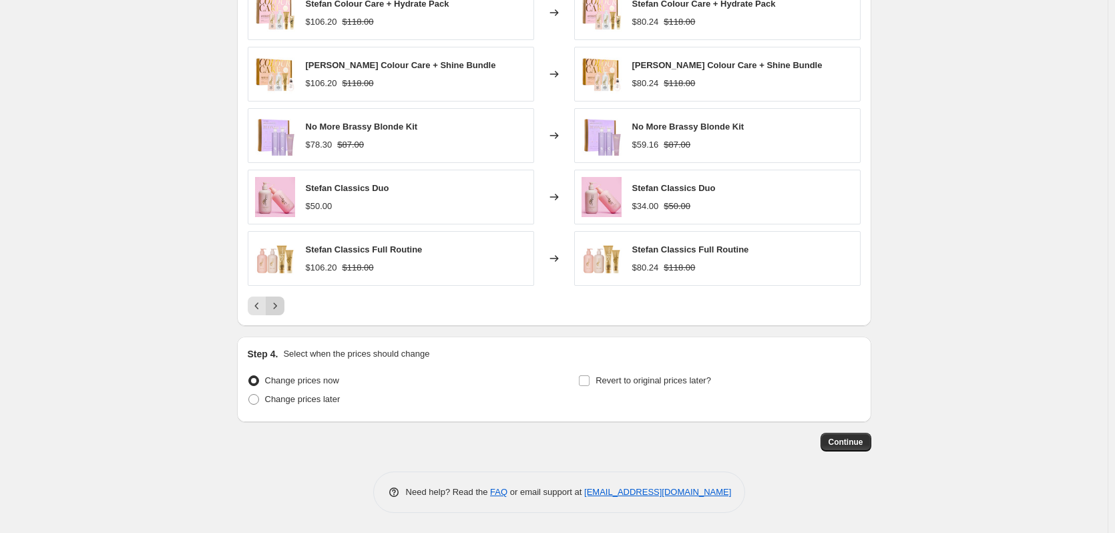
click at [280, 304] on icon "Next" at bounding box center [274, 305] width 13 height 13
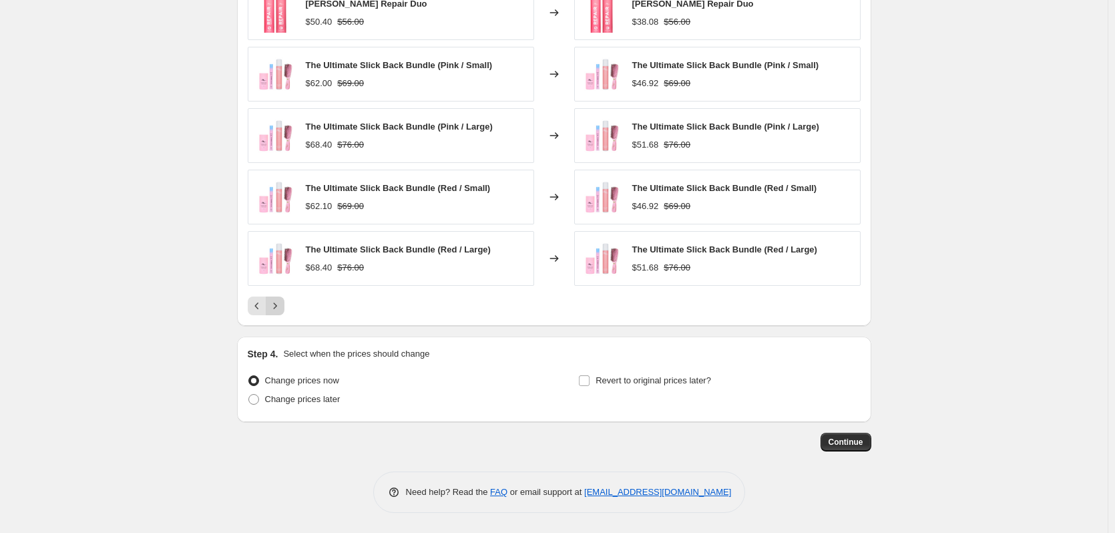
click at [278, 300] on icon "Next" at bounding box center [274, 305] width 13 height 13
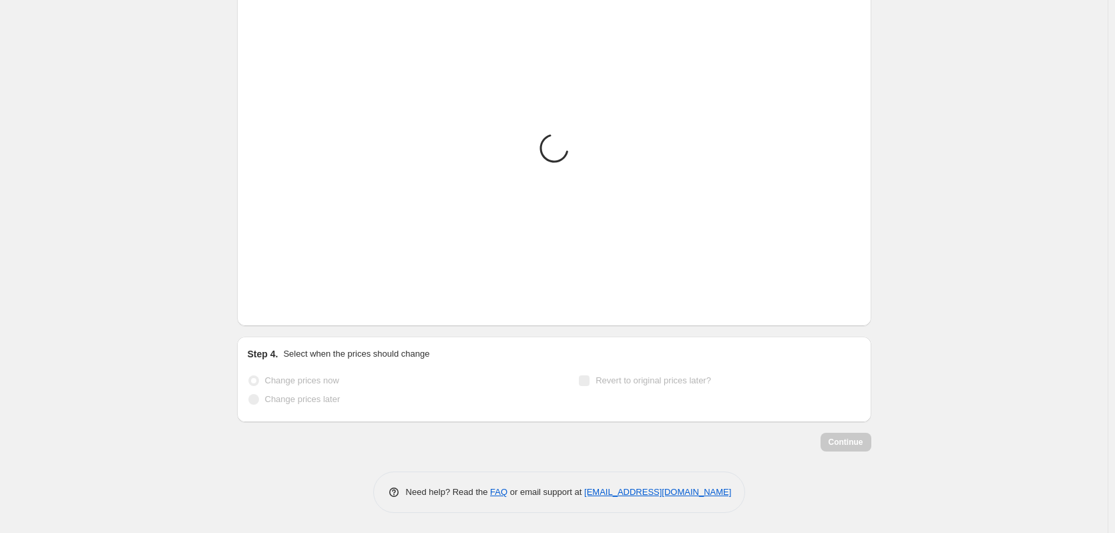
scroll to position [799, 0]
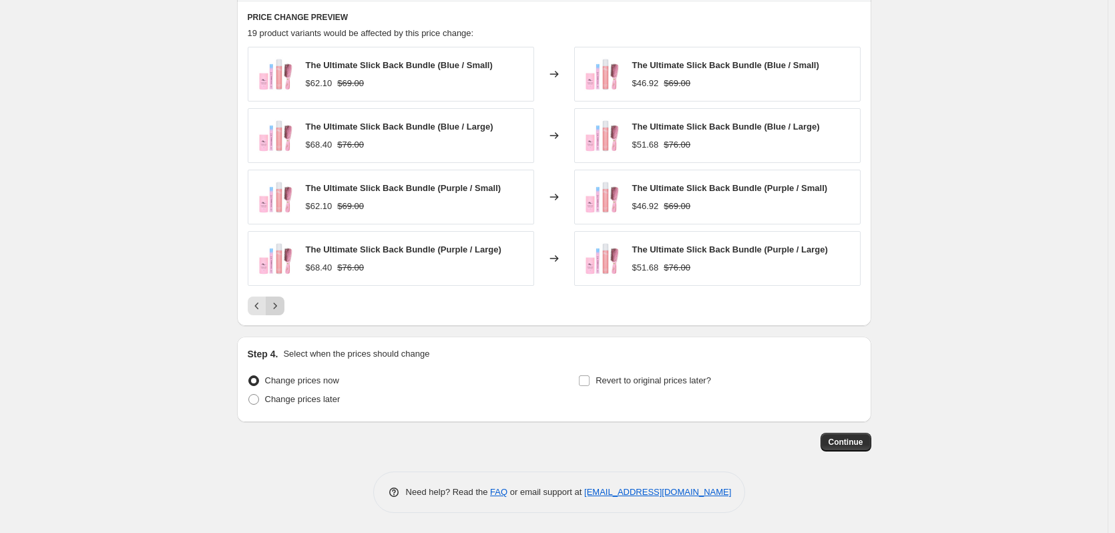
click at [278, 300] on div "Pagination" at bounding box center [275, 305] width 19 height 19
click at [257, 303] on icon "Previous" at bounding box center [256, 305] width 13 height 13
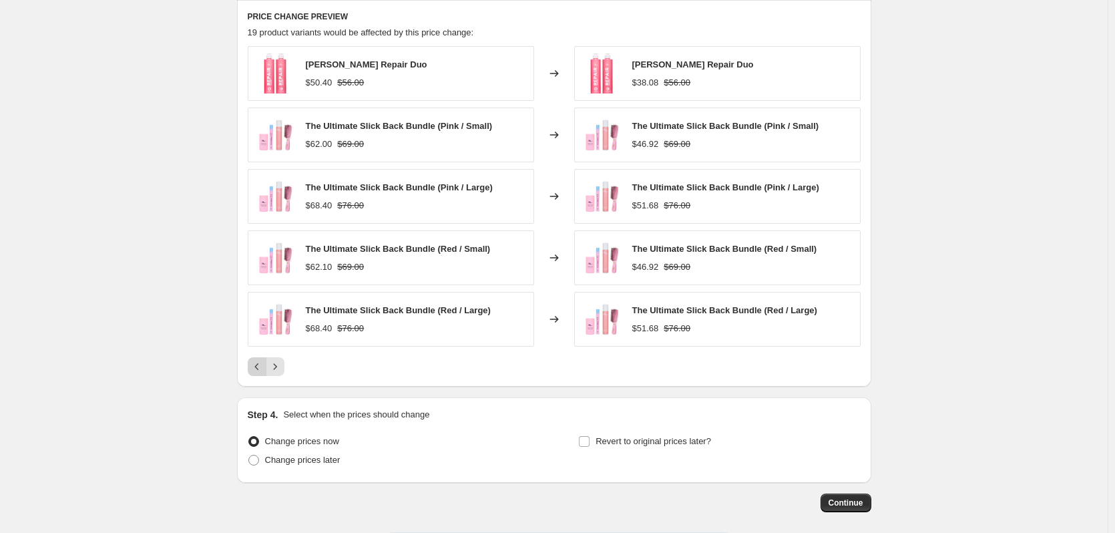
click at [258, 368] on icon "Previous" at bounding box center [256, 366] width 4 height 7
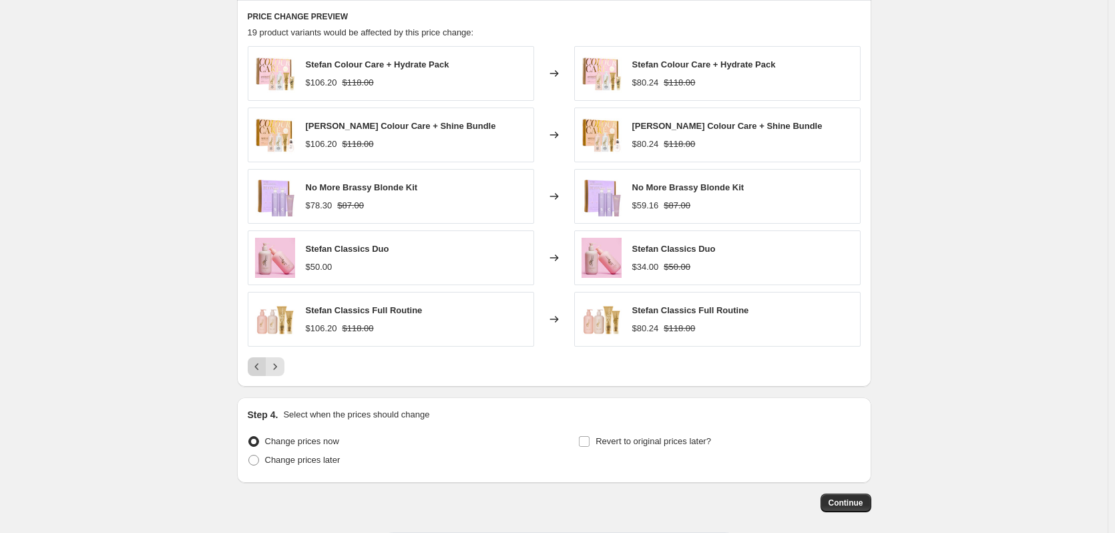
click at [258, 373] on icon "Previous" at bounding box center [256, 366] width 13 height 13
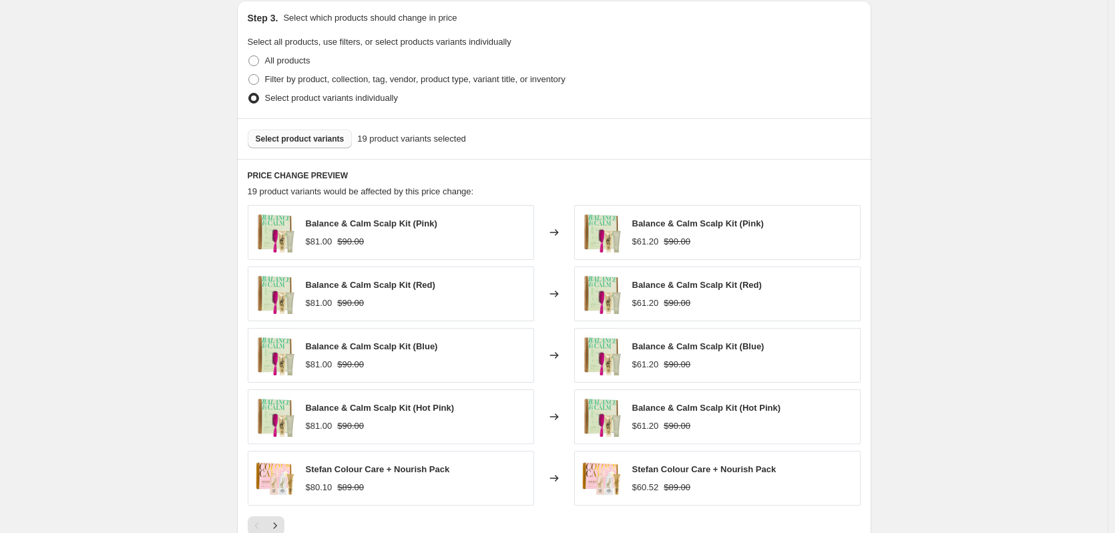
scroll to position [599, 0]
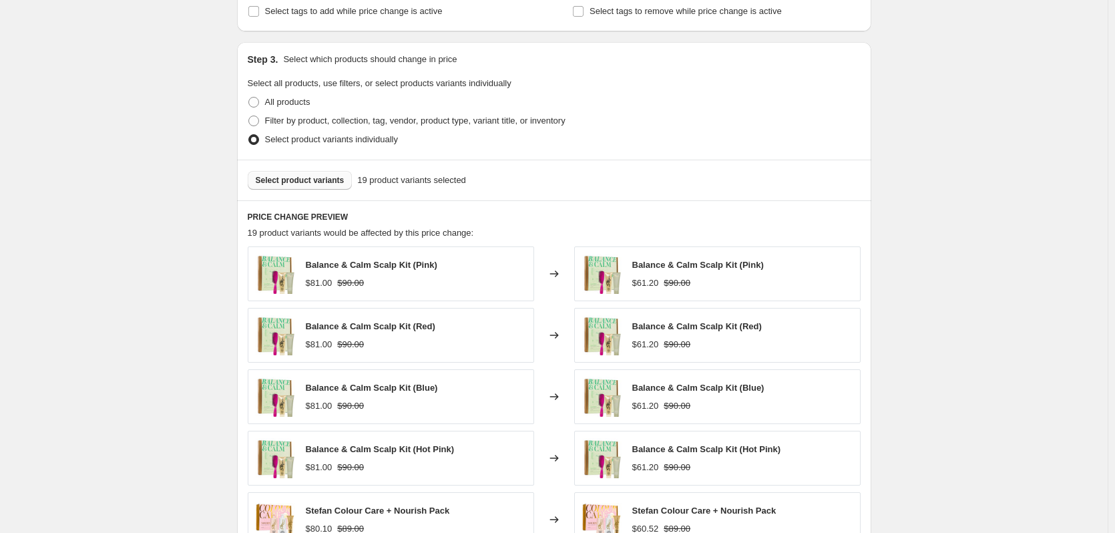
click at [335, 180] on span "Select product variants" at bounding box center [300, 180] width 89 height 11
click at [288, 175] on button "Select product variants" at bounding box center [300, 180] width 105 height 19
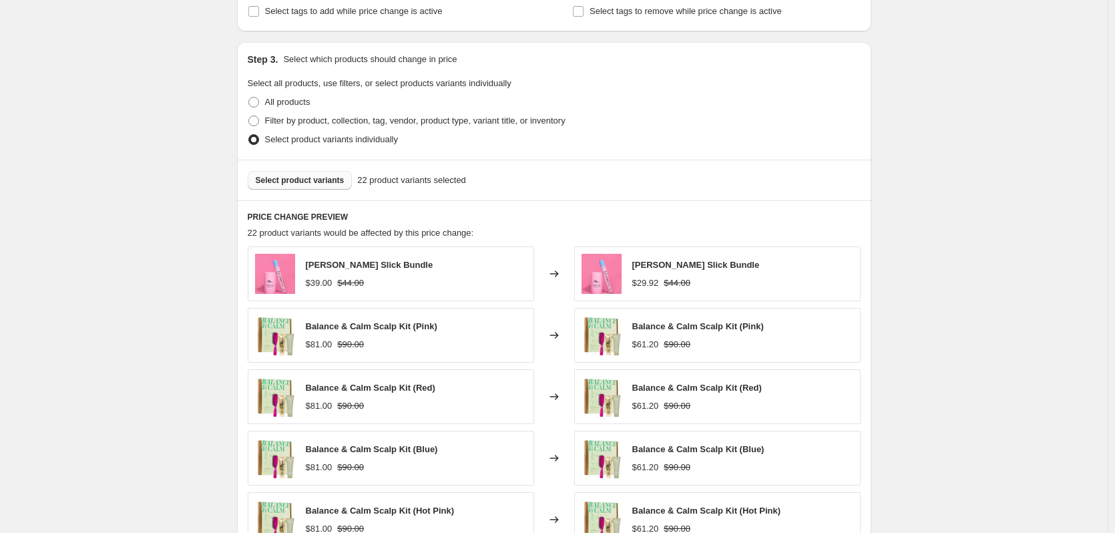
click at [276, 178] on span "Select product variants" at bounding box center [300, 180] width 89 height 11
click at [326, 176] on span "Select product variants" at bounding box center [300, 180] width 89 height 11
click at [308, 186] on button "Select product variants" at bounding box center [300, 180] width 105 height 19
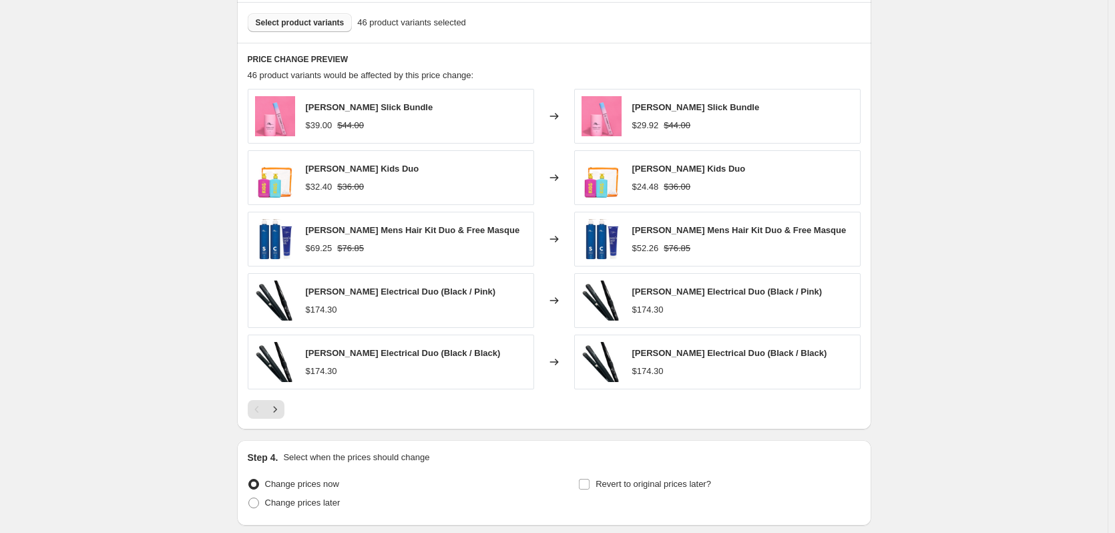
scroll to position [794, 0]
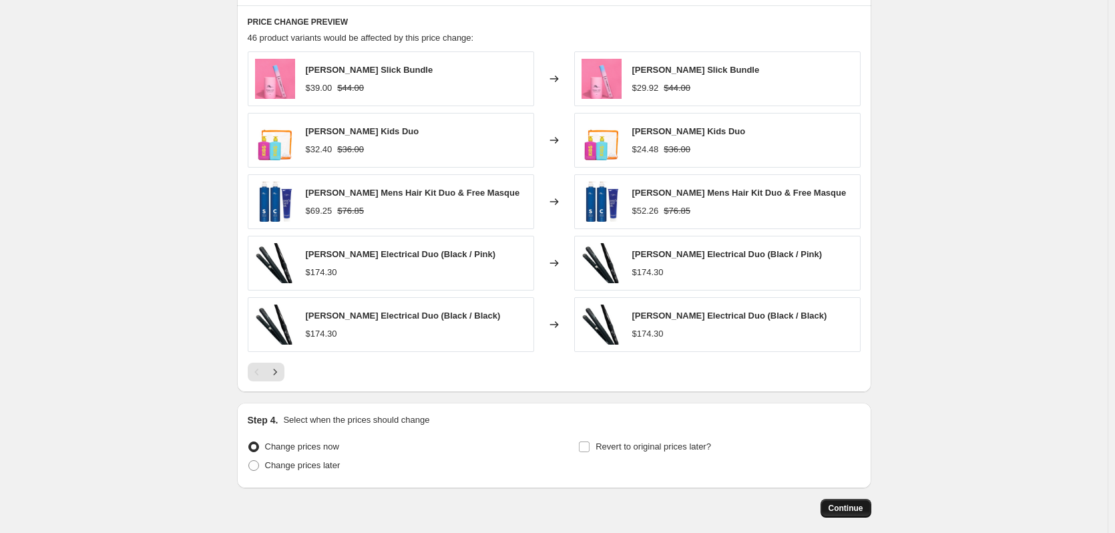
click at [844, 511] on span "Continue" at bounding box center [845, 508] width 35 height 11
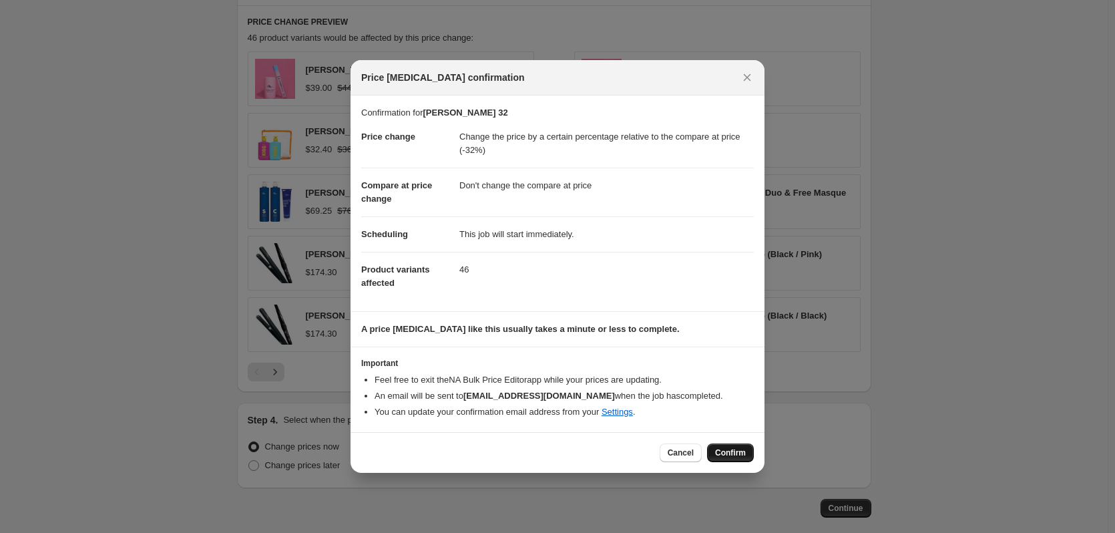
click at [728, 445] on button "Confirm" at bounding box center [730, 452] width 47 height 19
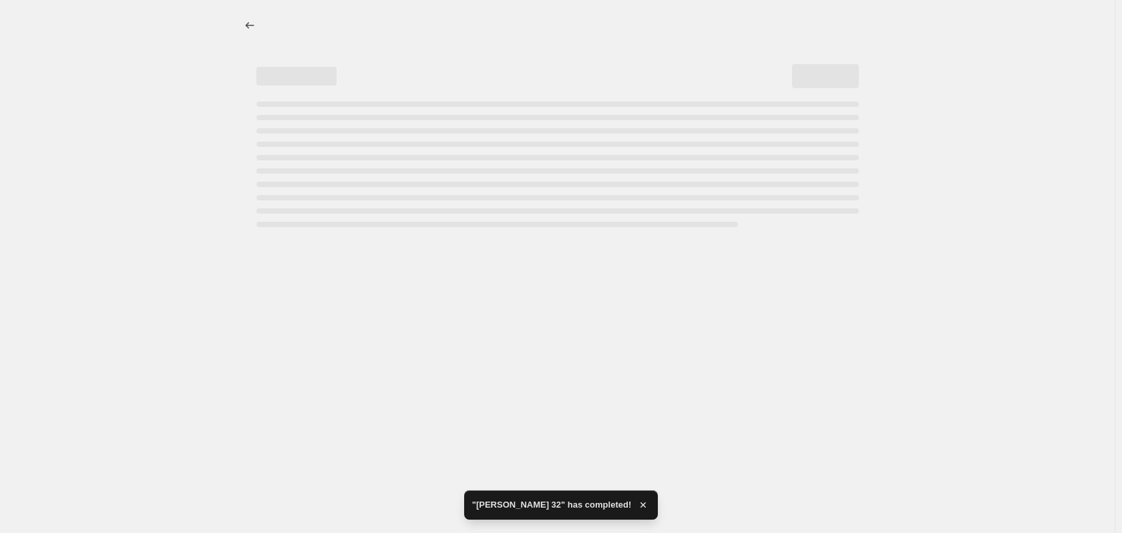
select select "pcap"
select select "no_change"
